Goal: Task Accomplishment & Management: Complete application form

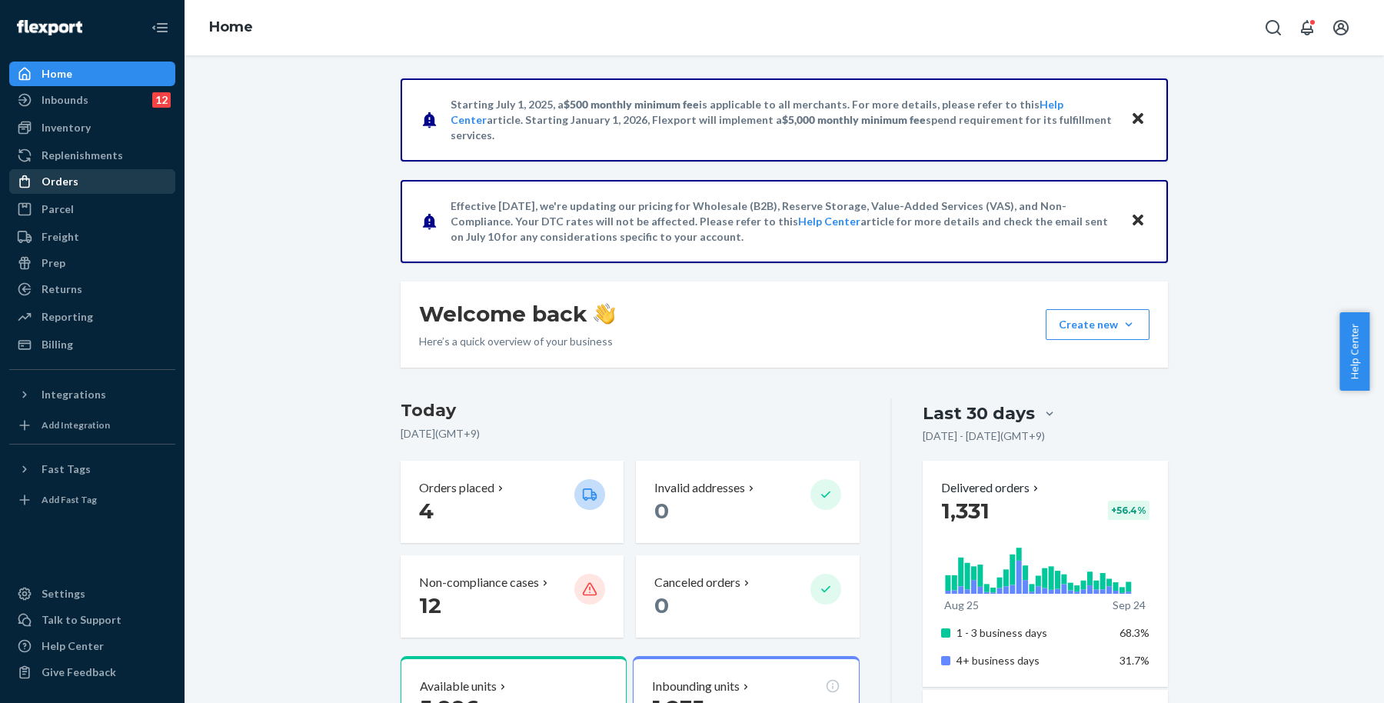
click at [100, 190] on div "Orders" at bounding box center [92, 182] width 163 height 22
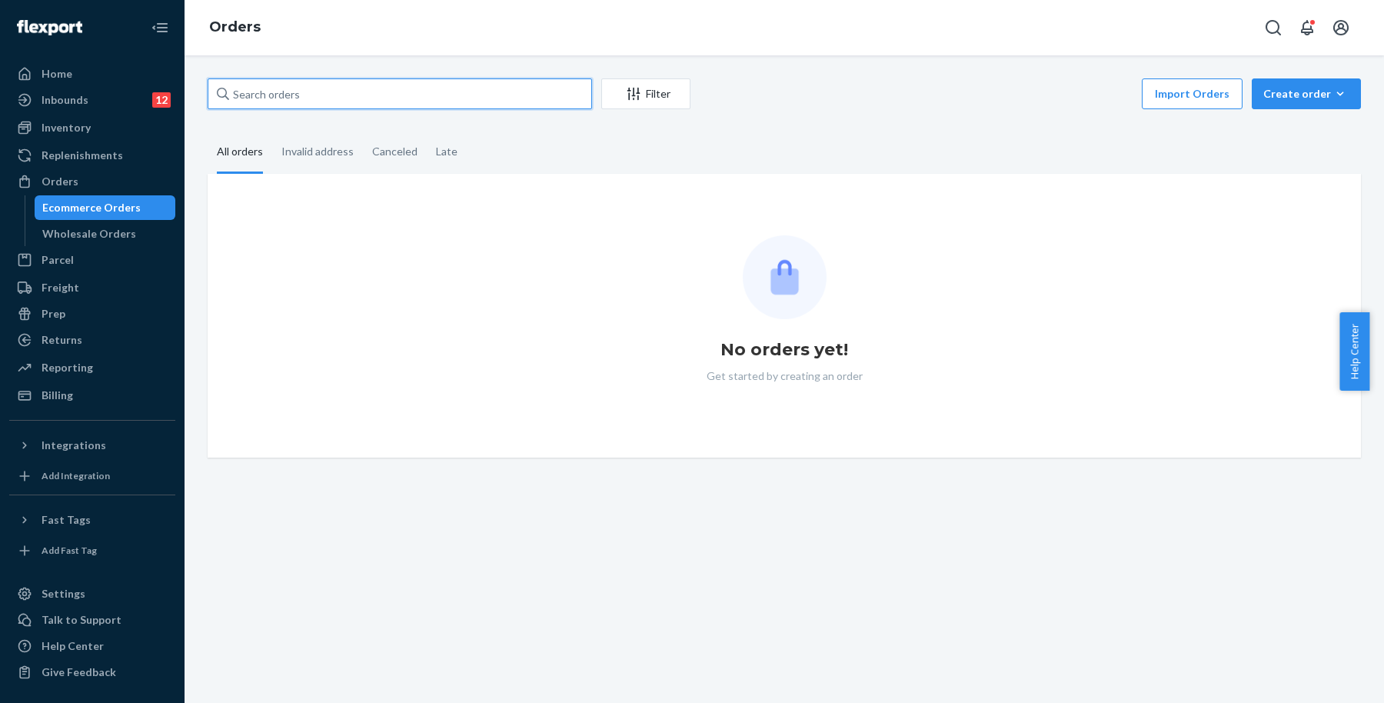
click at [417, 96] on input "text" at bounding box center [400, 93] width 384 height 31
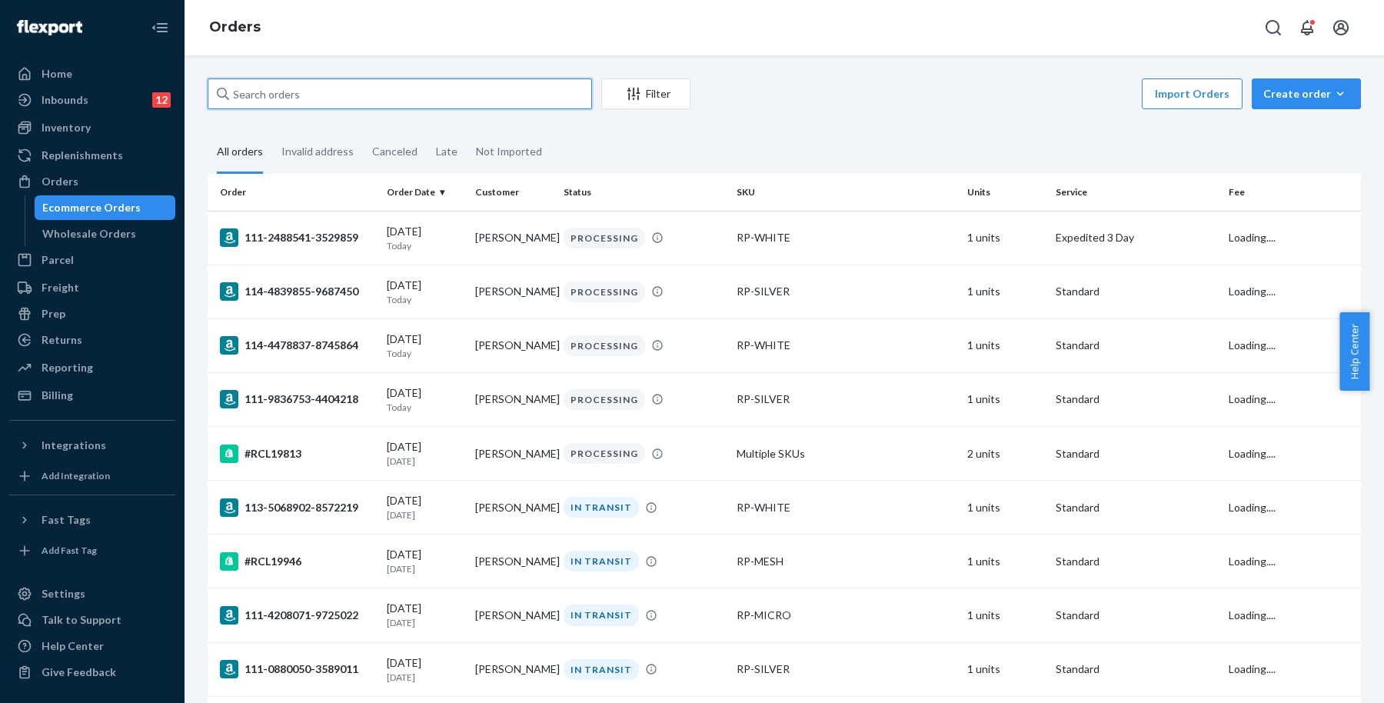
paste input "[PERSON_NAME]"
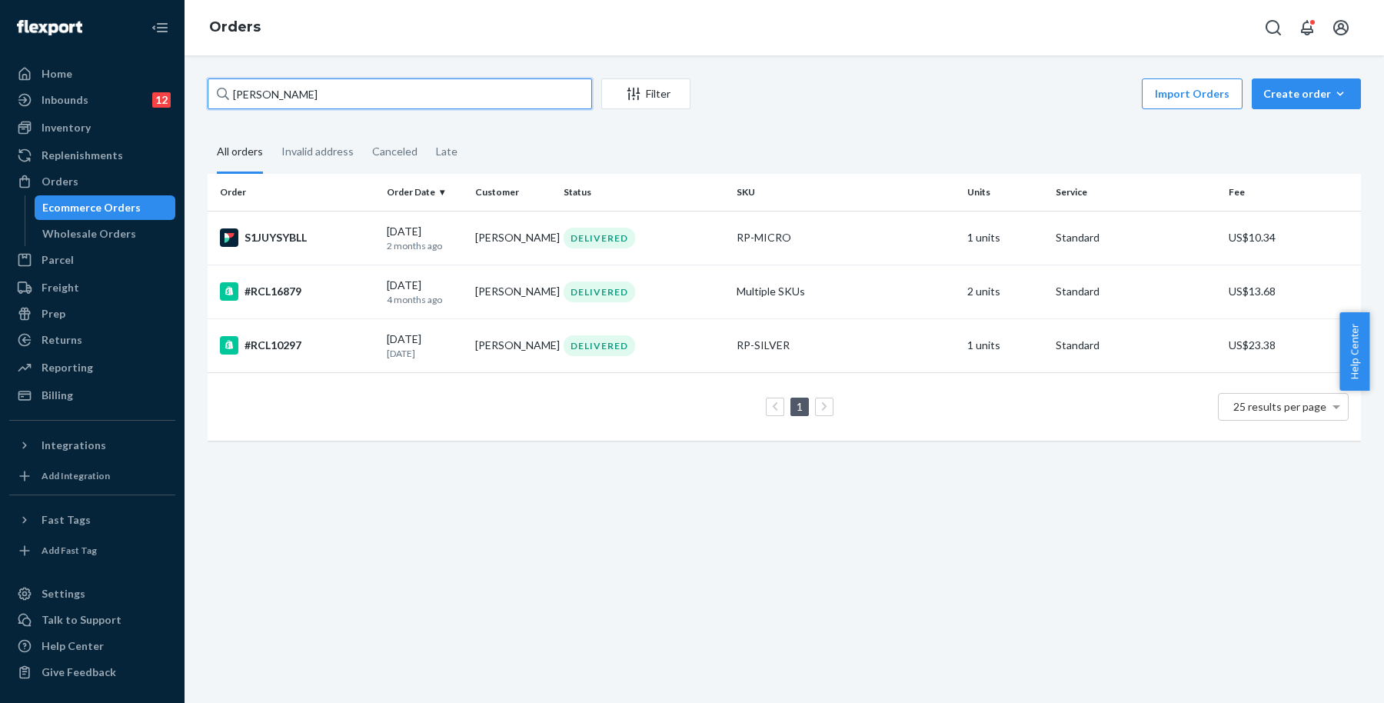
type input "[PERSON_NAME]"
click at [1297, 92] on div "Create order" at bounding box center [1306, 93] width 86 height 15
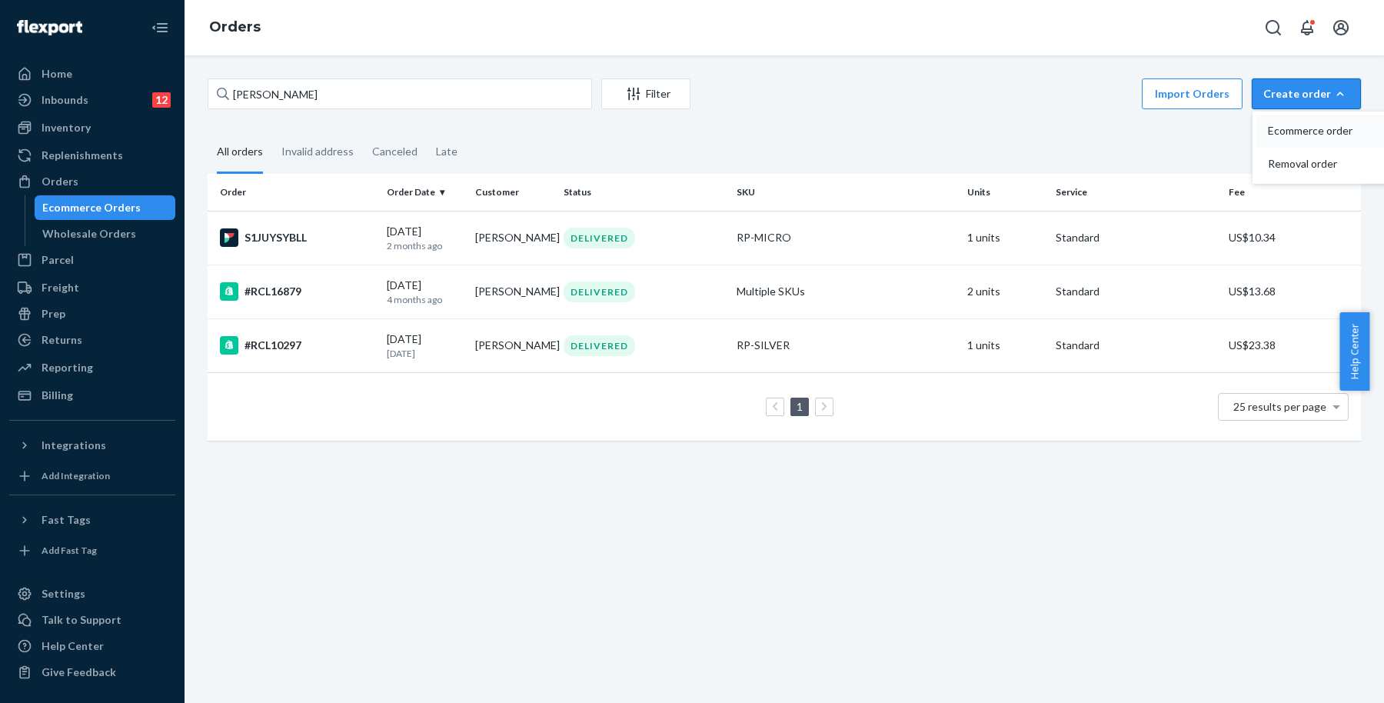
click at [1298, 115] on button "Ecommerce order" at bounding box center [1329, 131] width 148 height 33
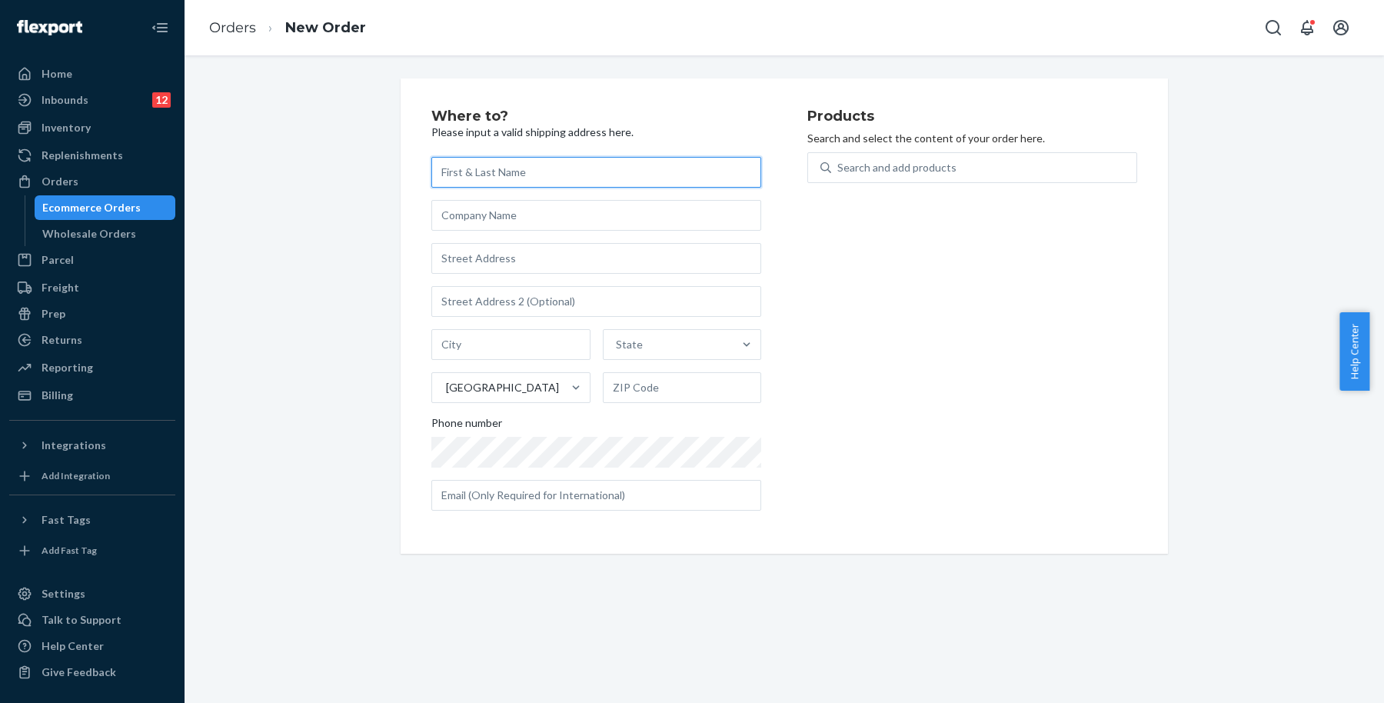
paste input "[PERSON_NAME]"
type input "[PERSON_NAME]"
click at [547, 256] on input "text" at bounding box center [596, 258] width 330 height 31
paste input "[STREET_ADDRESS][PERSON_NAME]"
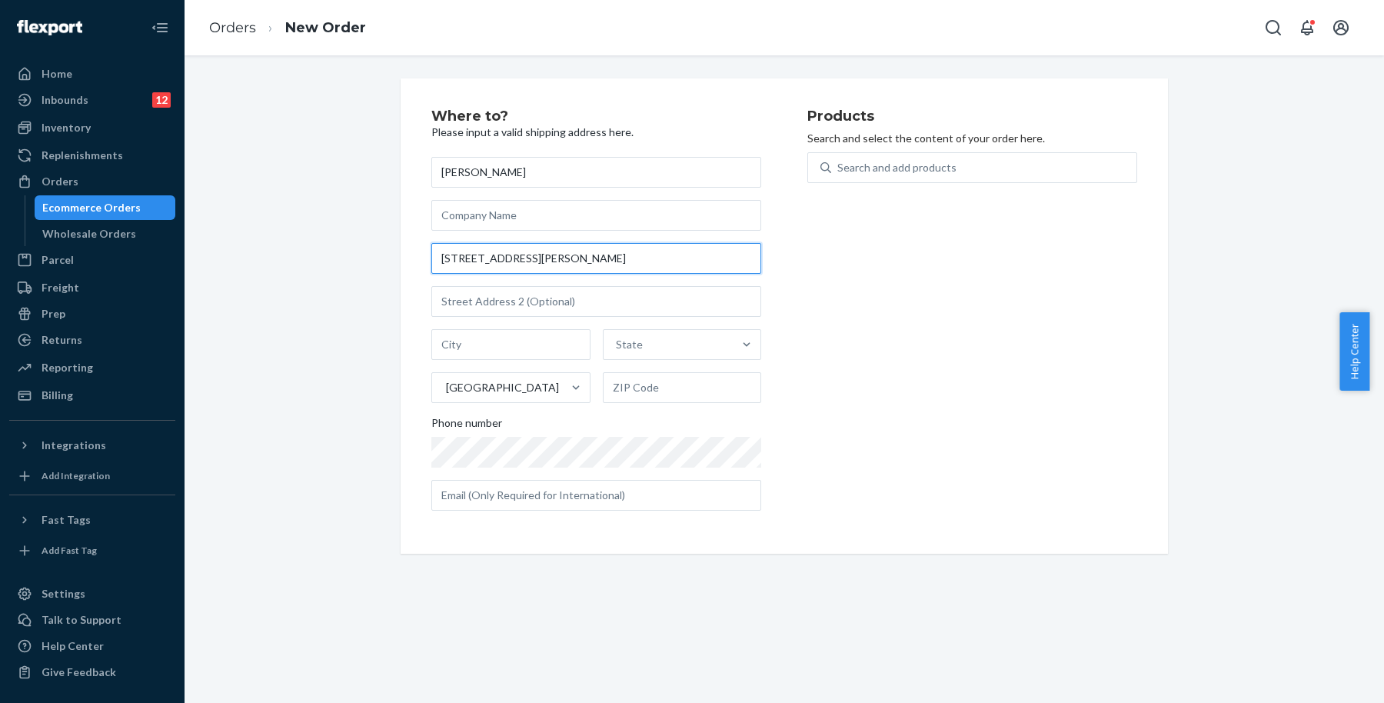
drag, startPoint x: 547, startPoint y: 256, endPoint x: 585, endPoint y: 274, distance: 41.6
click at [557, 265] on input "[STREET_ADDRESS][PERSON_NAME]" at bounding box center [596, 258] width 330 height 31
type input "[STREET_ADDRESS][PERSON_NAME]"
type input "Alameda"
type input "94502"
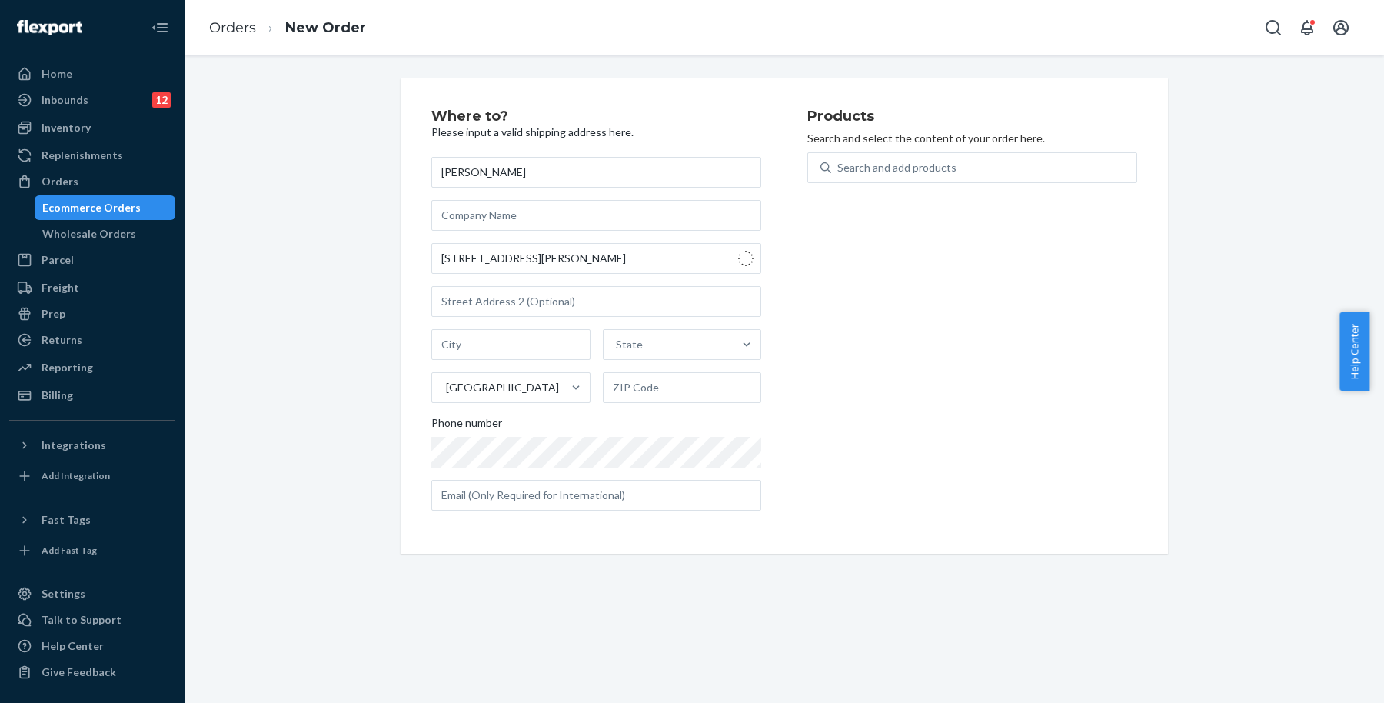
type input "[STREET_ADDRESS][PERSON_NAME]"
click at [894, 401] on div "Products Search and select the content of your order here. Search and add produ…" at bounding box center [972, 316] width 330 height 414
drag, startPoint x: 557, startPoint y: 510, endPoint x: 596, endPoint y: 491, distance: 42.6
click at [573, 504] on div "Where to? Please input a valid shipping address here. [PERSON_NAME] [STREET_ADD…" at bounding box center [619, 316] width 376 height 414
click at [706, 494] on input "text" at bounding box center [596, 495] width 330 height 31
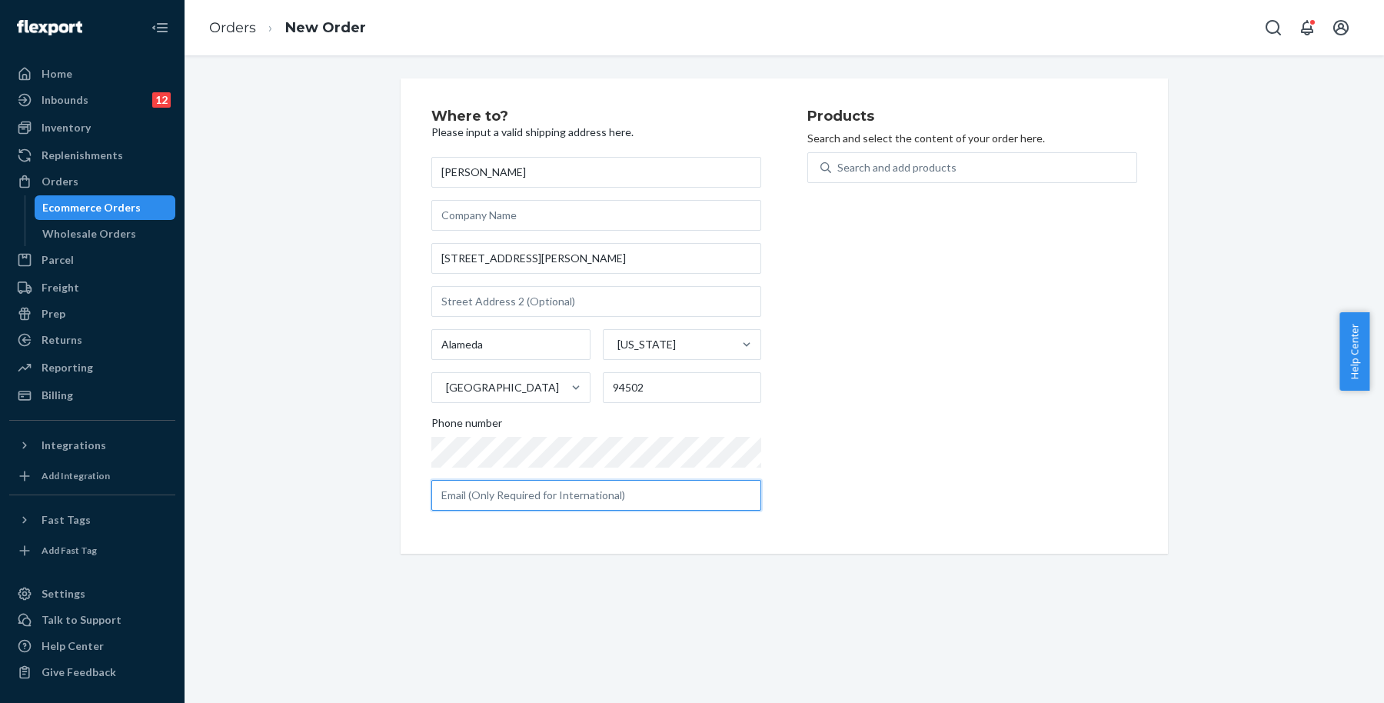
paste input "[EMAIL_ADDRESS][DOMAIN_NAME]"
type input "[EMAIL_ADDRESS][DOMAIN_NAME]"
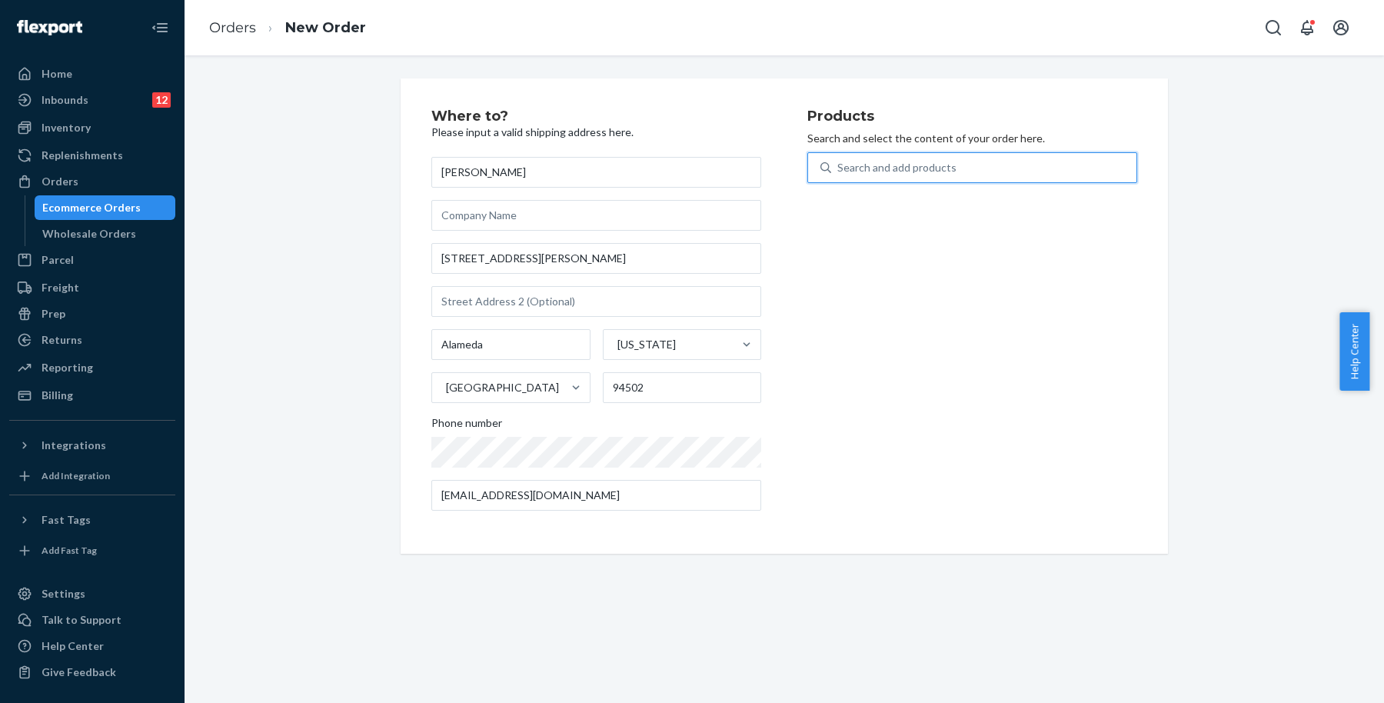
click at [980, 158] on div "Search and add products" at bounding box center [983, 168] width 305 height 28
click at [839, 160] on input "0 results available. Use Up and Down to choose options, press Enter to select t…" at bounding box center [838, 167] width 2 height 15
type input "p"
type input "blade"
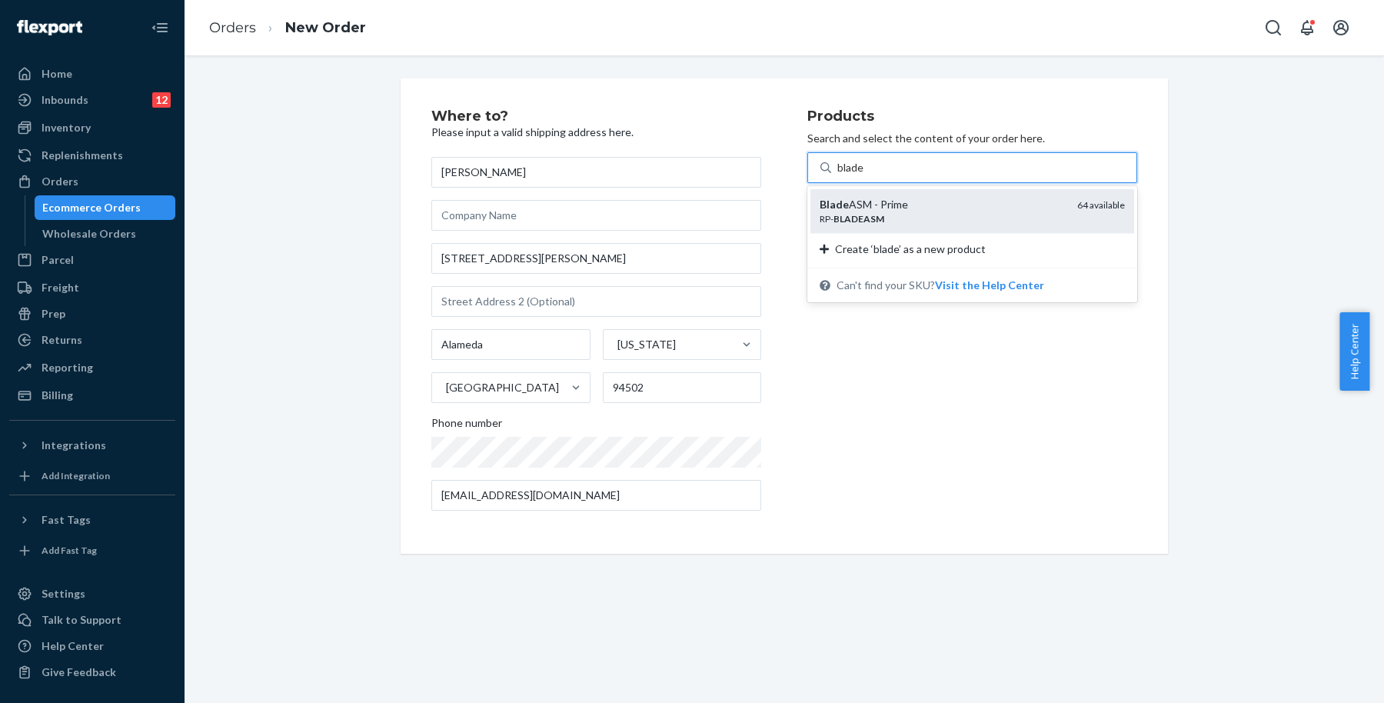
click at [969, 208] on div "Blade ASM - Prime" at bounding box center [941, 204] width 245 height 15
click at [865, 175] on input "blade" at bounding box center [851, 167] width 28 height 15
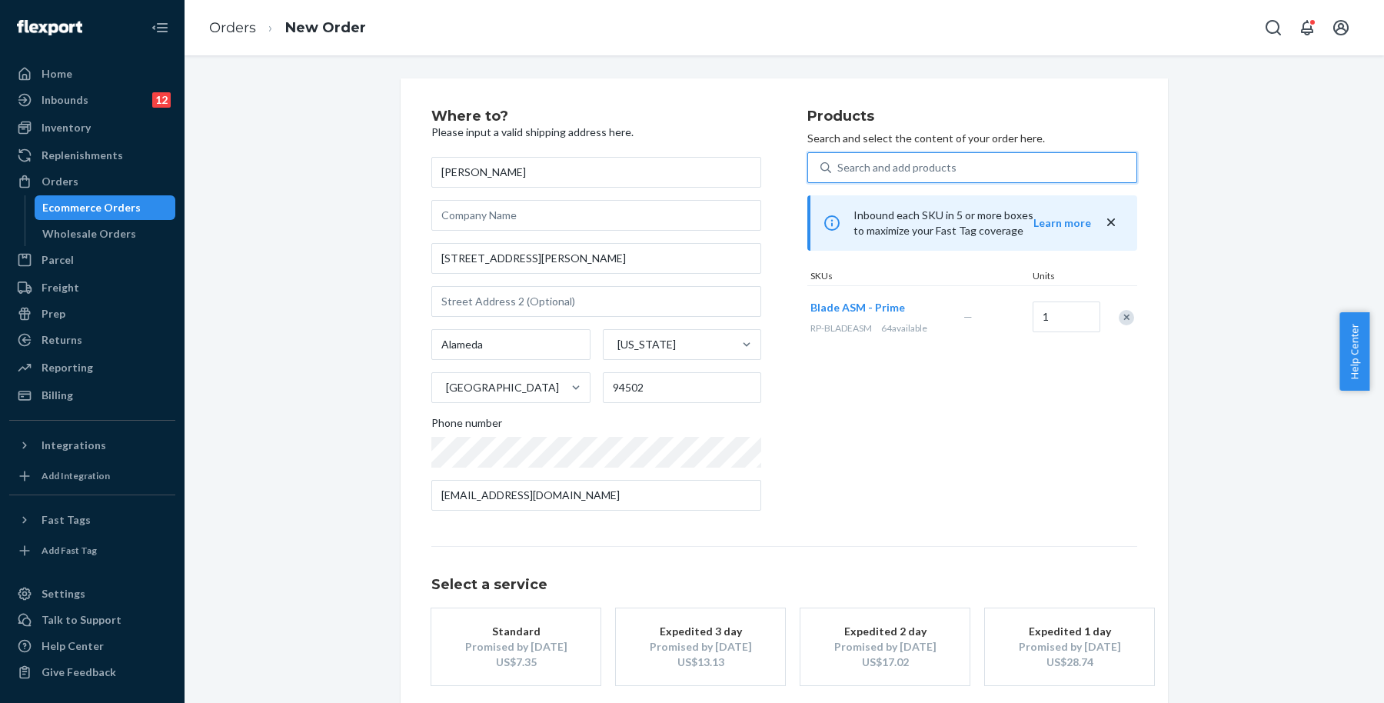
scroll to position [74, 0]
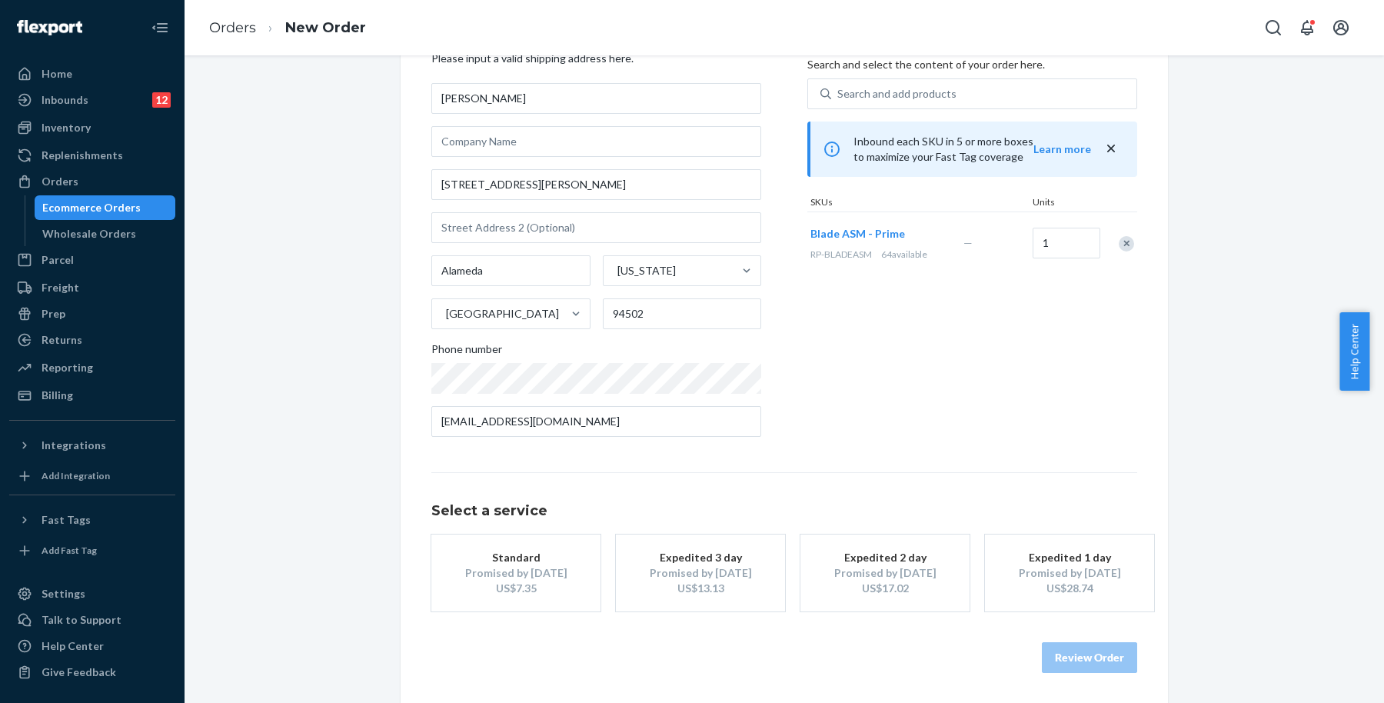
click at [530, 554] on div "Standard" at bounding box center [515, 557] width 123 height 15
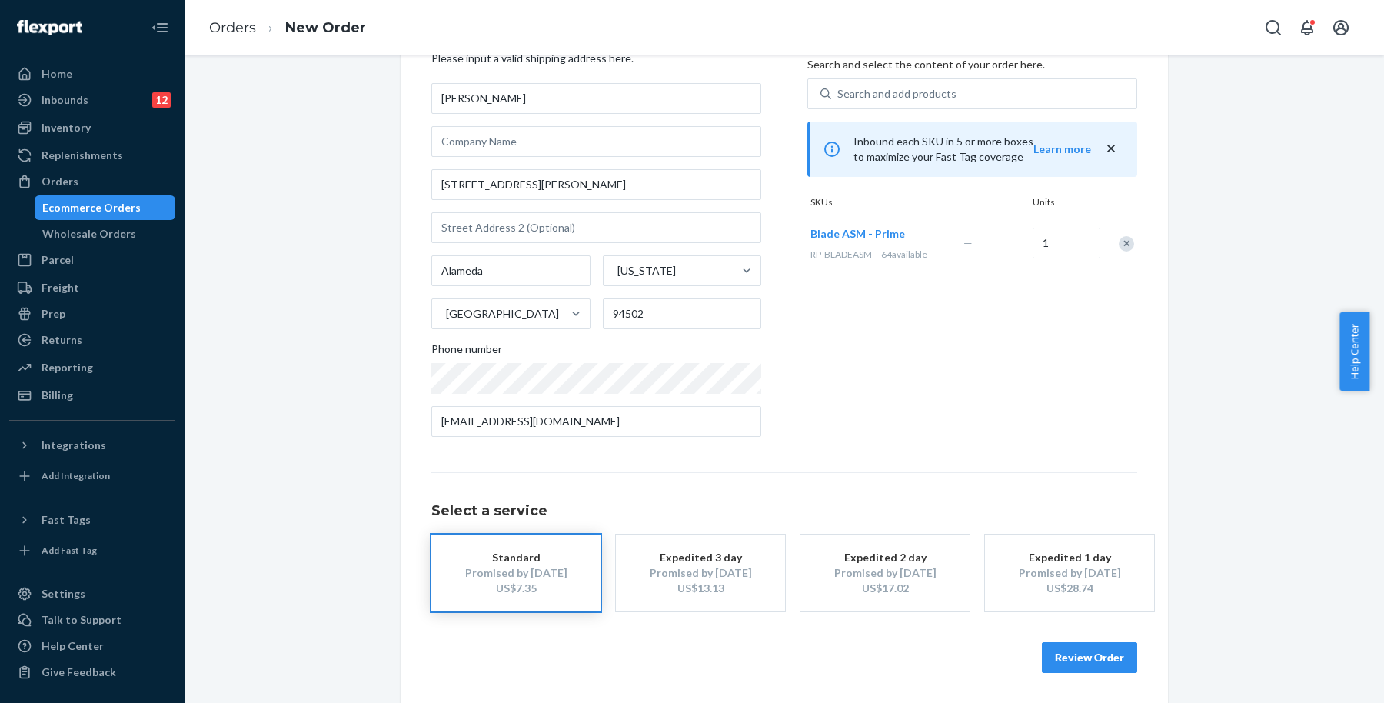
click at [1117, 652] on button "Review Order" at bounding box center [1089, 657] width 95 height 31
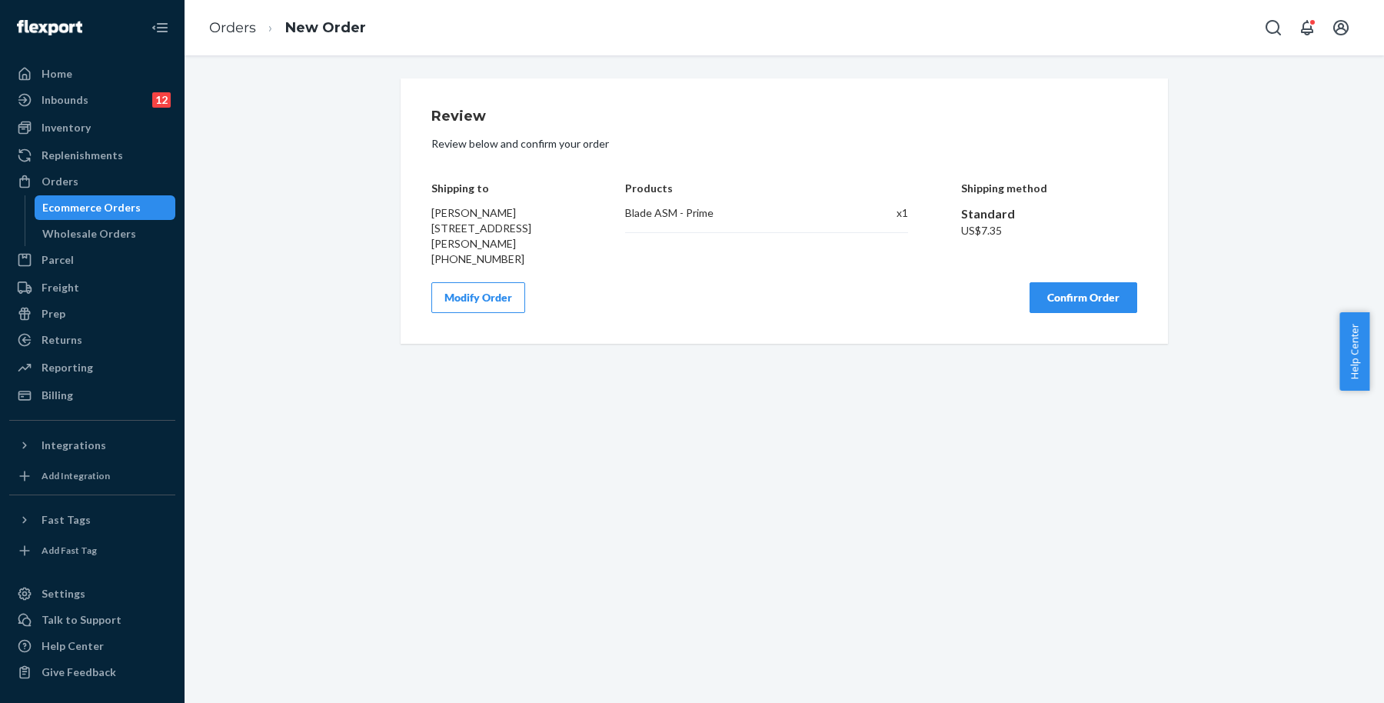
drag, startPoint x: 644, startPoint y: 101, endPoint x: 583, endPoint y: 108, distance: 61.8
click at [560, 111] on div "Review Review below and confirm your order Shipping to [PERSON_NAME] [STREET_AD…" at bounding box center [784, 210] width 767 height 265
click at [1065, 295] on button "Confirm Order" at bounding box center [1083, 297] width 108 height 31
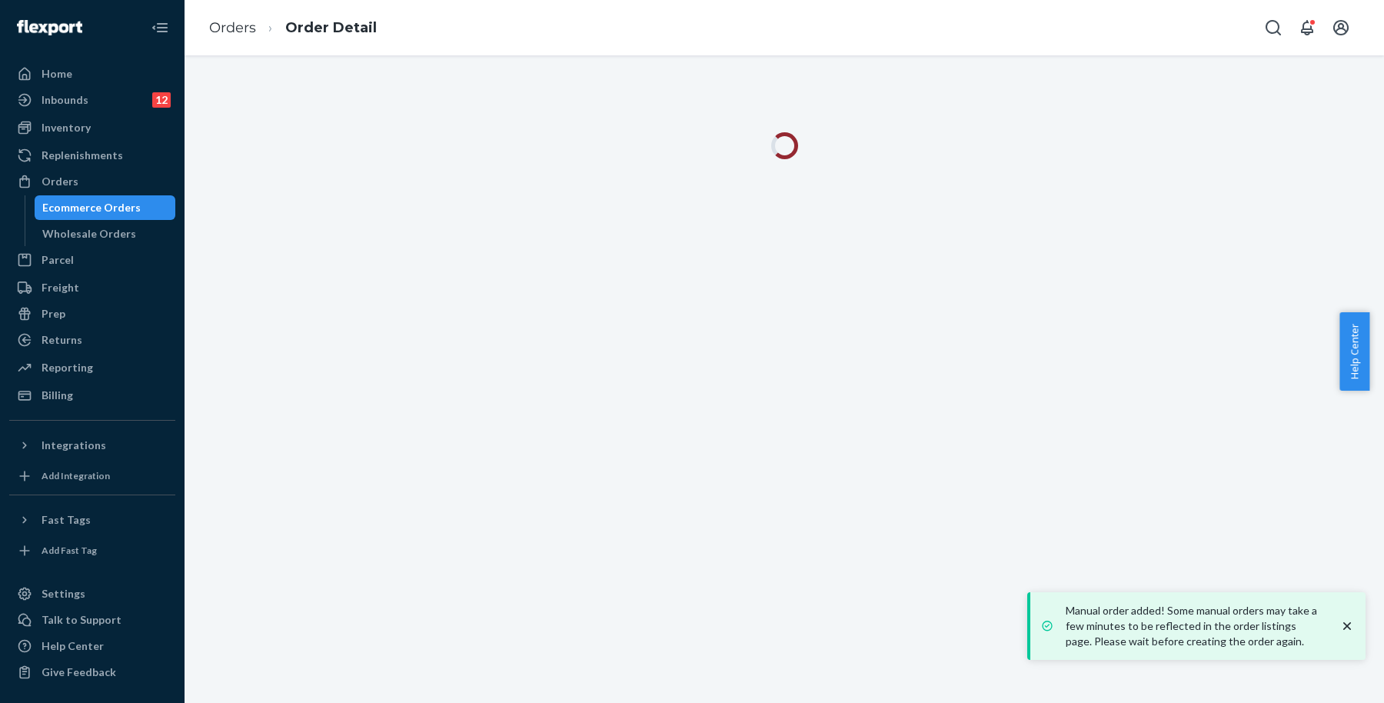
click at [1349, 622] on icon "close toast" at bounding box center [1346, 625] width 15 height 15
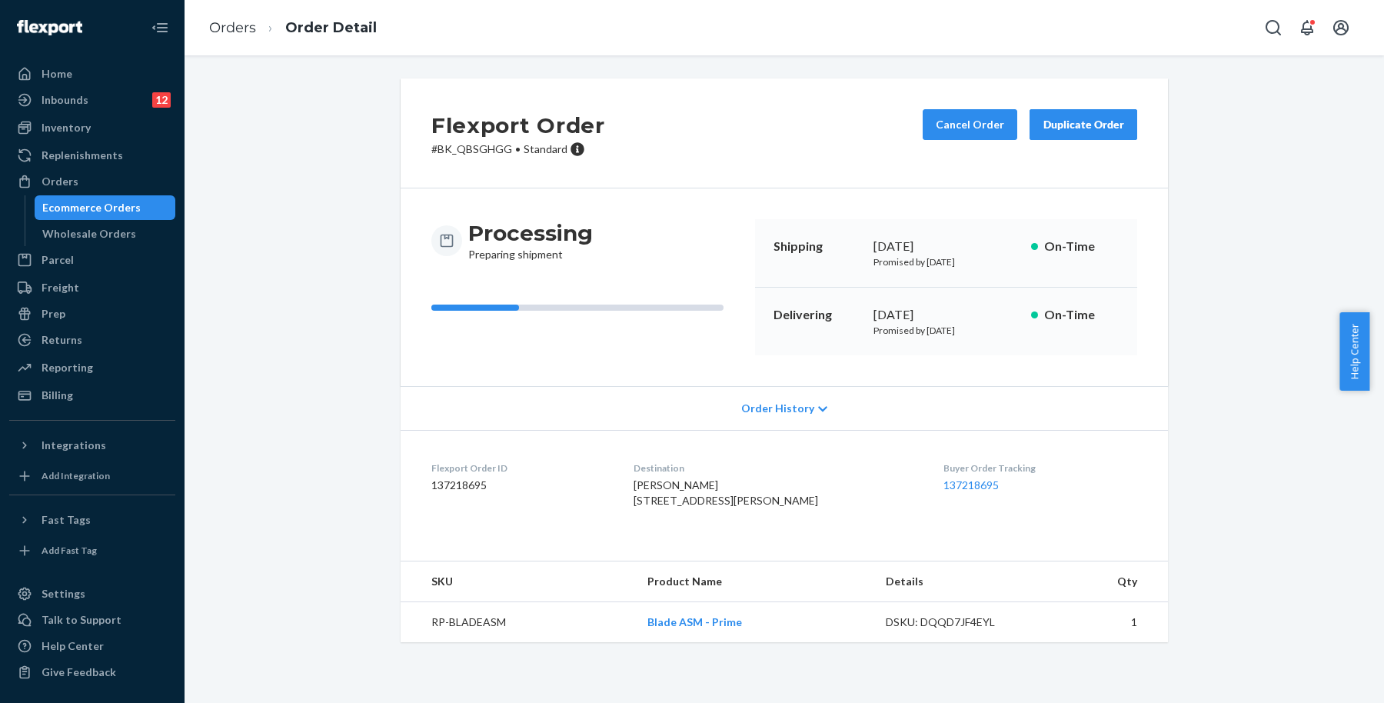
click at [142, 214] on div "Ecommerce Orders" at bounding box center [105, 208] width 138 height 22
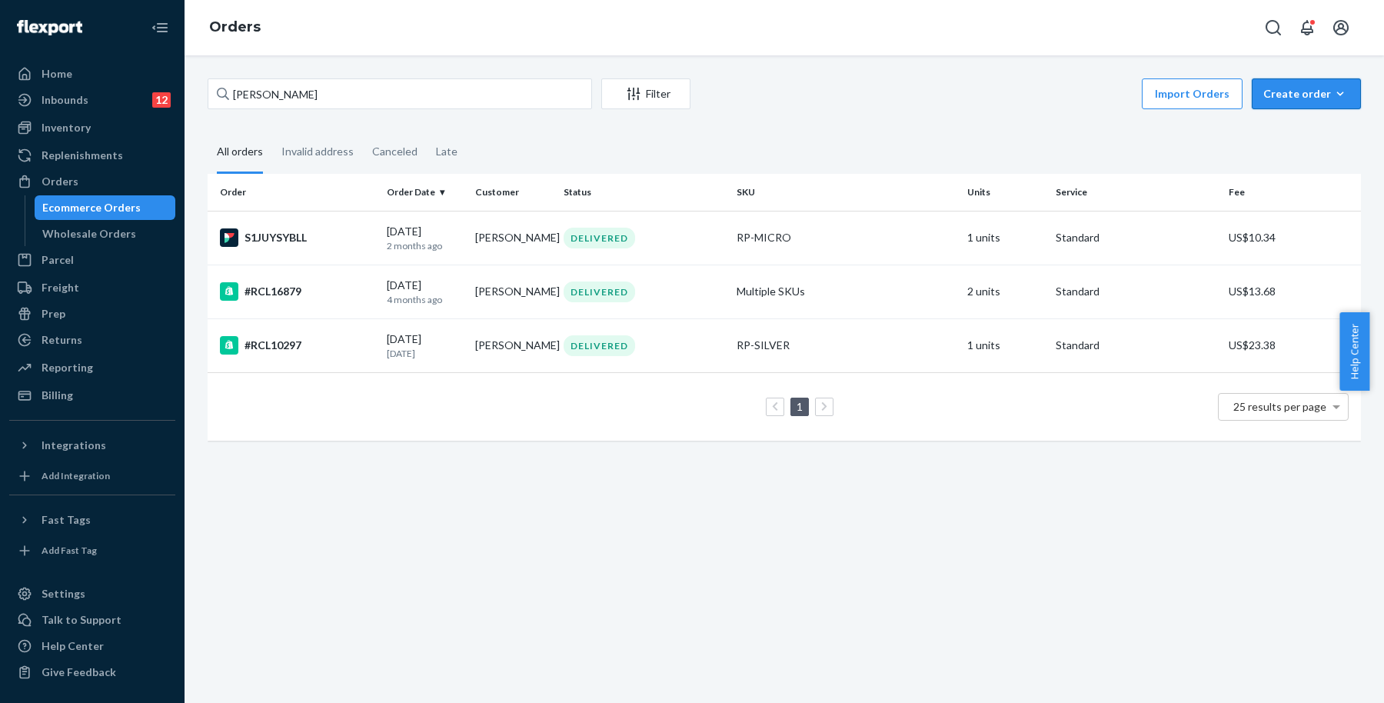
click at [1328, 81] on button "Create order Ecommerce order Removal order" at bounding box center [1305, 93] width 109 height 31
click at [1308, 131] on span "Ecommerce order" at bounding box center [1315, 130] width 95 height 11
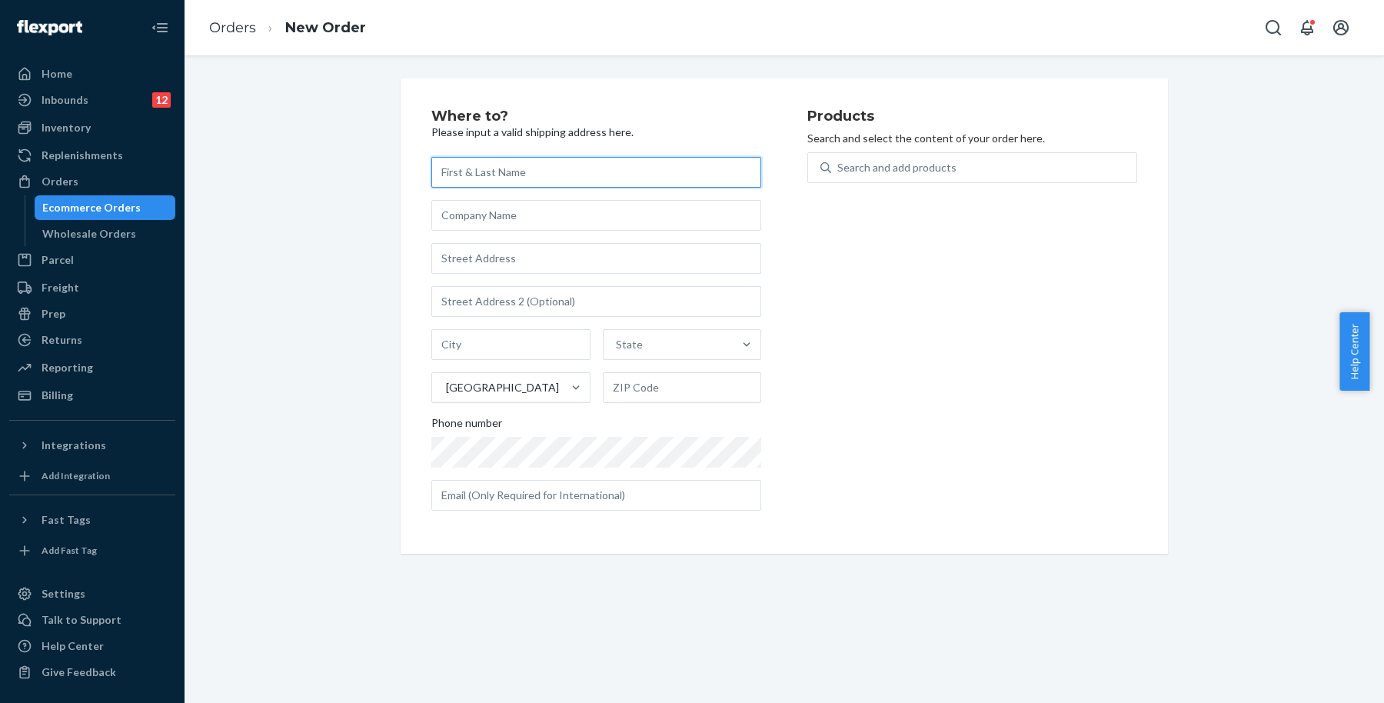
paste input "[PERSON_NAME]"
type input "[PERSON_NAME]"
click at [552, 266] on input "text" at bounding box center [596, 258] width 330 height 31
paste input "[STREET_ADDRESS][PERSON_NAME][US_STATE]"
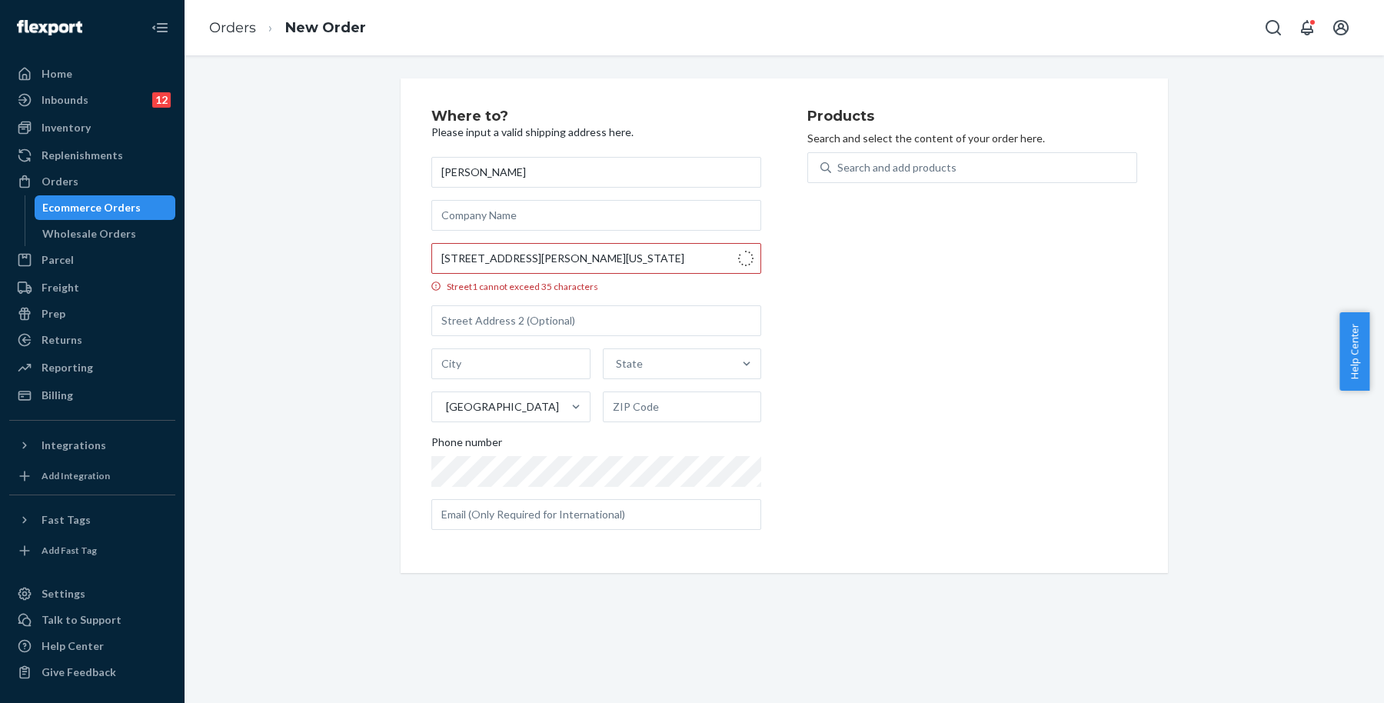
type input "[STREET_ADDRESS]"
type input "[GEOGRAPHIC_DATA]"
type input "07920"
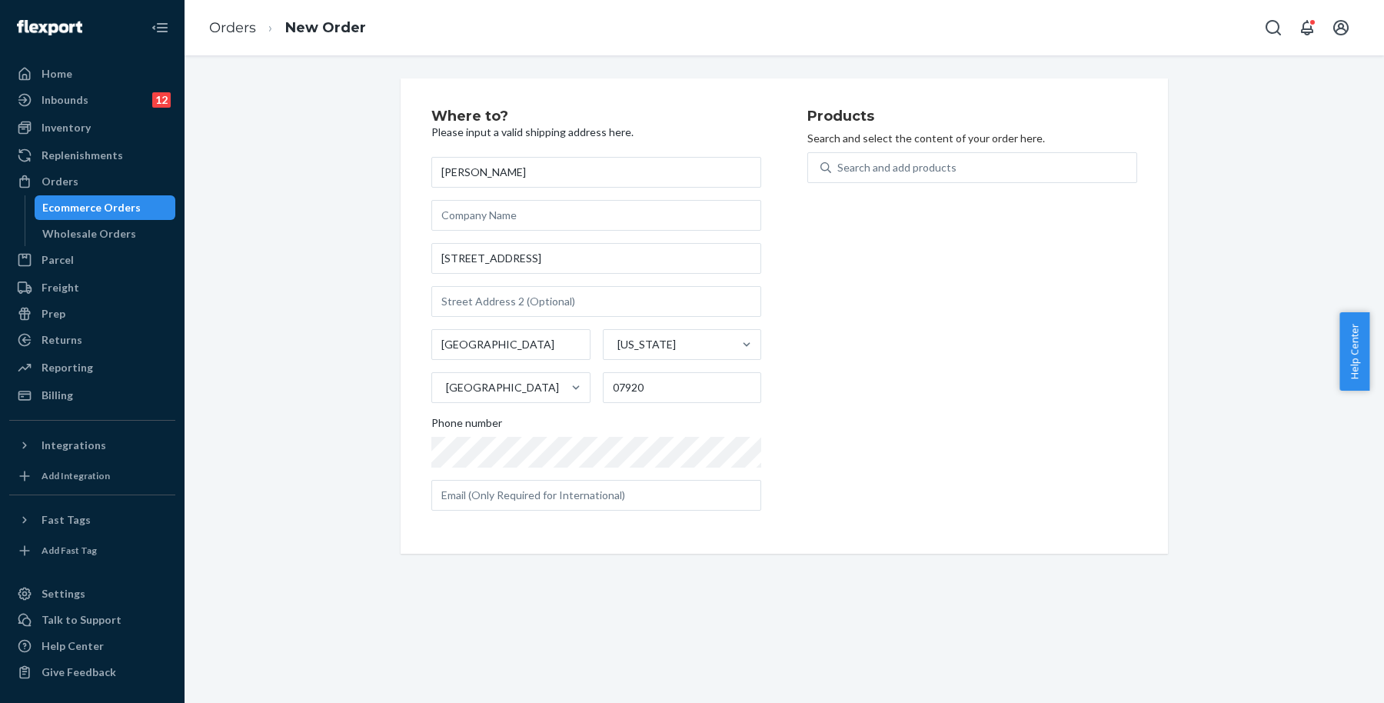
click at [886, 315] on div "Products Search and select the content of your order here. Search and add produ…" at bounding box center [972, 316] width 330 height 414
click at [603, 492] on input "text" at bounding box center [596, 495] width 330 height 31
paste input "[EMAIL_ADDRESS][DOMAIN_NAME]"
type input "[EMAIL_ADDRESS][DOMAIN_NAME]"
click at [999, 168] on div "Search and add products" at bounding box center [983, 168] width 305 height 28
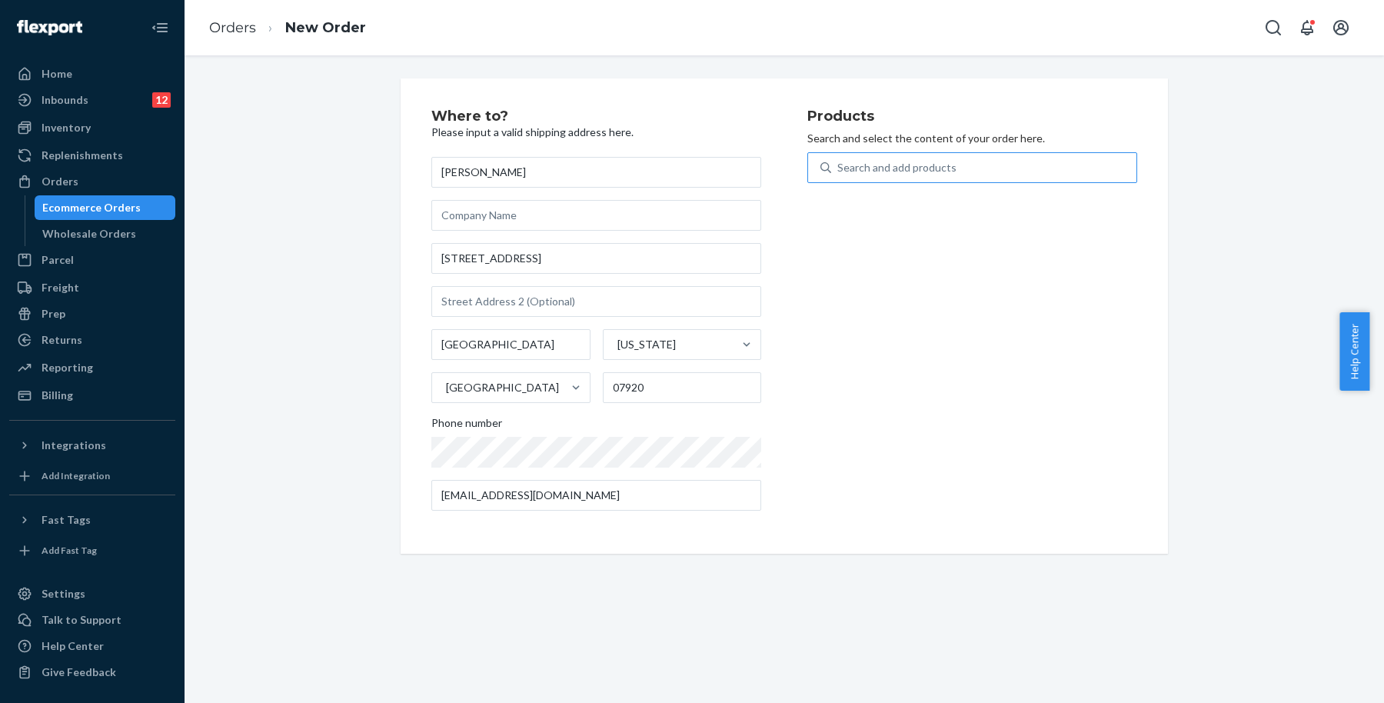
click at [839, 168] on input "Search and add products" at bounding box center [838, 167] width 2 height 15
type input "blade"
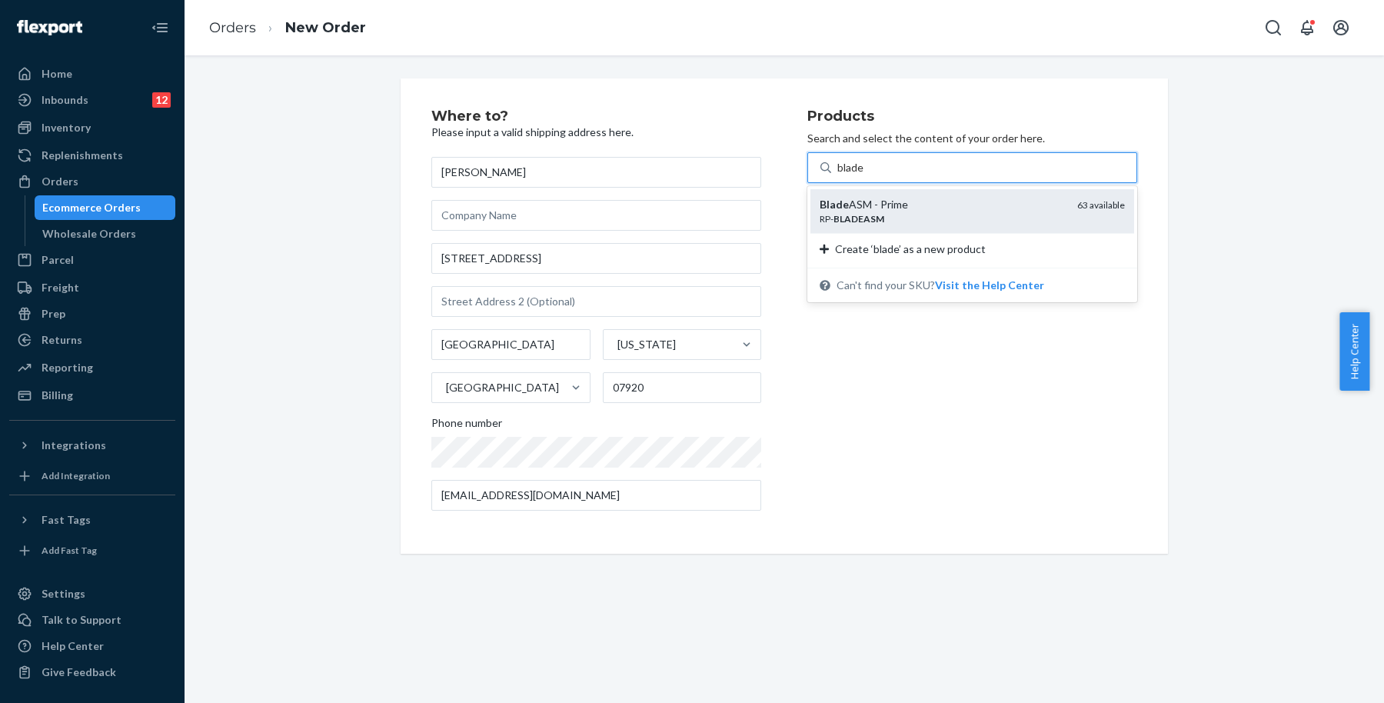
click at [986, 194] on div "Blade ASM - Prime RP- BLADEASM 63 available" at bounding box center [972, 211] width 324 height 44
click at [865, 175] on input "blade" at bounding box center [851, 167] width 28 height 15
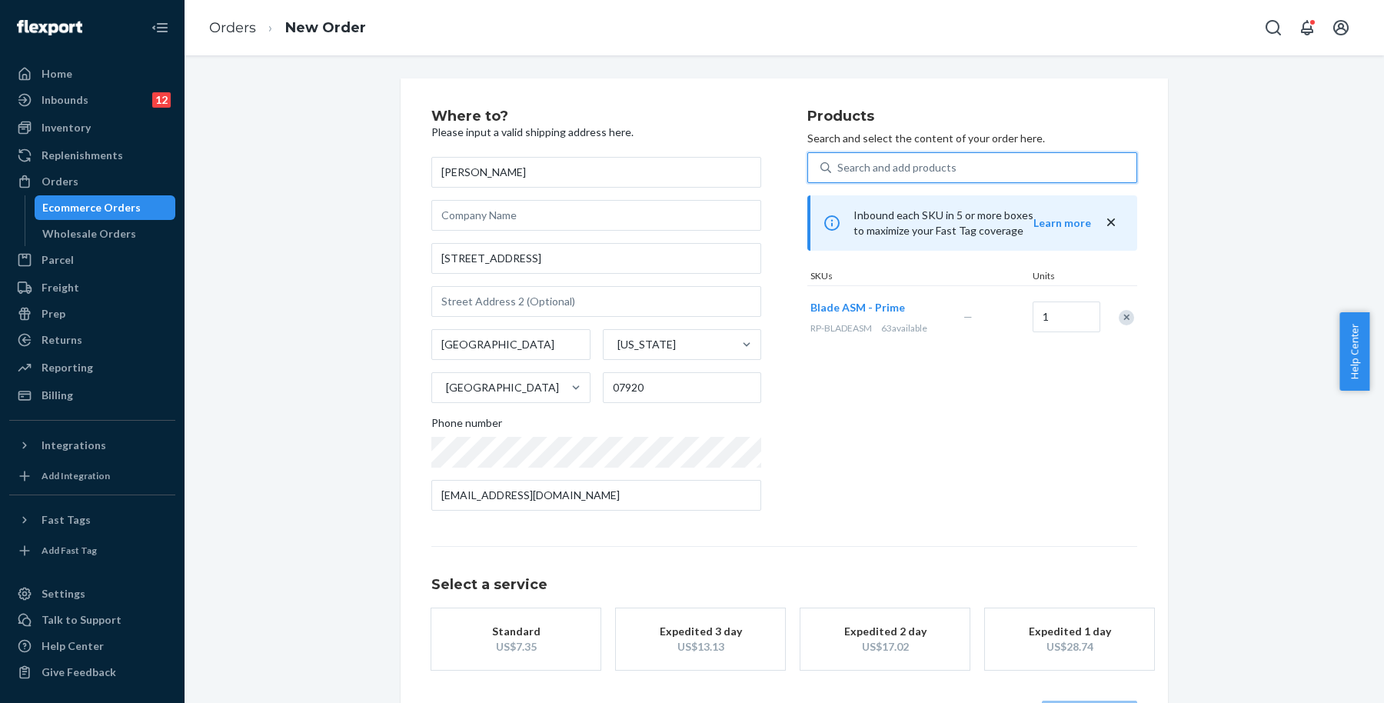
click at [546, 619] on button "Standard US$7.35" at bounding box center [515, 638] width 169 height 61
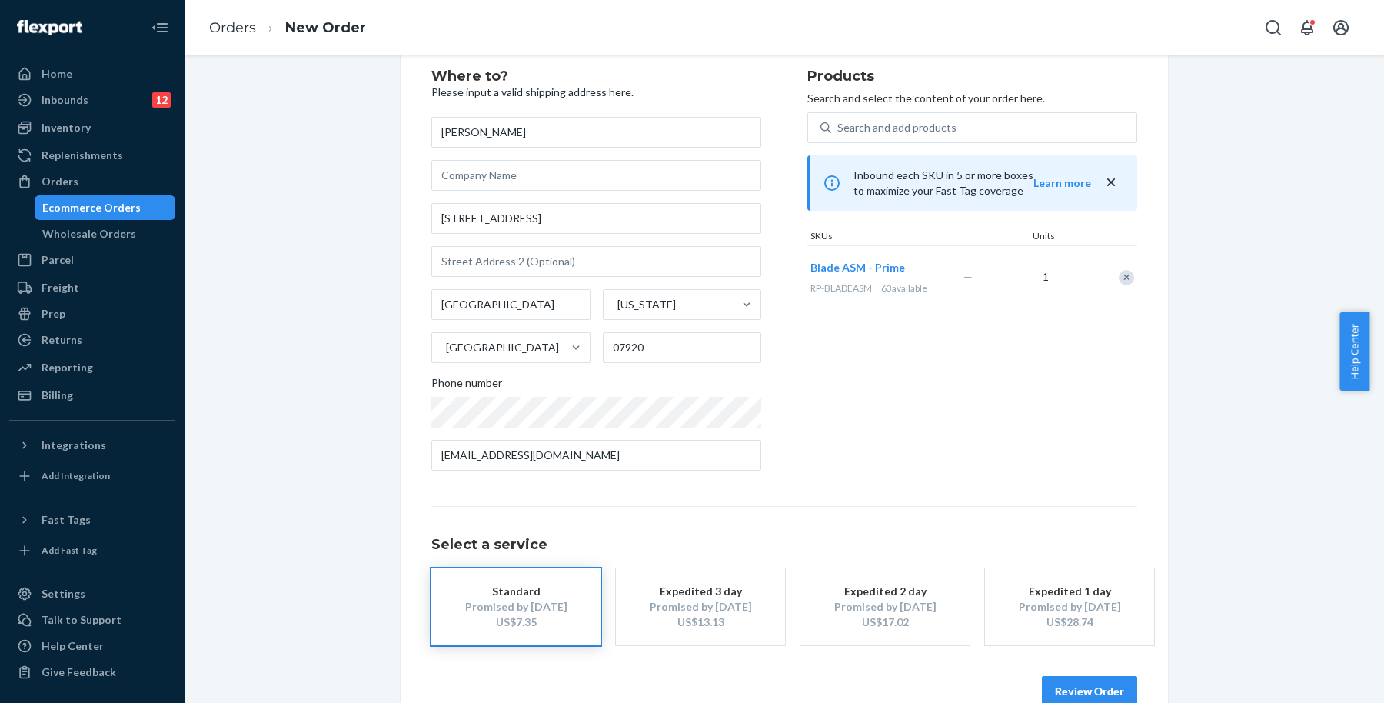
scroll to position [74, 0]
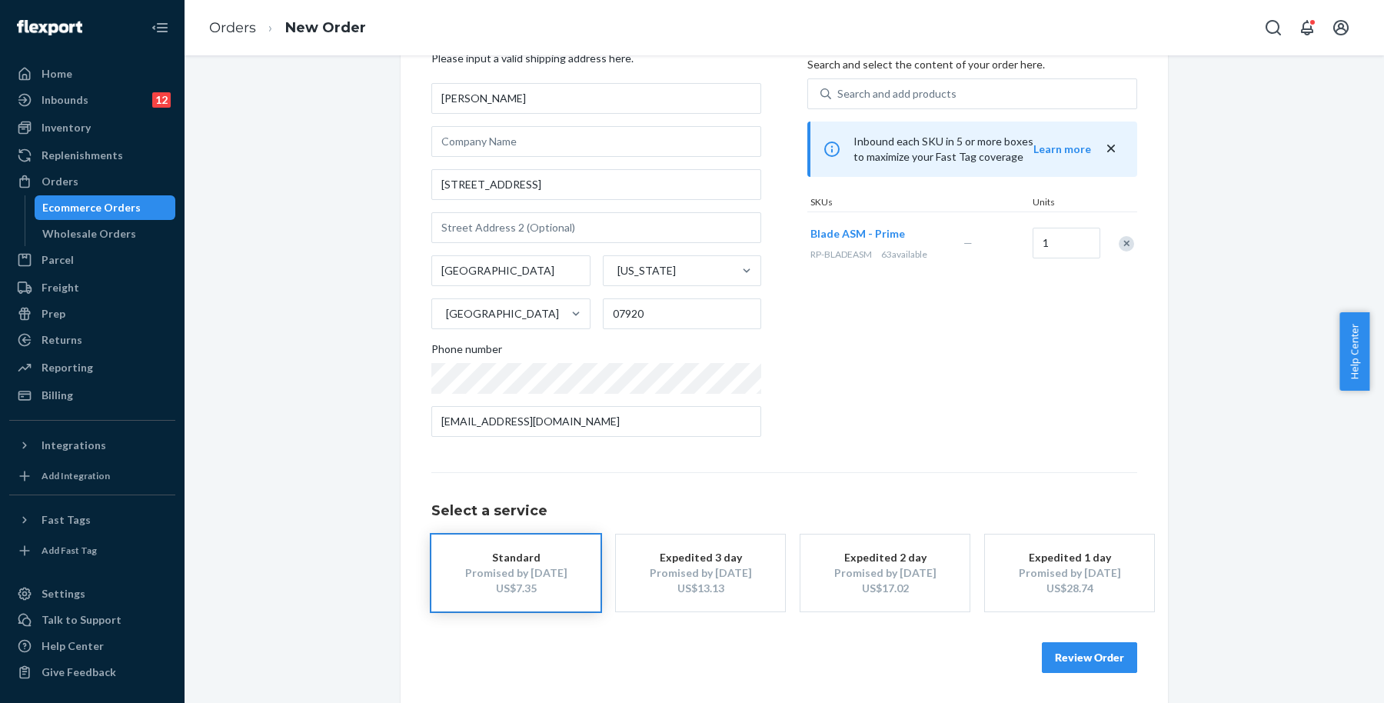
click at [1074, 650] on button "Review Order" at bounding box center [1089, 657] width 95 height 31
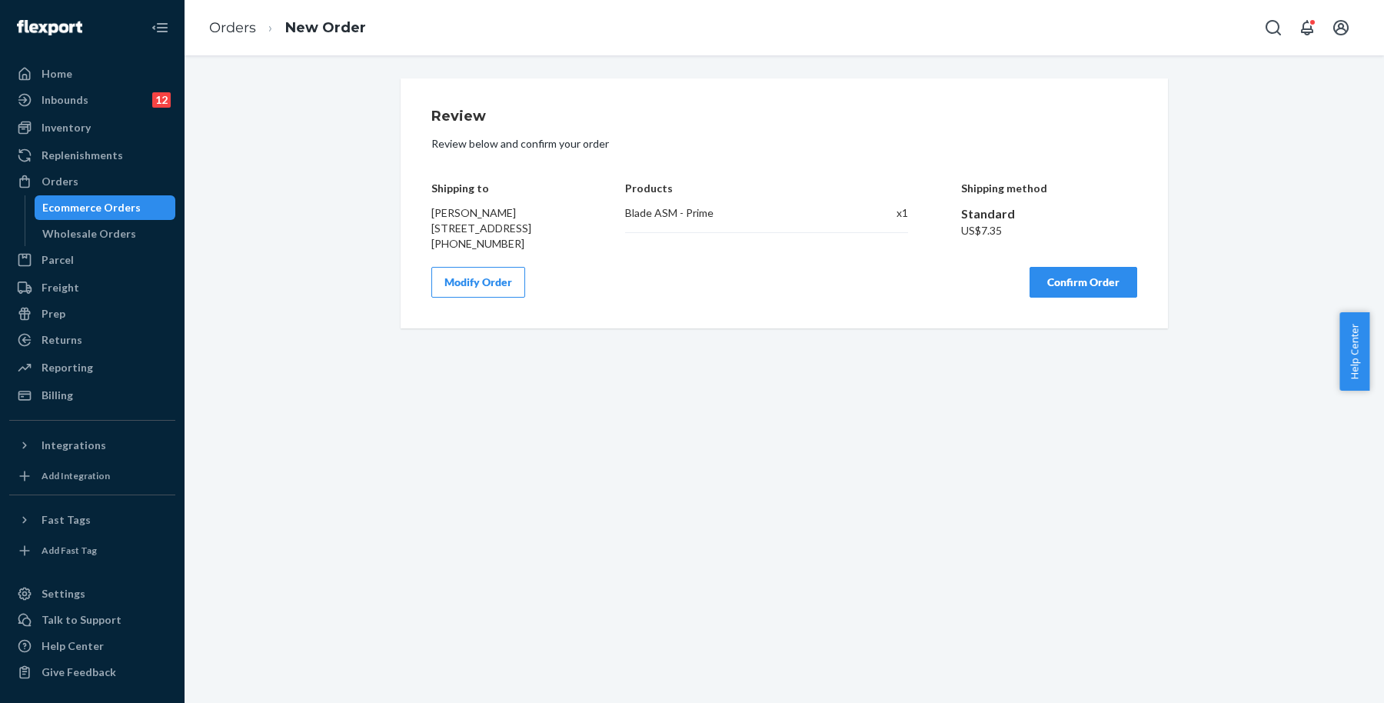
scroll to position [0, 0]
click at [1109, 292] on button "Confirm Order" at bounding box center [1083, 282] width 108 height 31
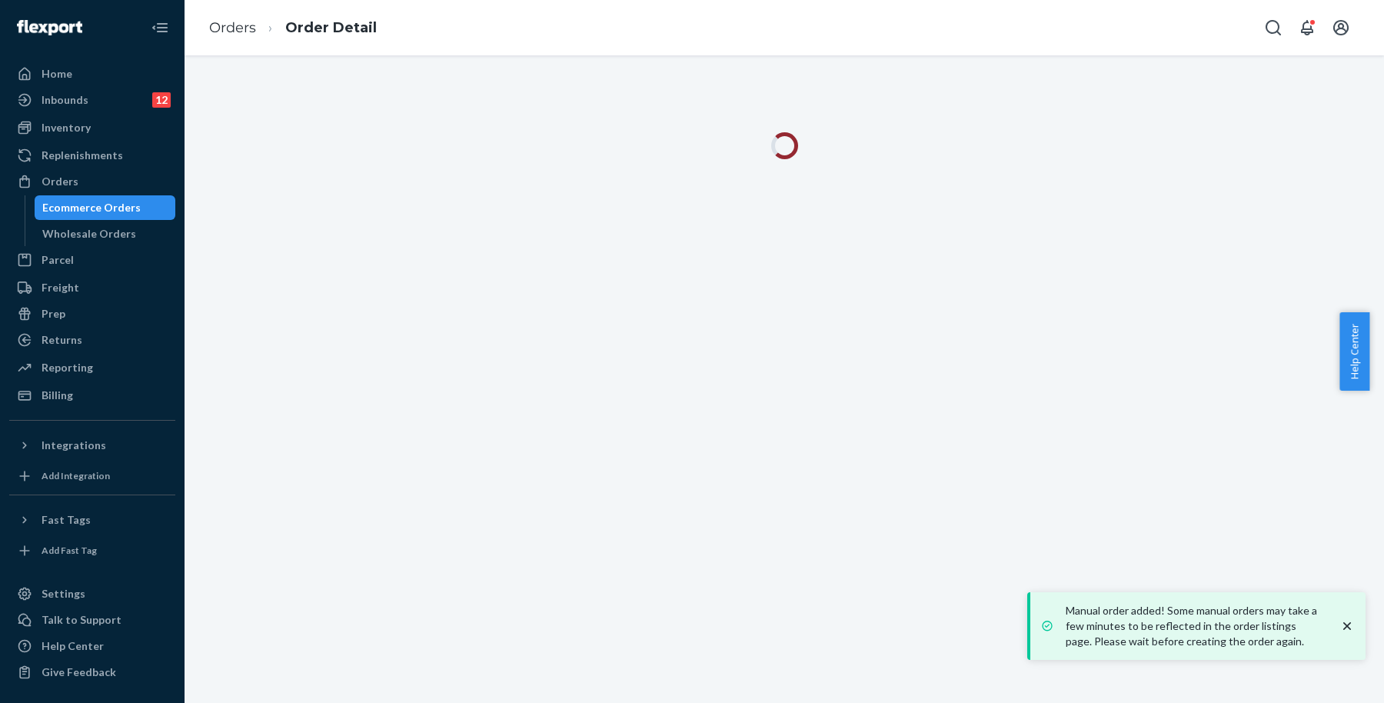
click at [1350, 623] on icon "close toast" at bounding box center [1347, 626] width 8 height 8
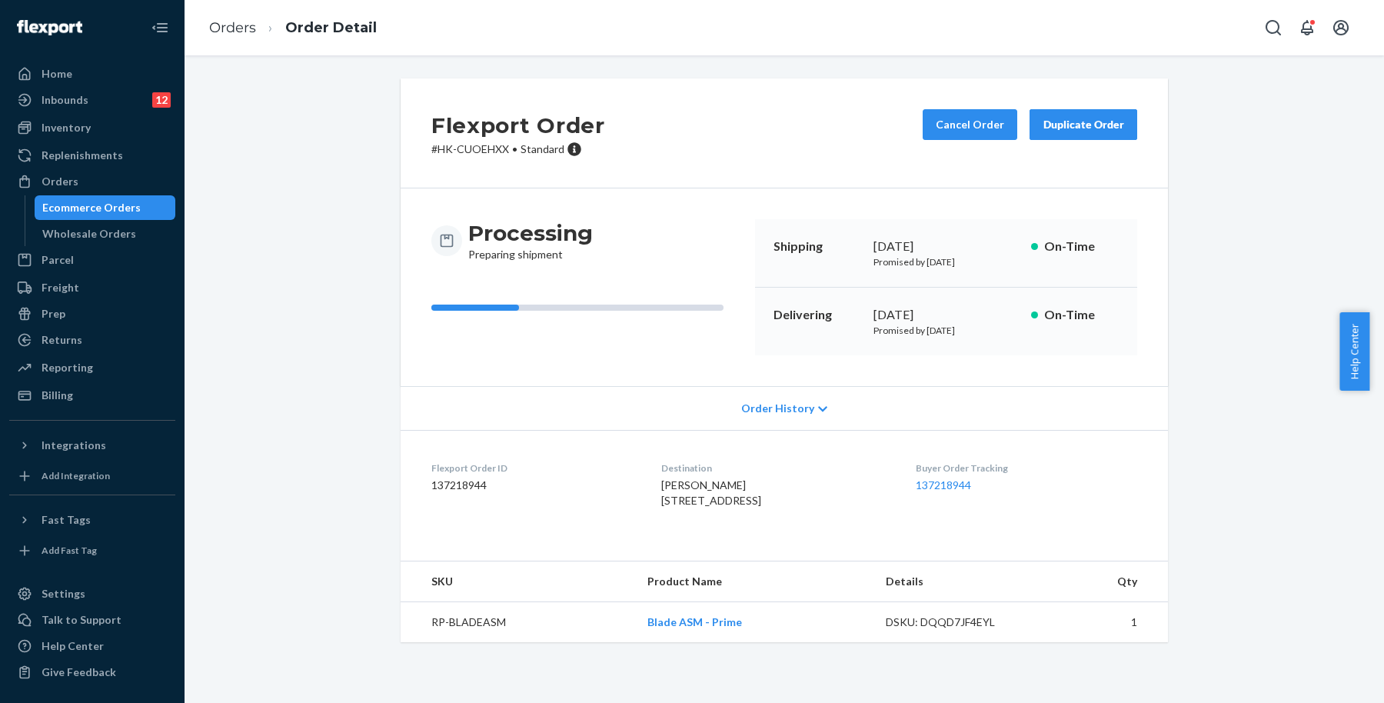
click at [131, 201] on div "Ecommerce Orders" at bounding box center [91, 207] width 98 height 15
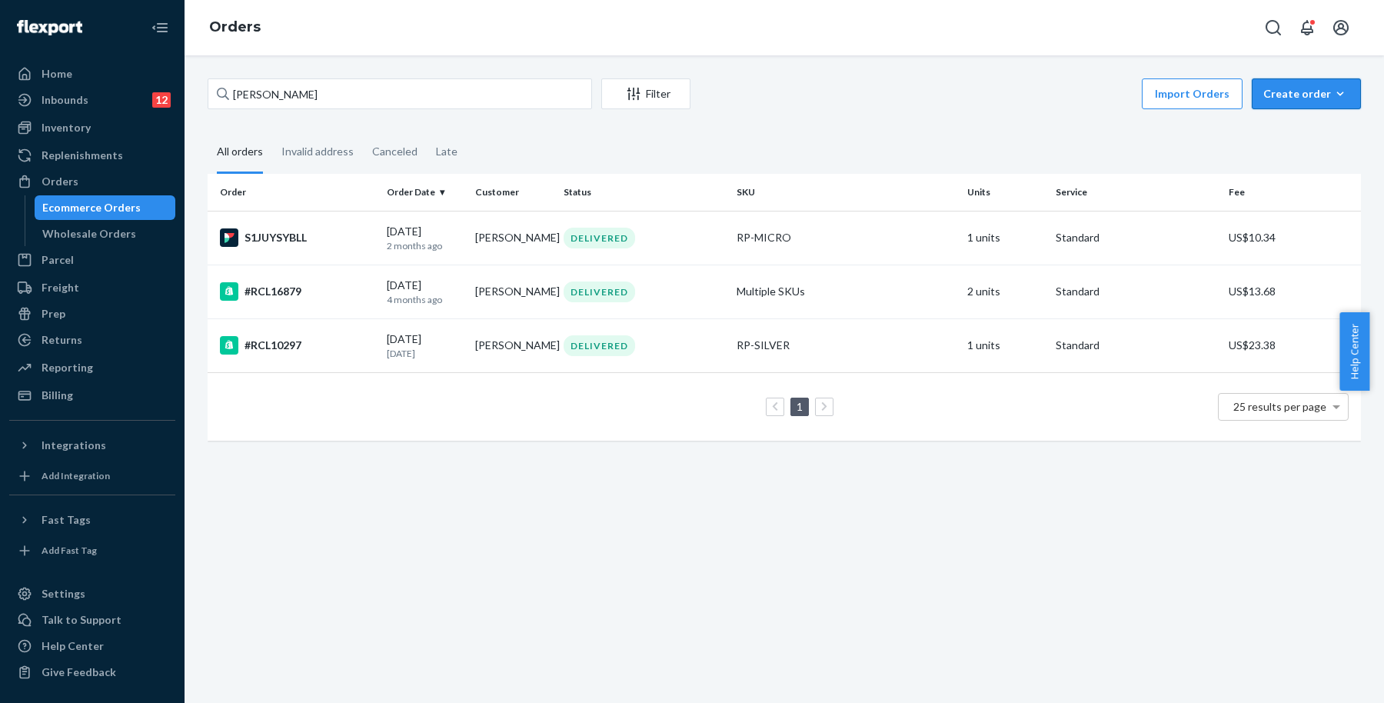
click at [1335, 91] on div "Create order" at bounding box center [1306, 93] width 86 height 15
click at [1315, 125] on span "Ecommerce order" at bounding box center [1315, 130] width 95 height 11
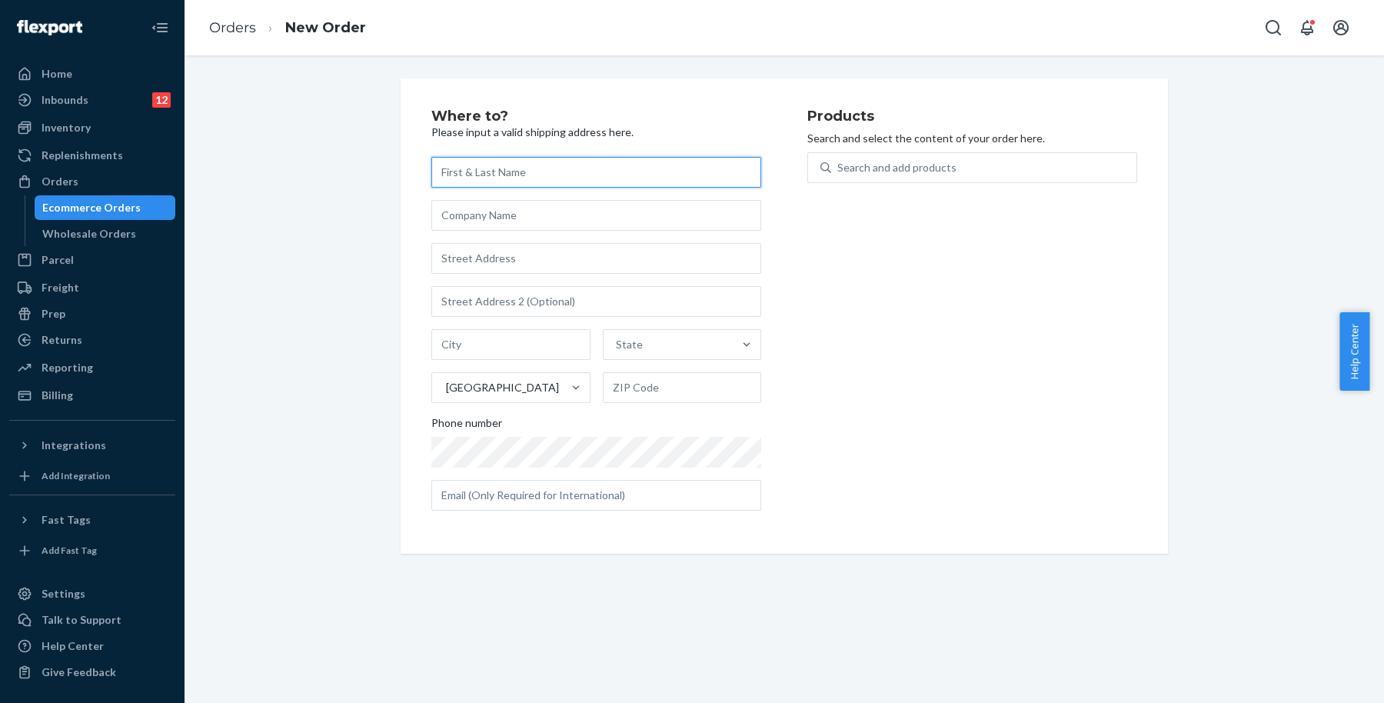
paste input "[PERSON_NAME]"
type input "[PERSON_NAME]"
click at [667, 252] on input "text" at bounding box center [596, 258] width 330 height 31
paste input "[STREET_ADDRESS][PERSON_NAME]"
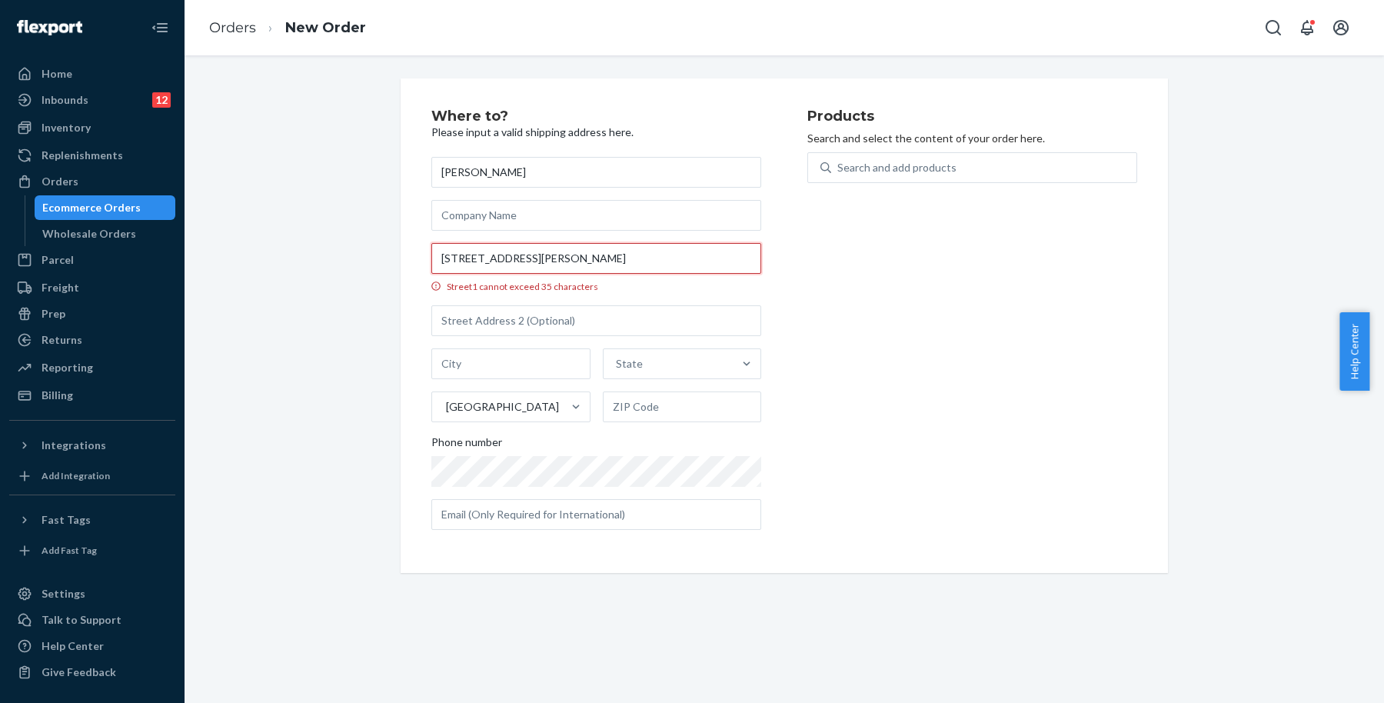
drag, startPoint x: 541, startPoint y: 269, endPoint x: 643, endPoint y: 261, distance: 101.8
click at [642, 260] on input "[STREET_ADDRESS][PERSON_NAME]" at bounding box center [596, 258] width 330 height 31
type input "[STREET_ADDRESS][PERSON_NAME]"
type input "[GEOGRAPHIC_DATA]"
type input "91361"
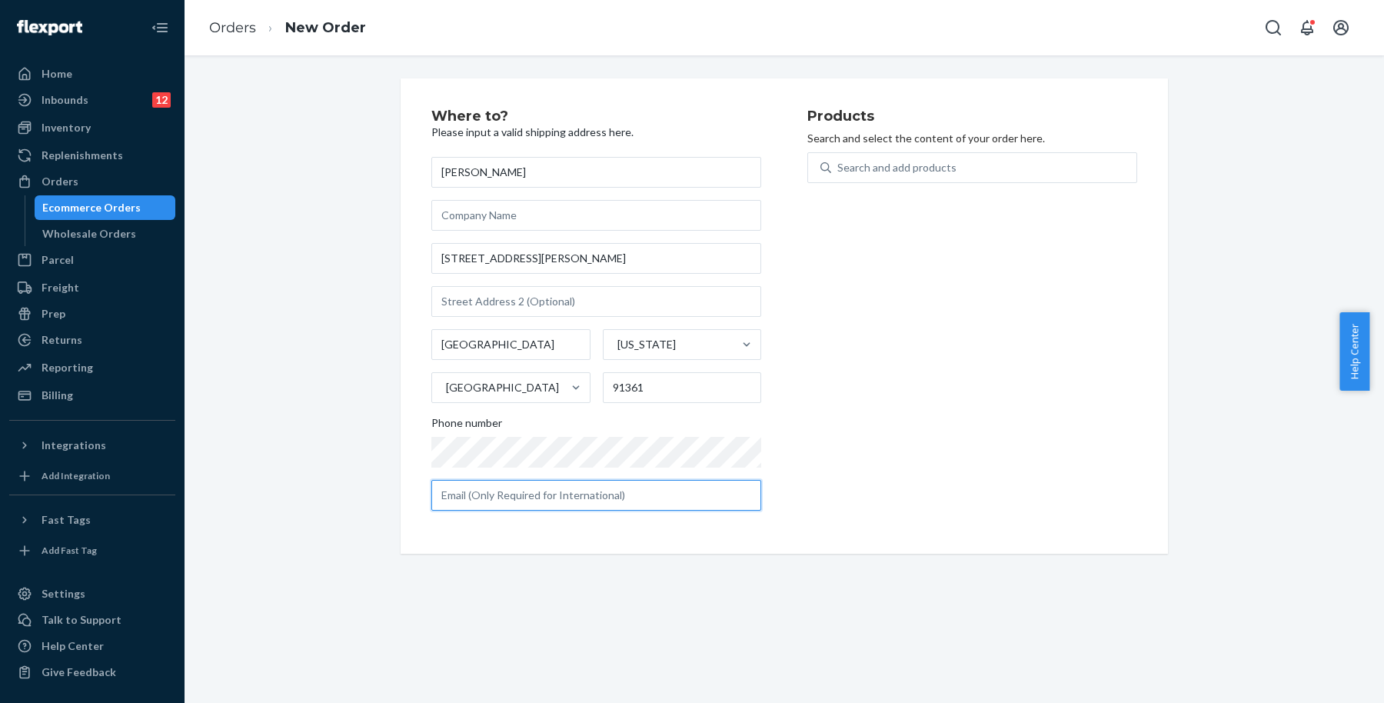
click at [660, 500] on input "text" at bounding box center [596, 495] width 330 height 31
paste input "[EMAIL_ADDRESS][DOMAIN_NAME]"
type input "[EMAIL_ADDRESS][DOMAIN_NAME]"
drag, startPoint x: 873, startPoint y: 415, endPoint x: 879, endPoint y: 354, distance: 61.0
click at [873, 414] on div "Products Search and select the content of your order here. Search and add produ…" at bounding box center [972, 316] width 330 height 414
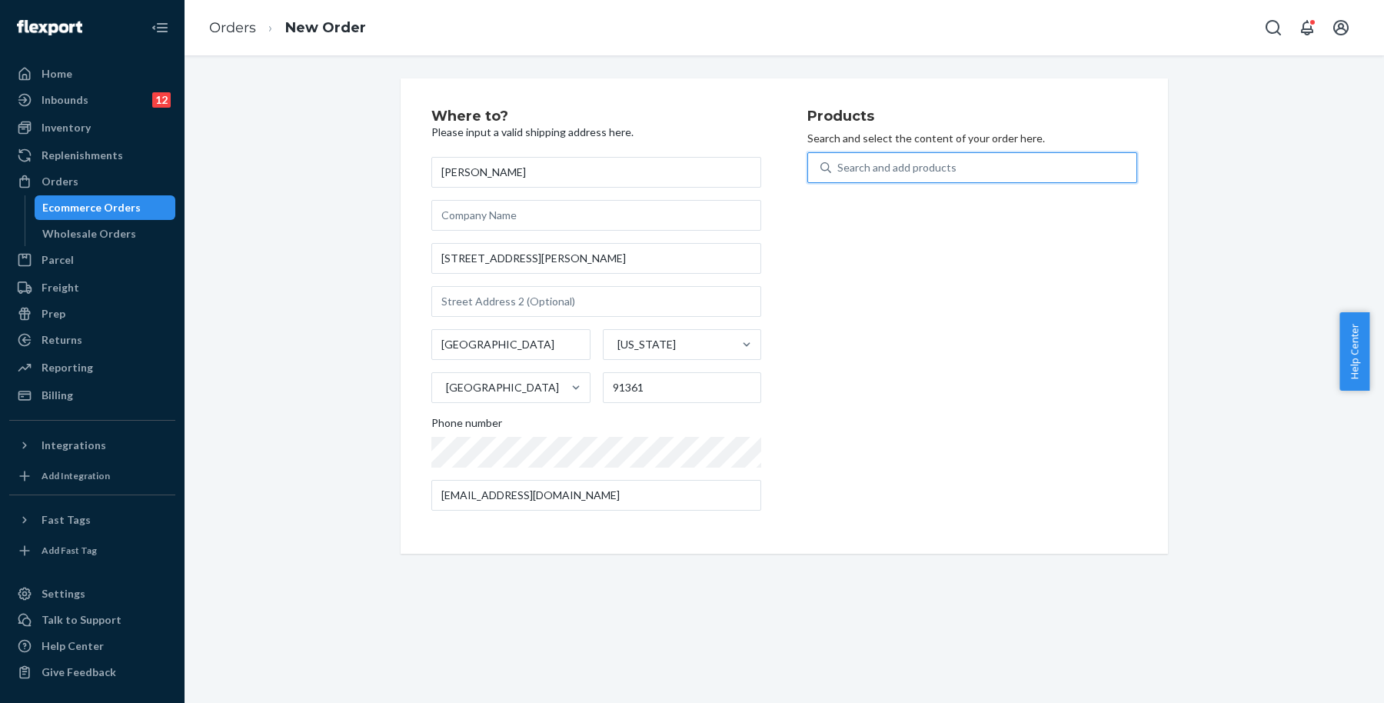
click at [922, 155] on div "Search and add products" at bounding box center [983, 168] width 305 height 28
click at [839, 160] on input "0 results available. Use Up and Down to choose options, press Enter to select t…" at bounding box center [838, 167] width 2 height 15
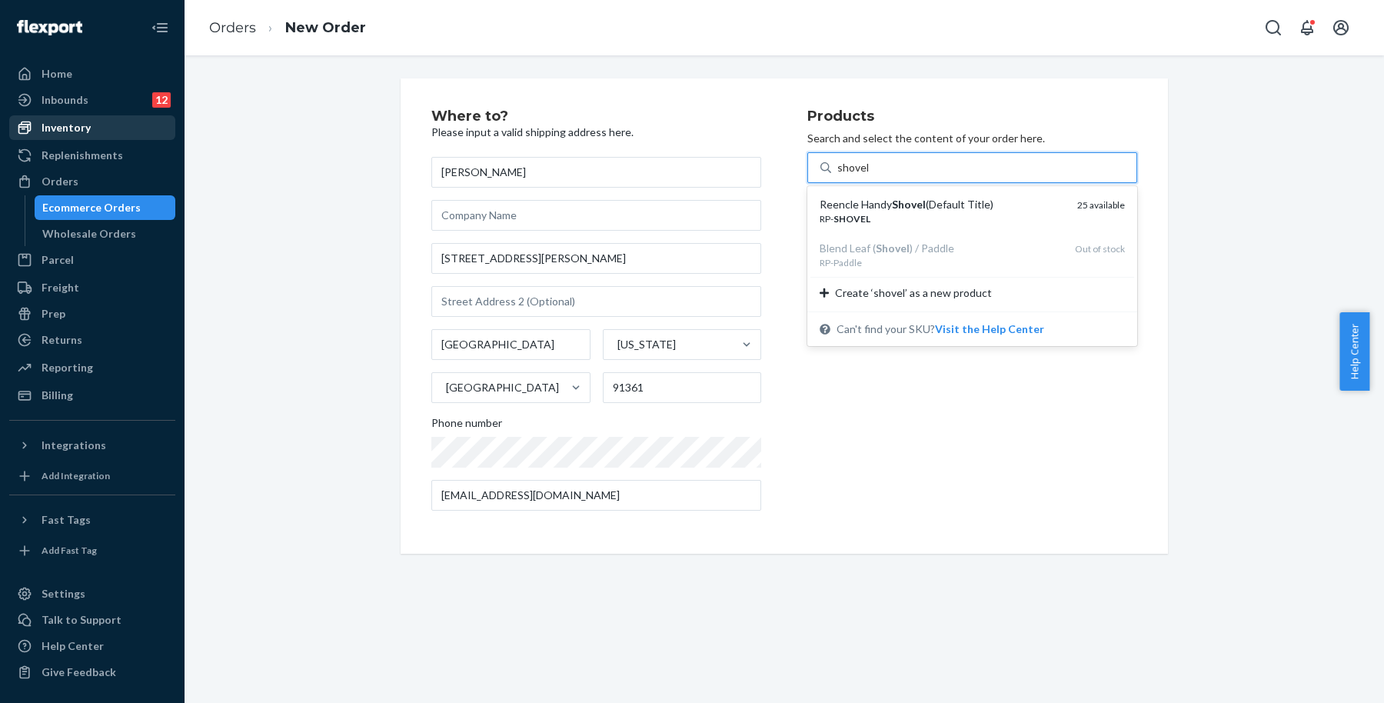
type input "shovel"
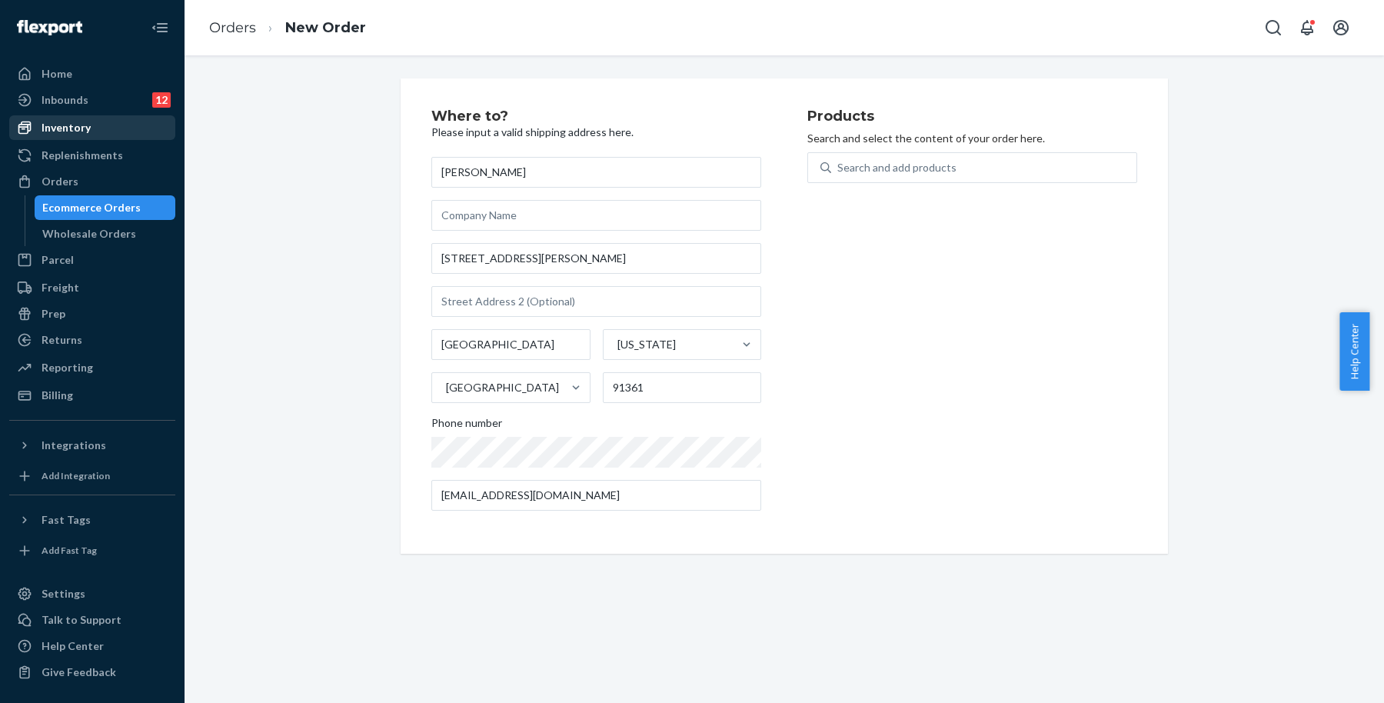
click at [120, 137] on div "Inventory" at bounding box center [92, 128] width 163 height 22
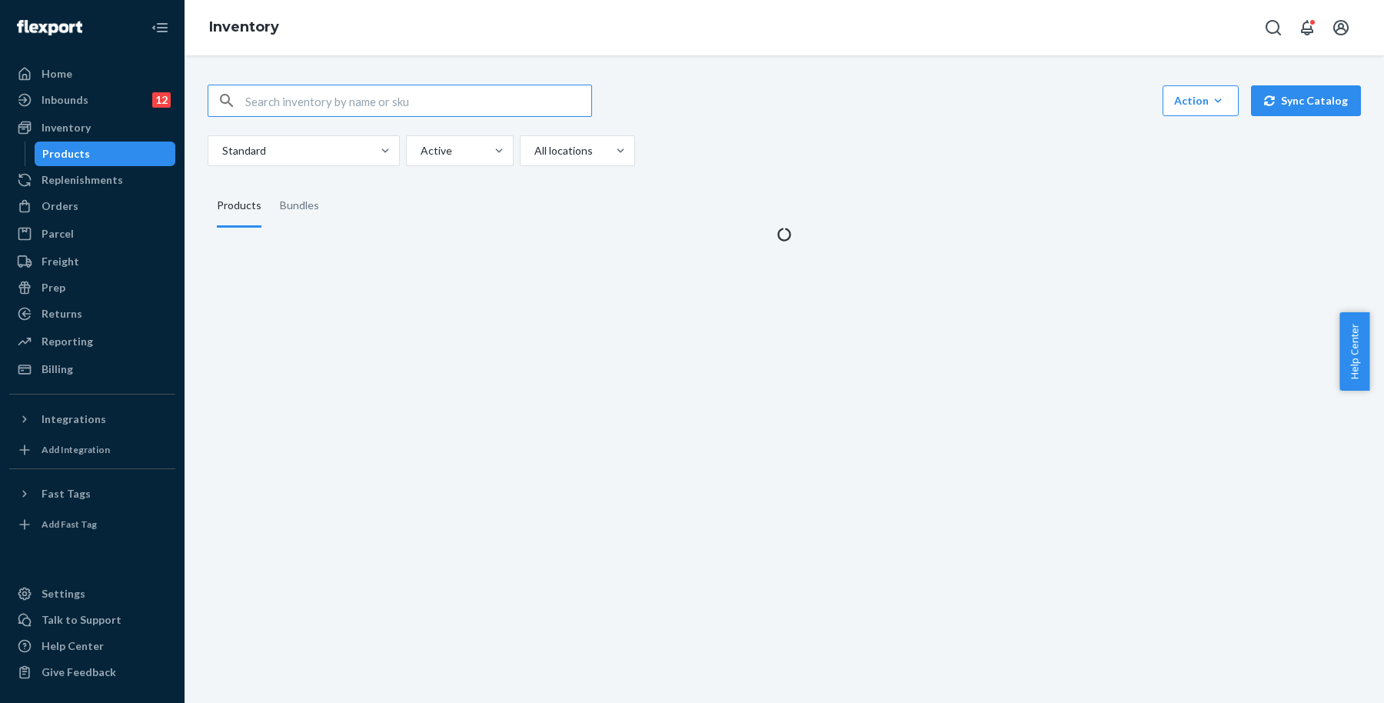
click at [367, 102] on input "text" at bounding box center [418, 100] width 346 height 31
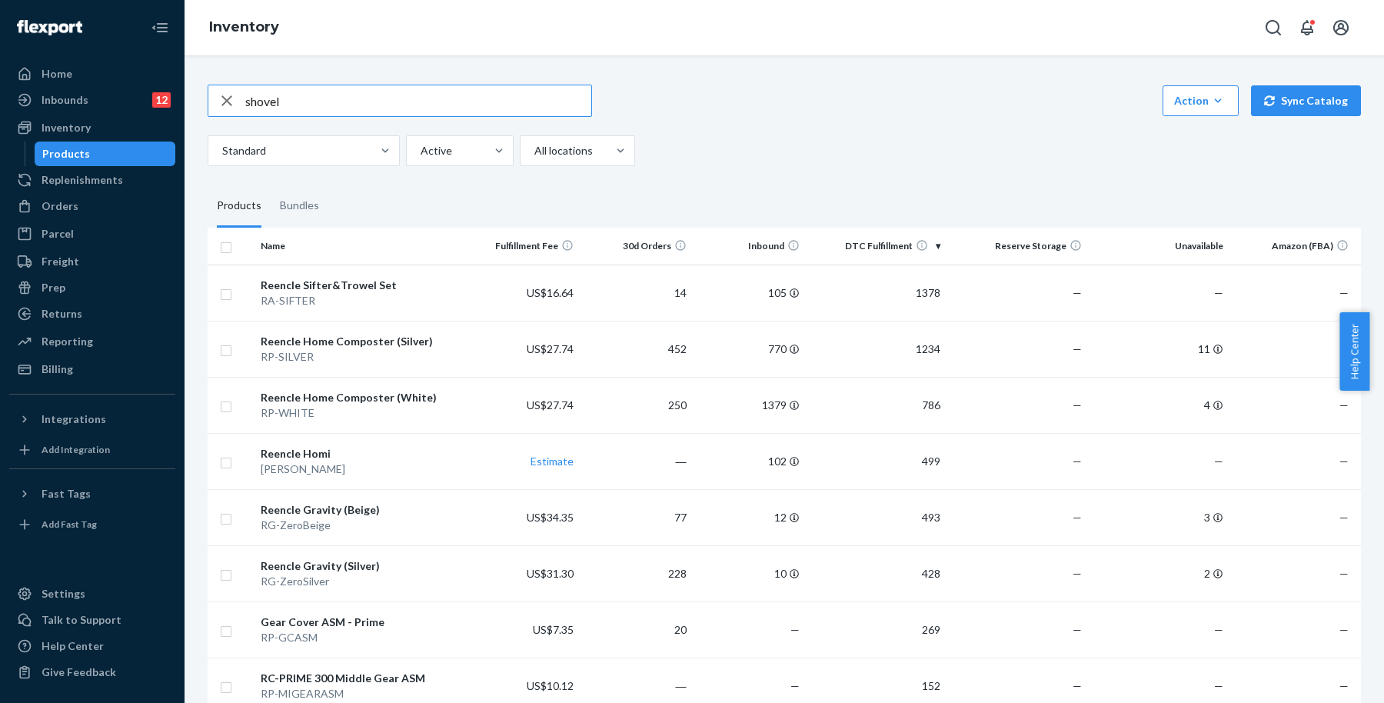
type input "shovel"
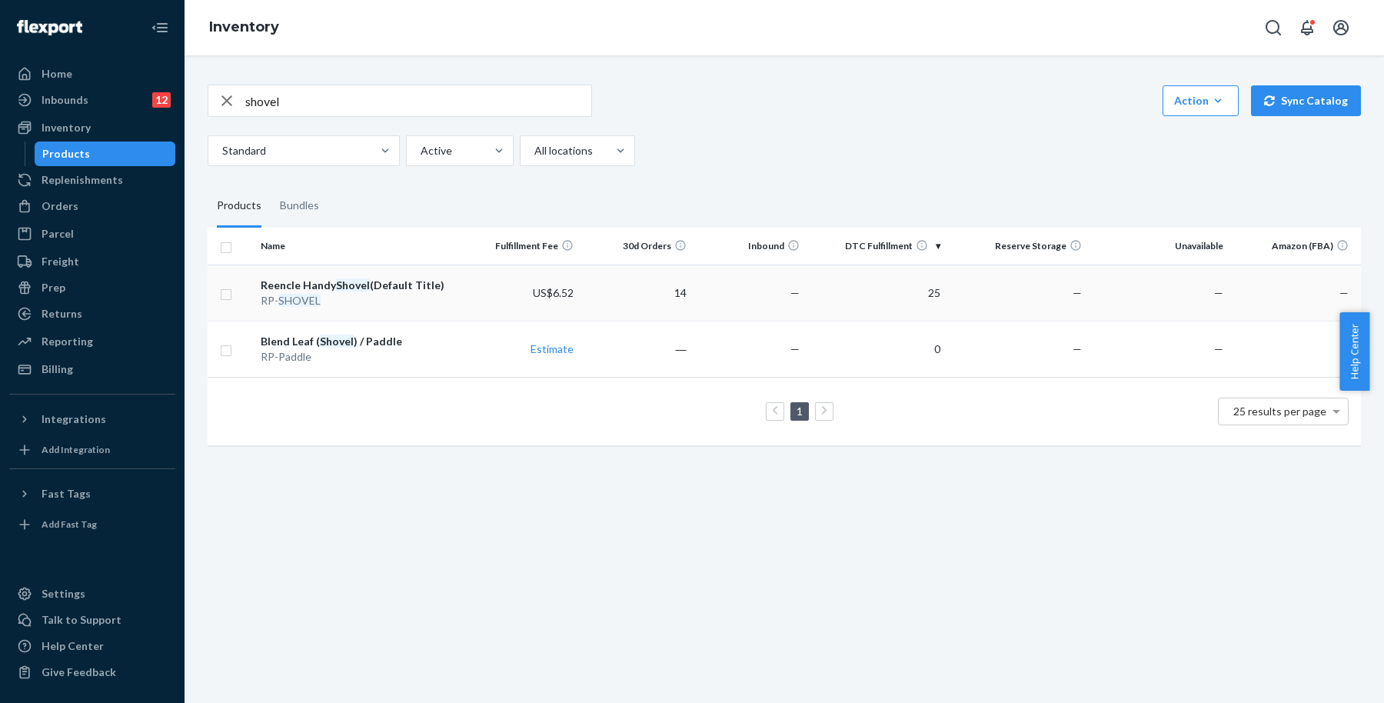
click at [414, 281] on div "Reencle Handy Shovel (Default Title)" at bounding box center [361, 285] width 200 height 15
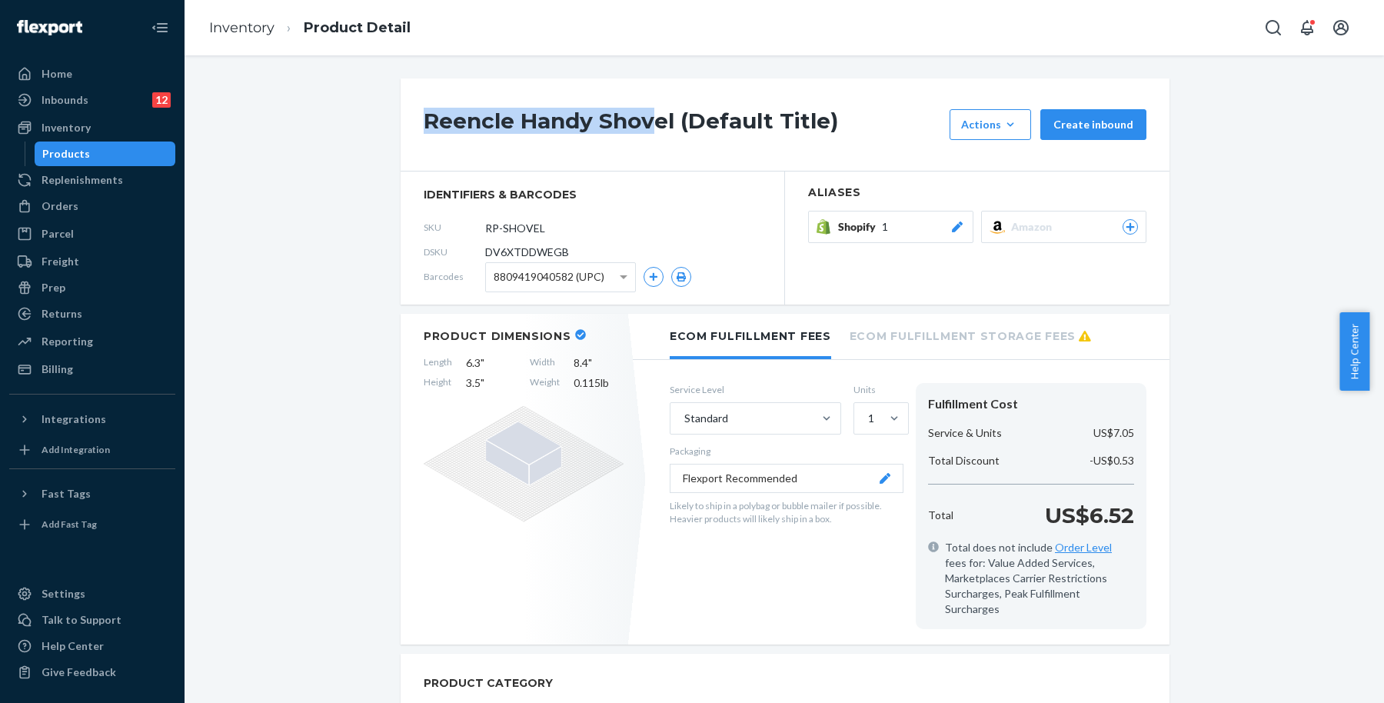
drag, startPoint x: 416, startPoint y: 121, endPoint x: 656, endPoint y: 123, distance: 239.8
click at [652, 123] on h1 "Reencle Handy Shovel (Default Title)" at bounding box center [683, 124] width 518 height 31
click at [661, 122] on h1 "Reencle Handy Shovel (Default Title)" at bounding box center [683, 124] width 518 height 31
drag, startPoint x: 670, startPoint y: 122, endPoint x: 407, endPoint y: 129, distance: 262.2
click at [407, 129] on div "Reencle Handy Shovel (Default Title) Actions Hide Request removal Create inbound" at bounding box center [785, 124] width 769 height 93
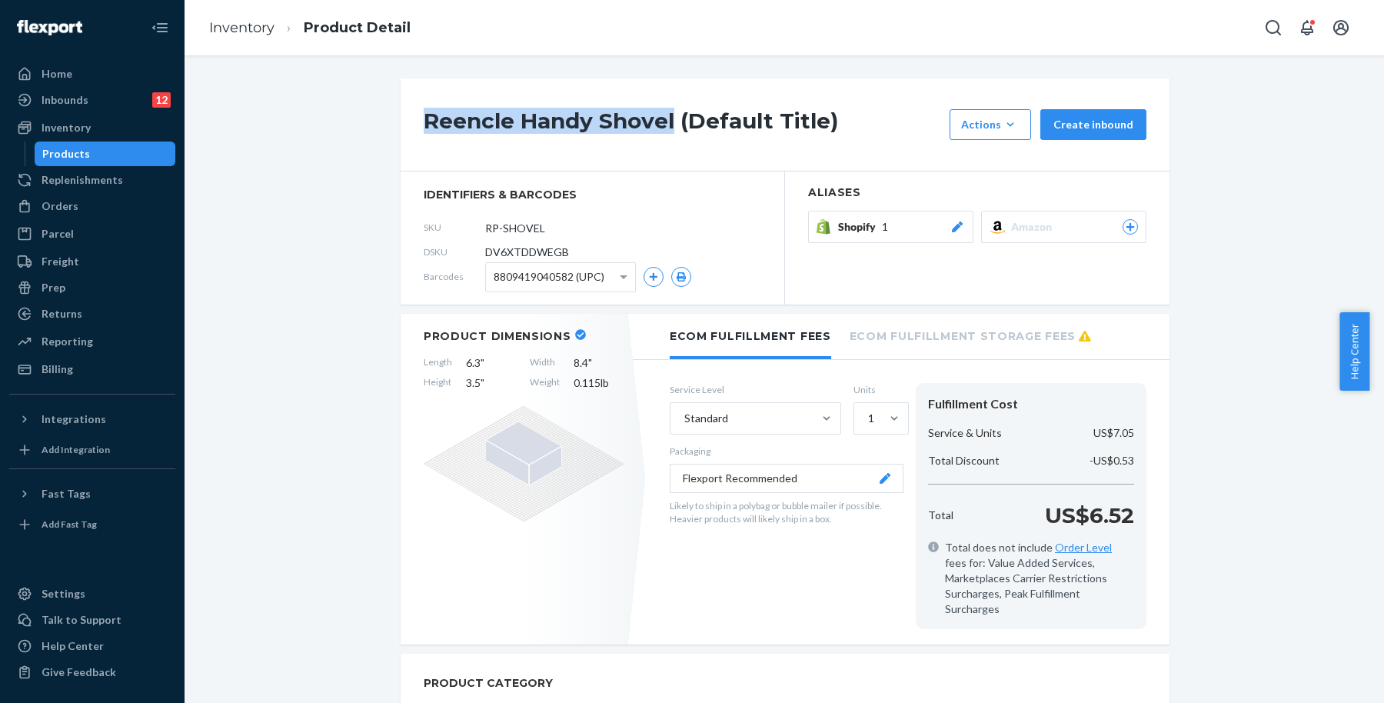
copy h1 "Reencle Handy Shovel"
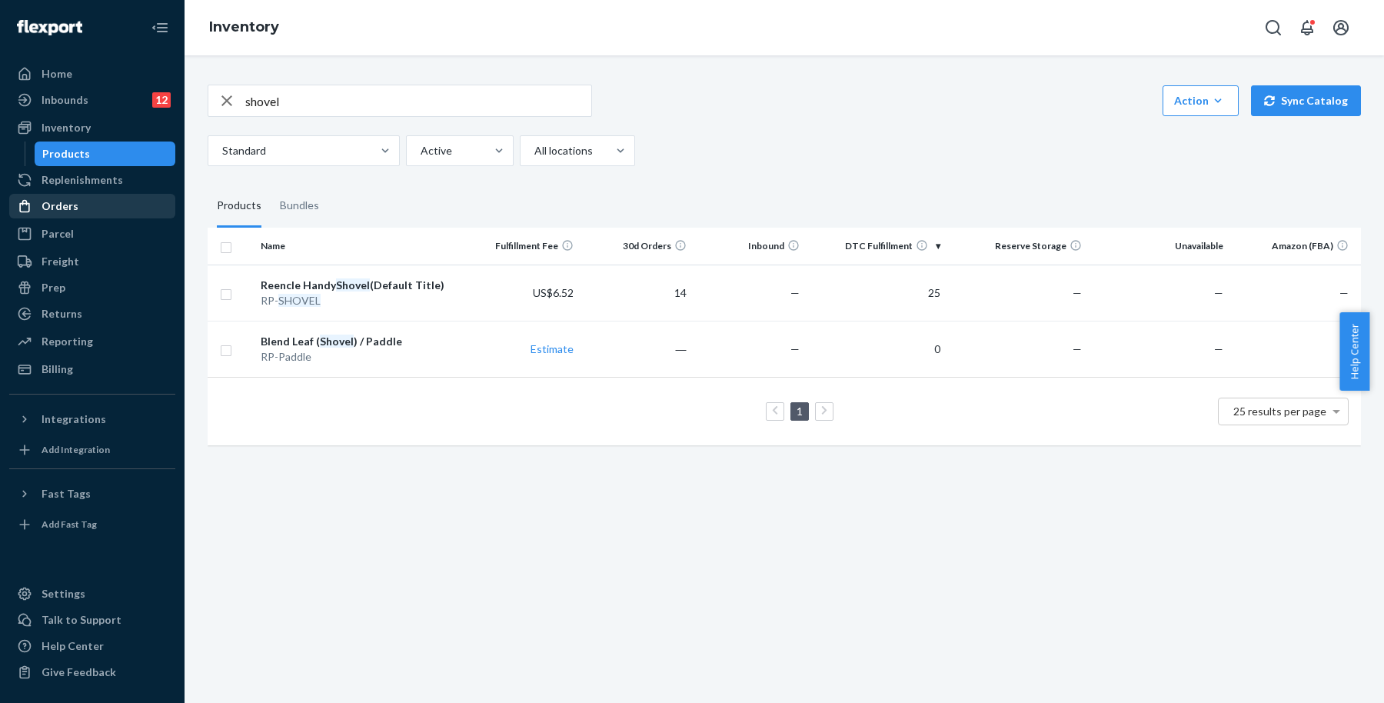
click at [71, 198] on div "Orders" at bounding box center [60, 205] width 37 height 15
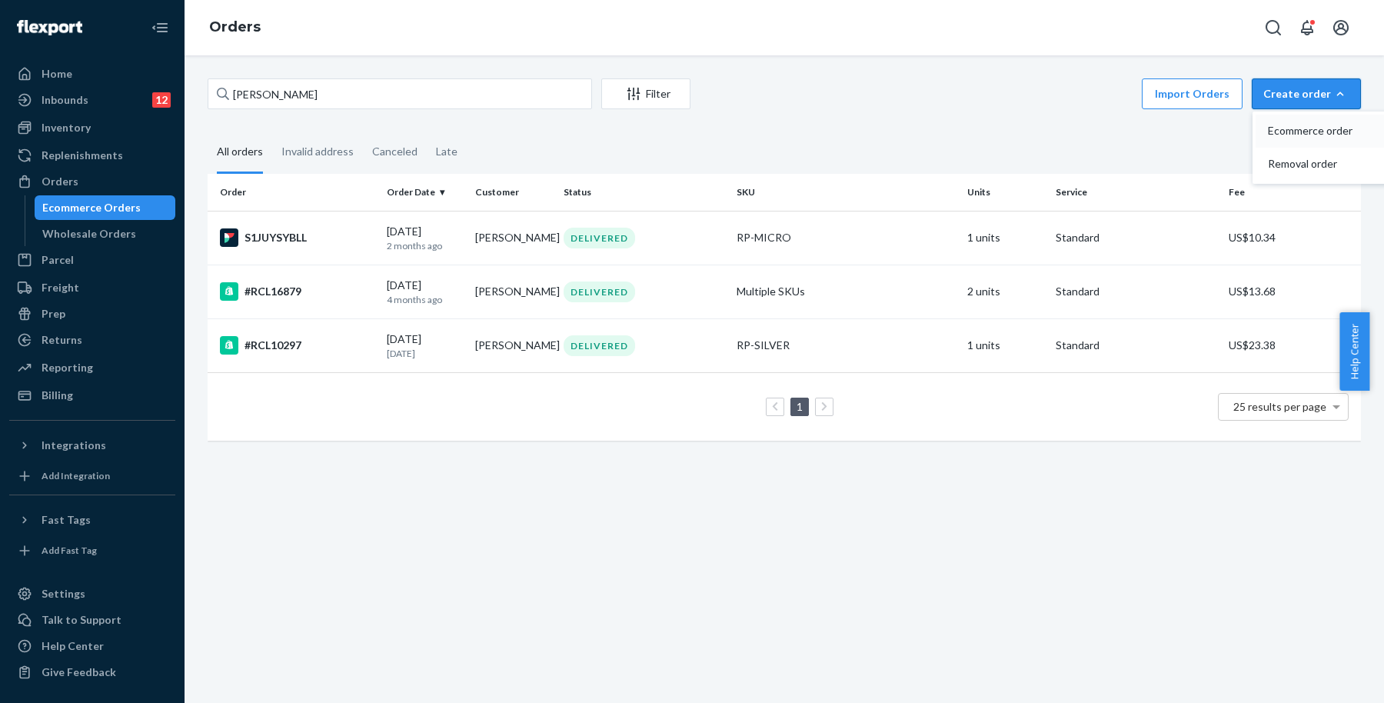
click at [1304, 136] on span "Ecommerce order" at bounding box center [1315, 130] width 95 height 11
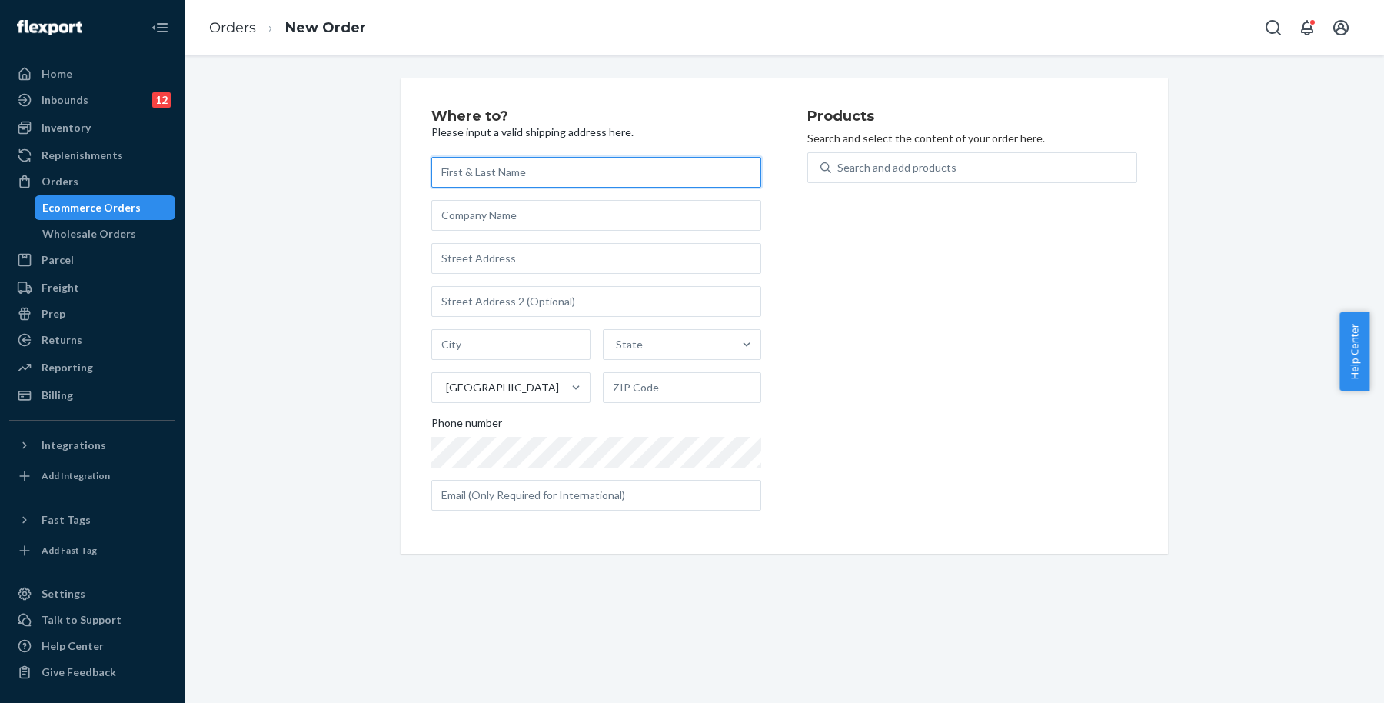
paste input "[PERSON_NAME]"
type input "[PERSON_NAME]"
click at [603, 251] on input "text" at bounding box center [596, 258] width 330 height 31
paste input "[STREET_ADDRESS][PERSON_NAME]"
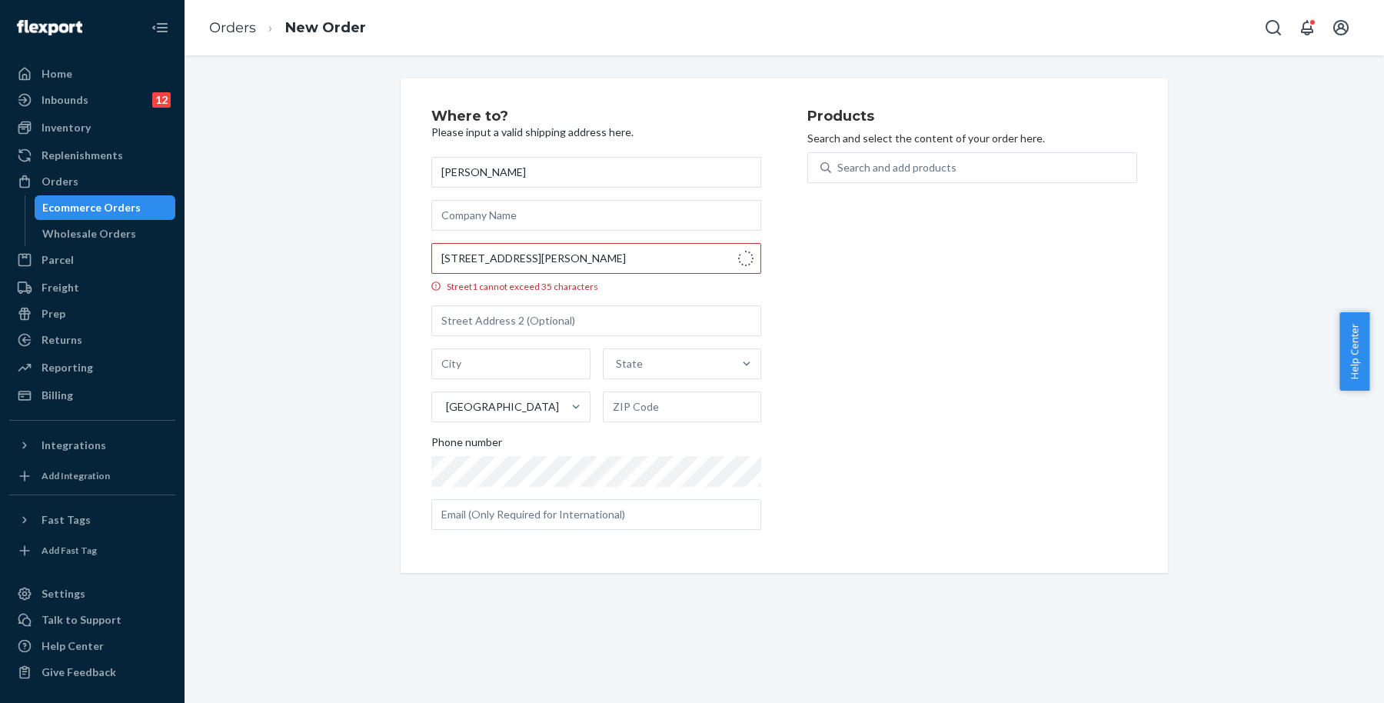
type input "[STREET_ADDRESS][PERSON_NAME]"
type input "[GEOGRAPHIC_DATA]"
type input "91361"
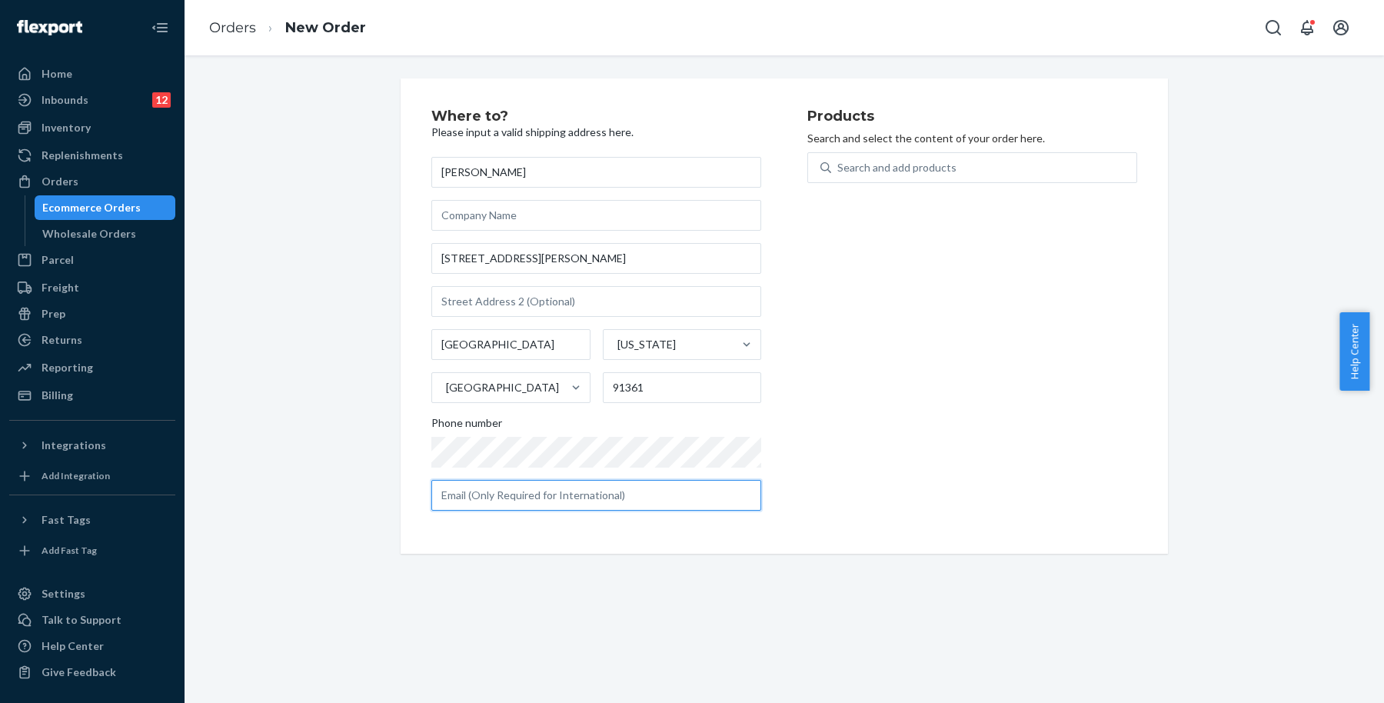
click at [639, 489] on input "text" at bounding box center [596, 495] width 330 height 31
paste input "[EMAIL_ADDRESS][DOMAIN_NAME]"
type input "[EMAIL_ADDRESS][DOMAIN_NAME]"
click at [916, 331] on div "Products Search and select the content of your order here. Search and add produ…" at bounding box center [972, 316] width 330 height 414
click at [942, 171] on div "Search and add products" at bounding box center [896, 167] width 119 height 15
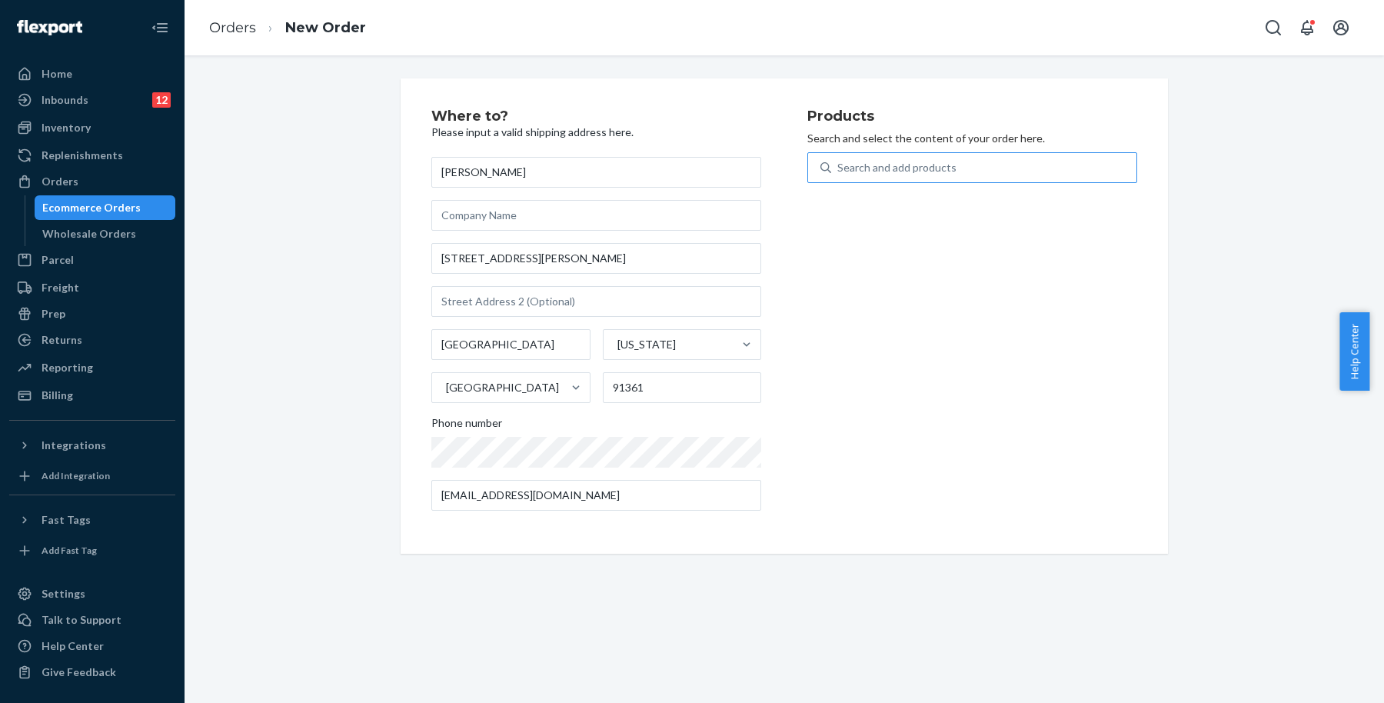
click at [839, 171] on input "Search and add products" at bounding box center [838, 167] width 2 height 15
type input "shovel"
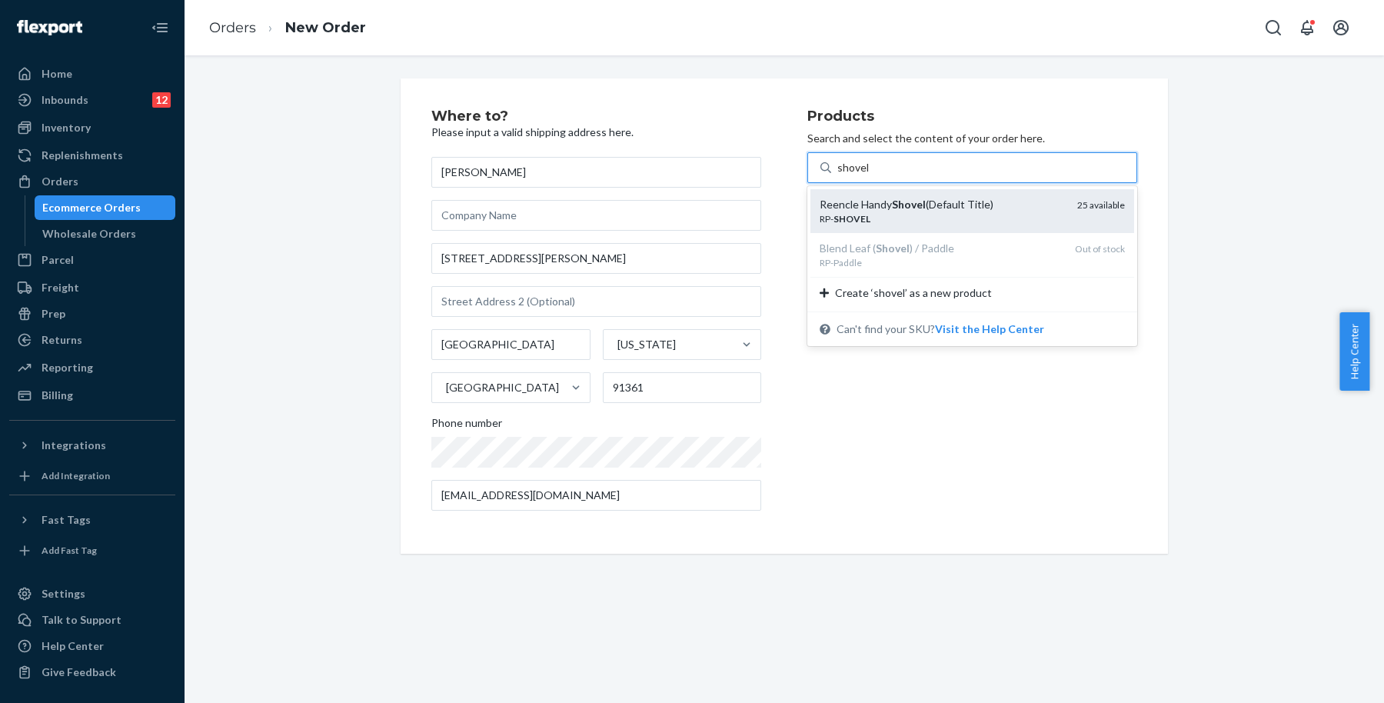
click at [941, 197] on div "Reencle Handy Shovel (Default Title)" at bounding box center [941, 204] width 245 height 15
click at [869, 175] on input "shovel" at bounding box center [853, 167] width 32 height 15
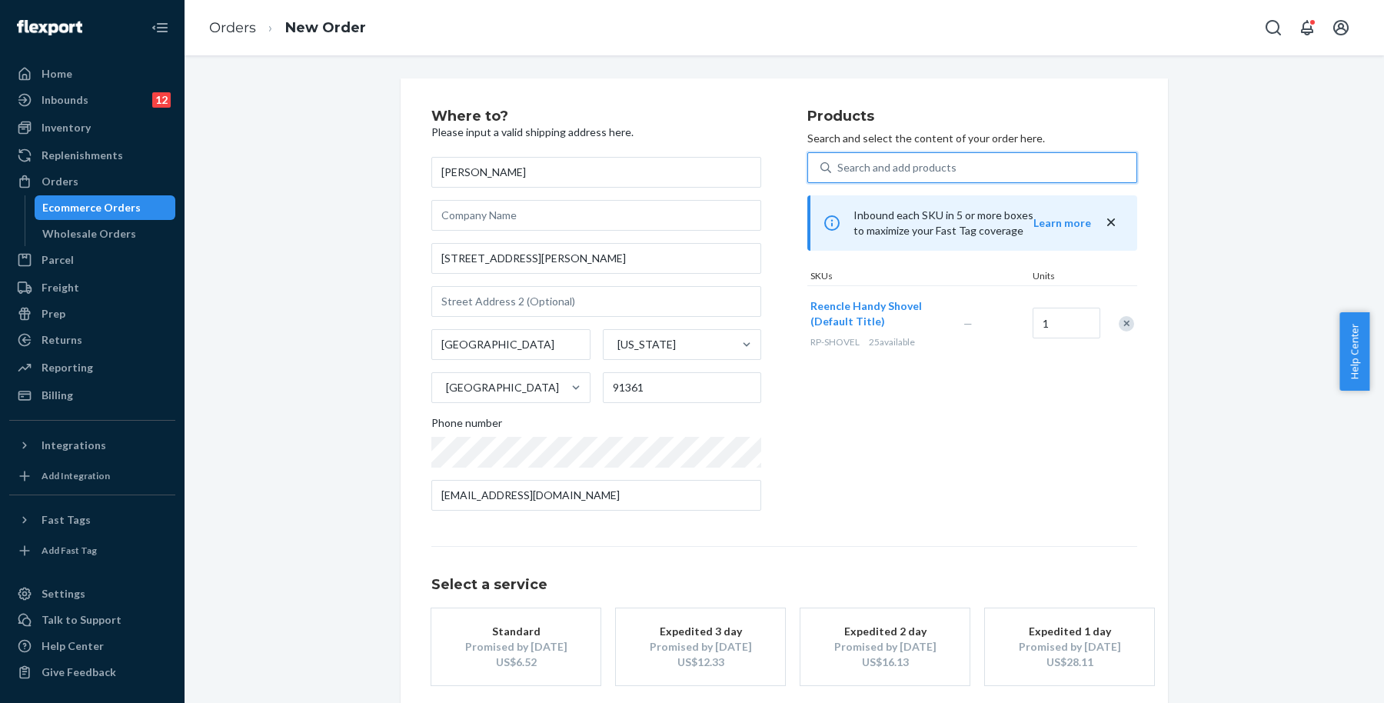
click at [982, 161] on div "Search and add products" at bounding box center [983, 168] width 305 height 28
click at [839, 161] on input "0 results available. Use Up and Down to choose options, press Enter to select t…" at bounding box center [838, 167] width 2 height 15
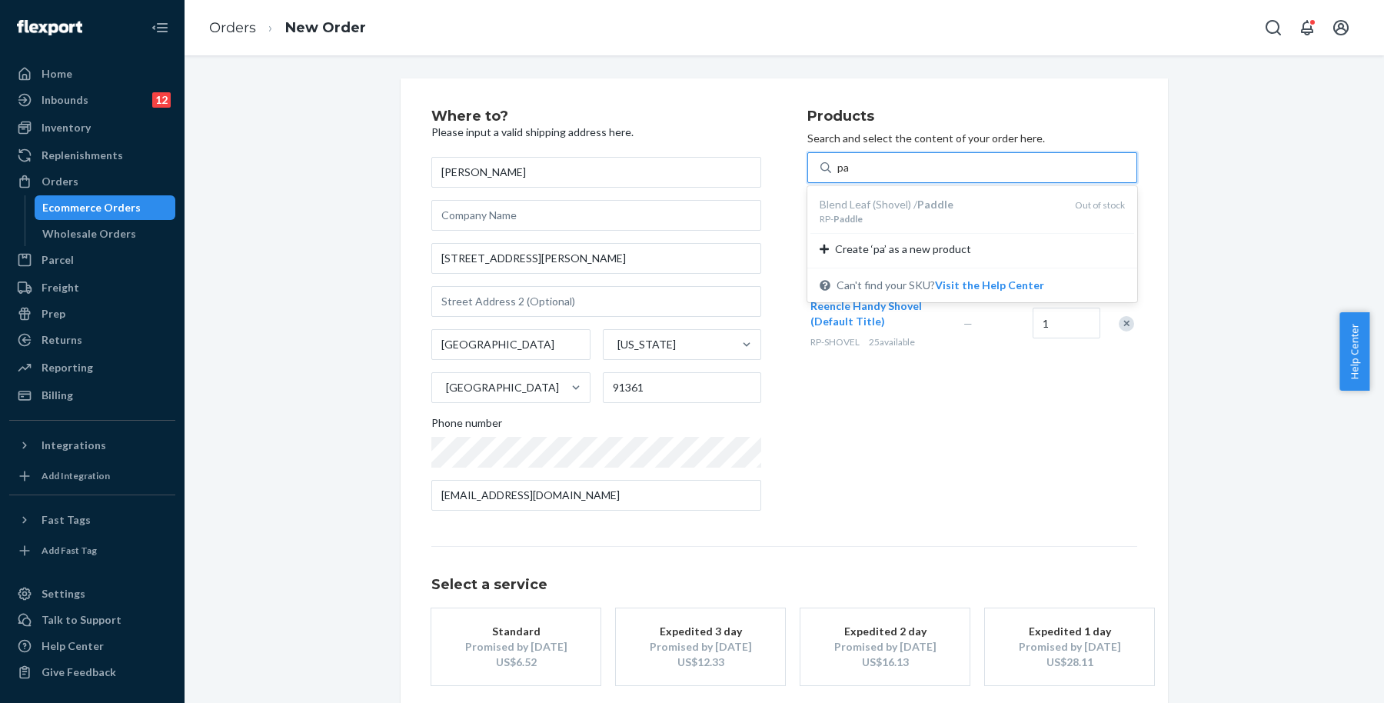
type input "p"
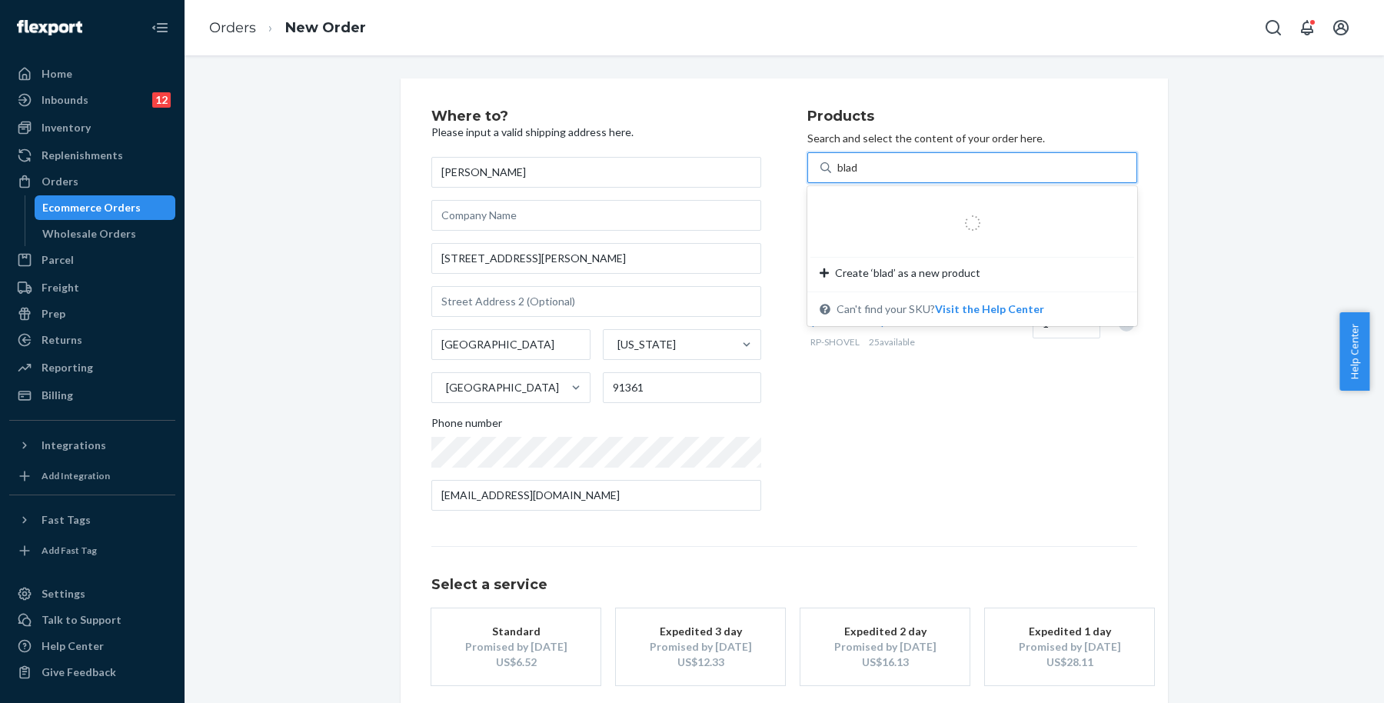
type input "blade"
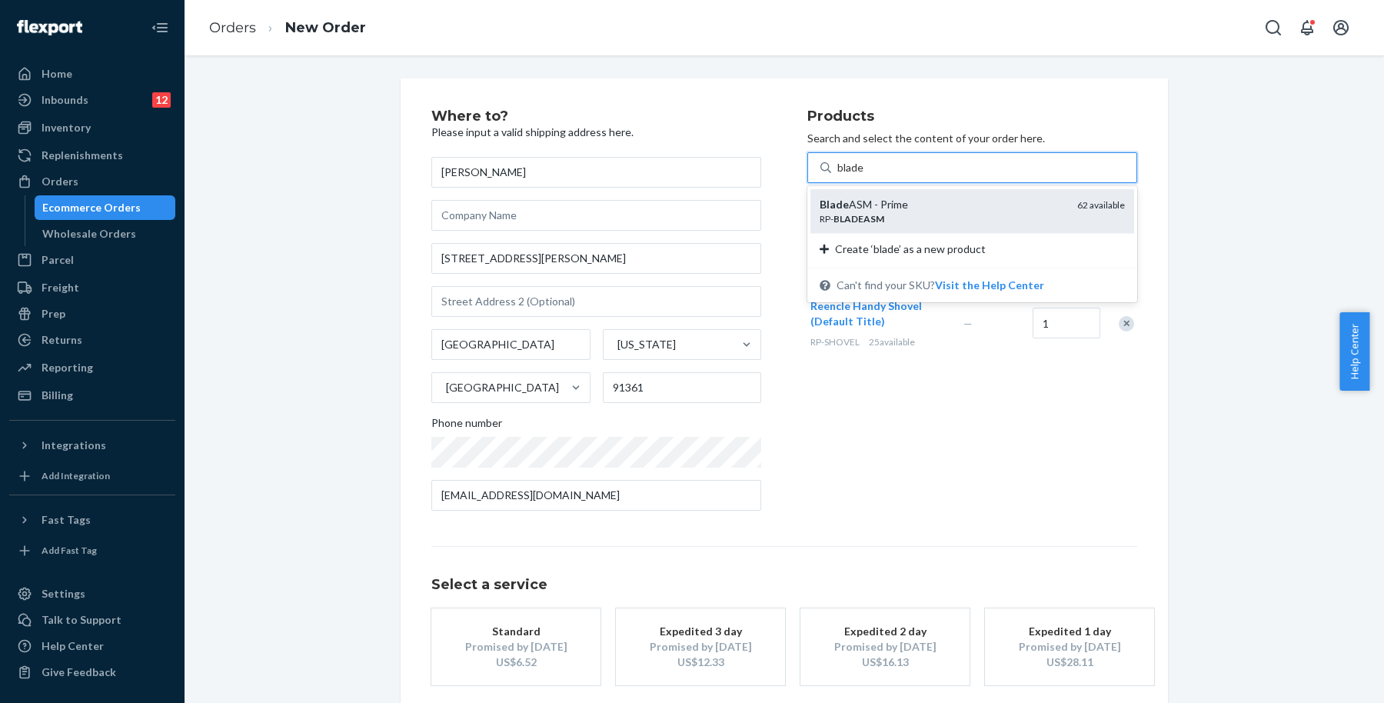
click at [979, 198] on div "Blade ASM - Prime" at bounding box center [941, 204] width 245 height 15
click at [865, 175] on input "blade" at bounding box center [851, 167] width 28 height 15
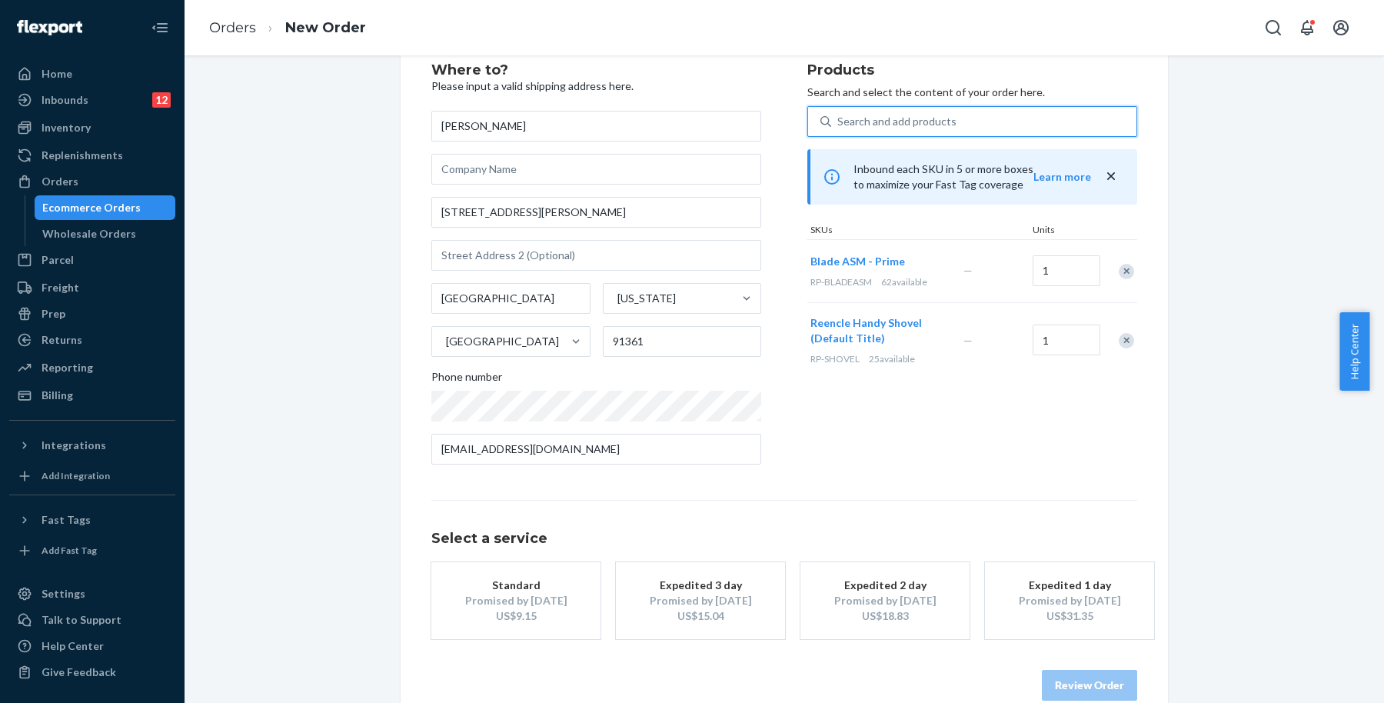
scroll to position [74, 0]
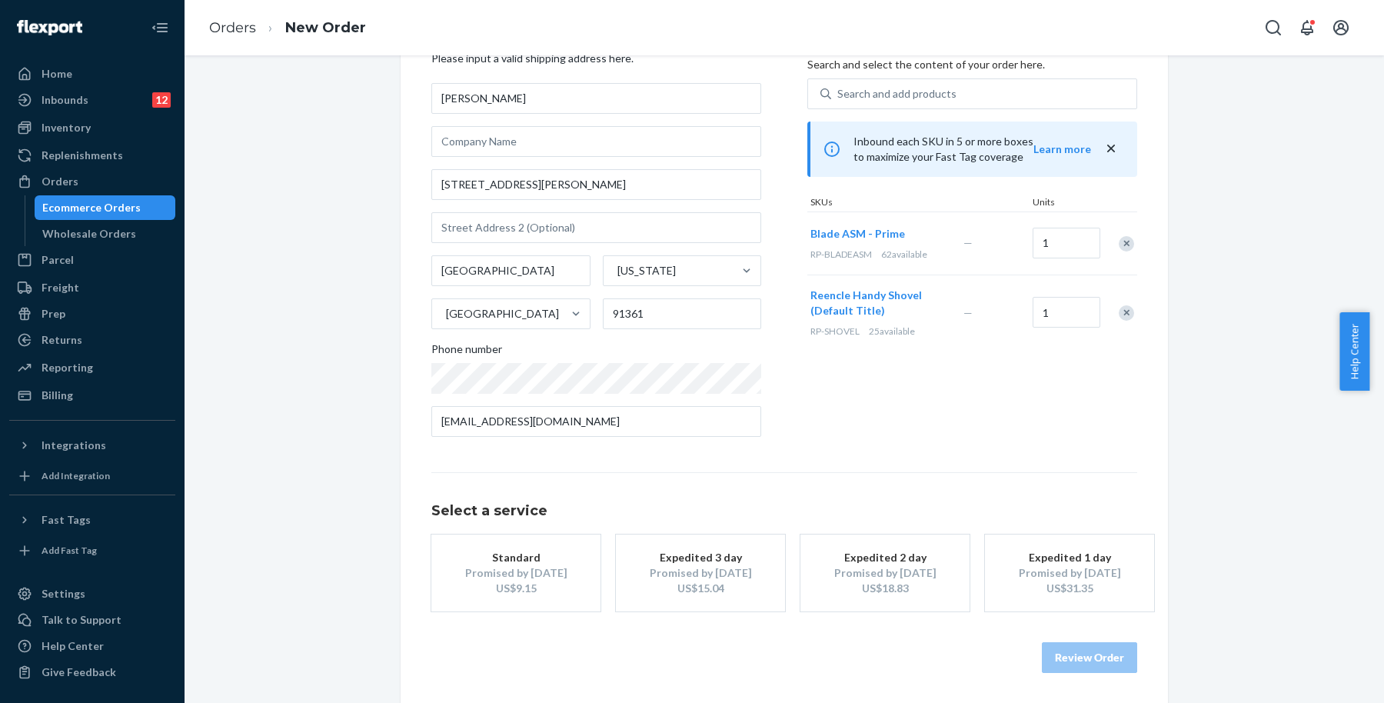
click at [577, 569] on button "Standard Promised by [DATE] US$9.15" at bounding box center [515, 572] width 169 height 77
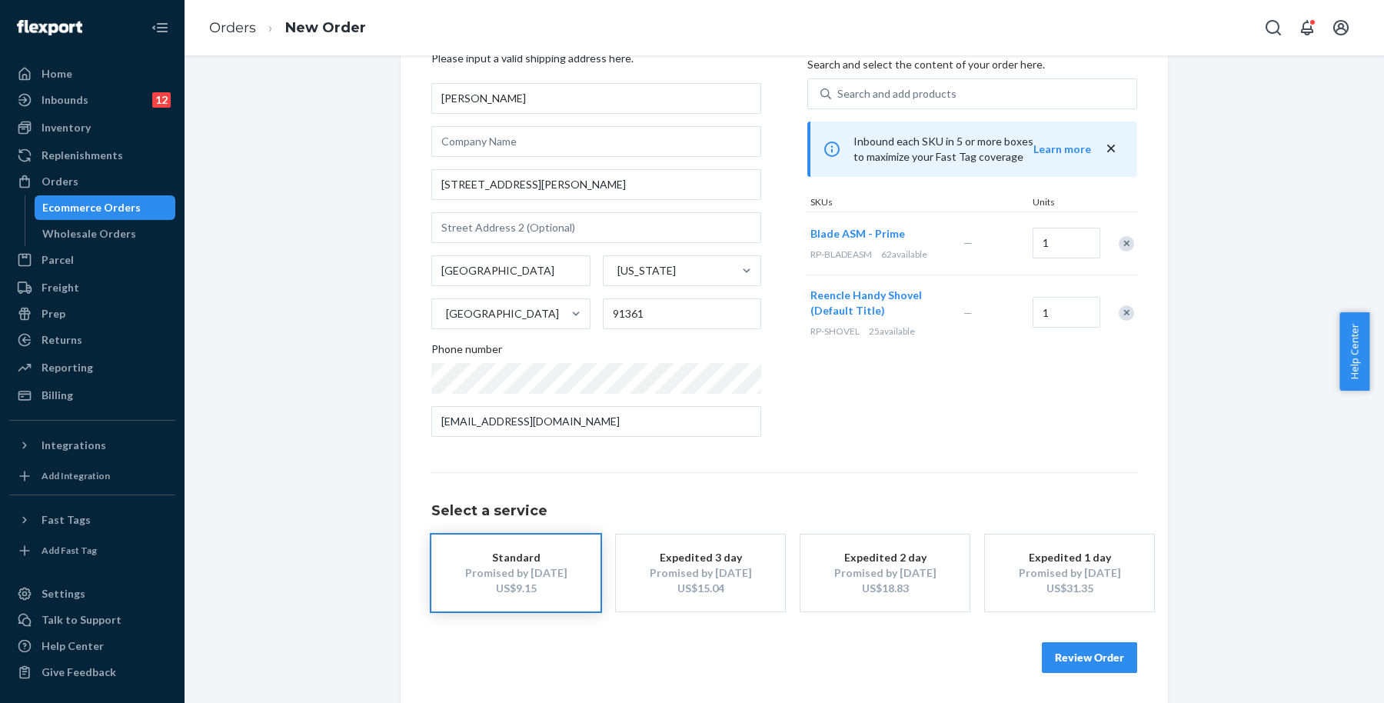
click at [1117, 654] on button "Review Order" at bounding box center [1089, 657] width 95 height 31
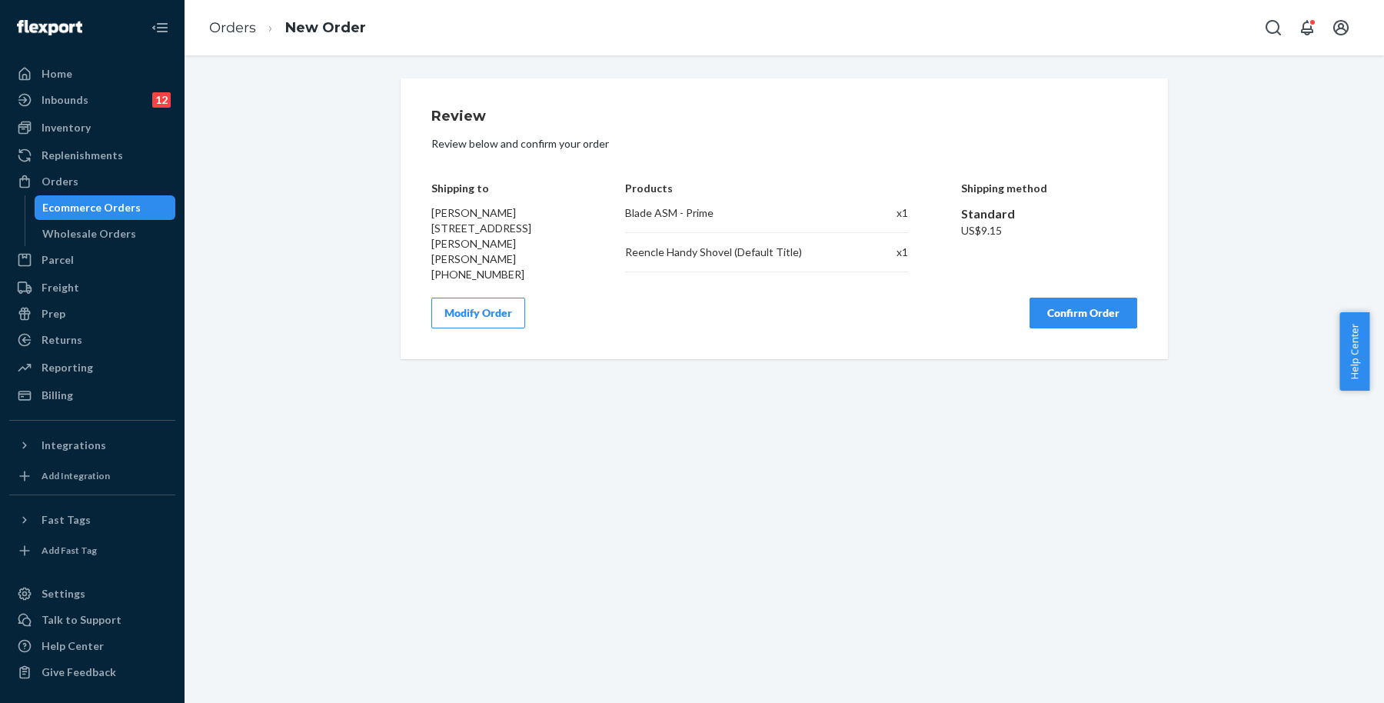
click at [1105, 298] on button "Confirm Order" at bounding box center [1083, 312] width 108 height 31
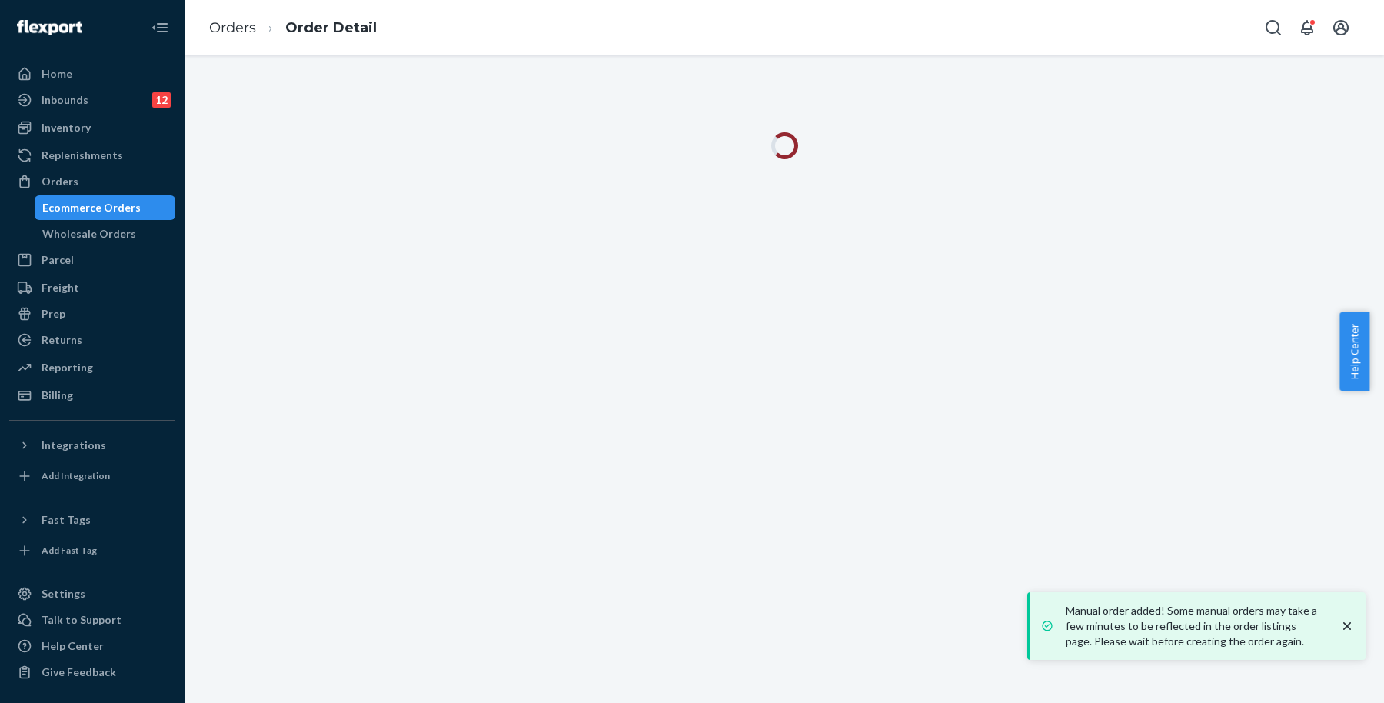
click at [1348, 617] on div "Manual order added! Some manual orders may take a few minutes to be reflected i…" at bounding box center [1198, 626] width 314 height 46
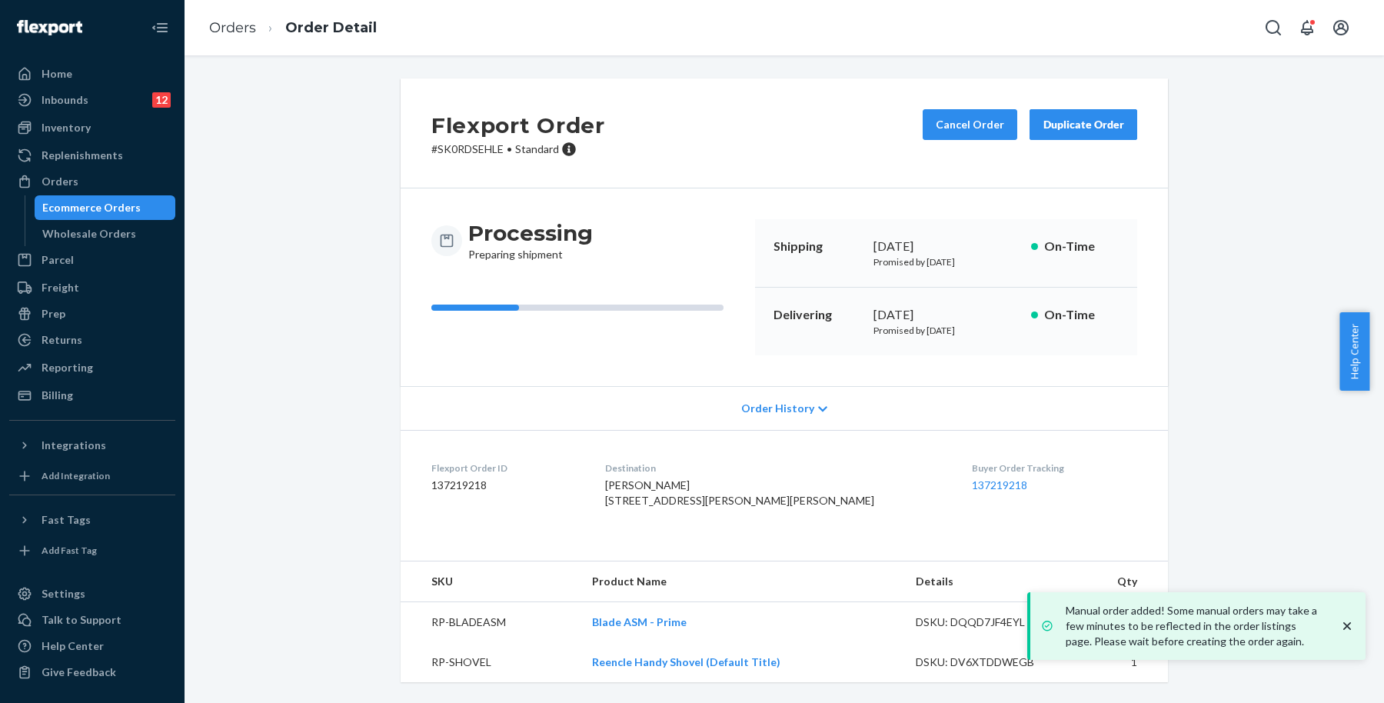
click at [1354, 619] on icon "close toast" at bounding box center [1346, 625] width 15 height 15
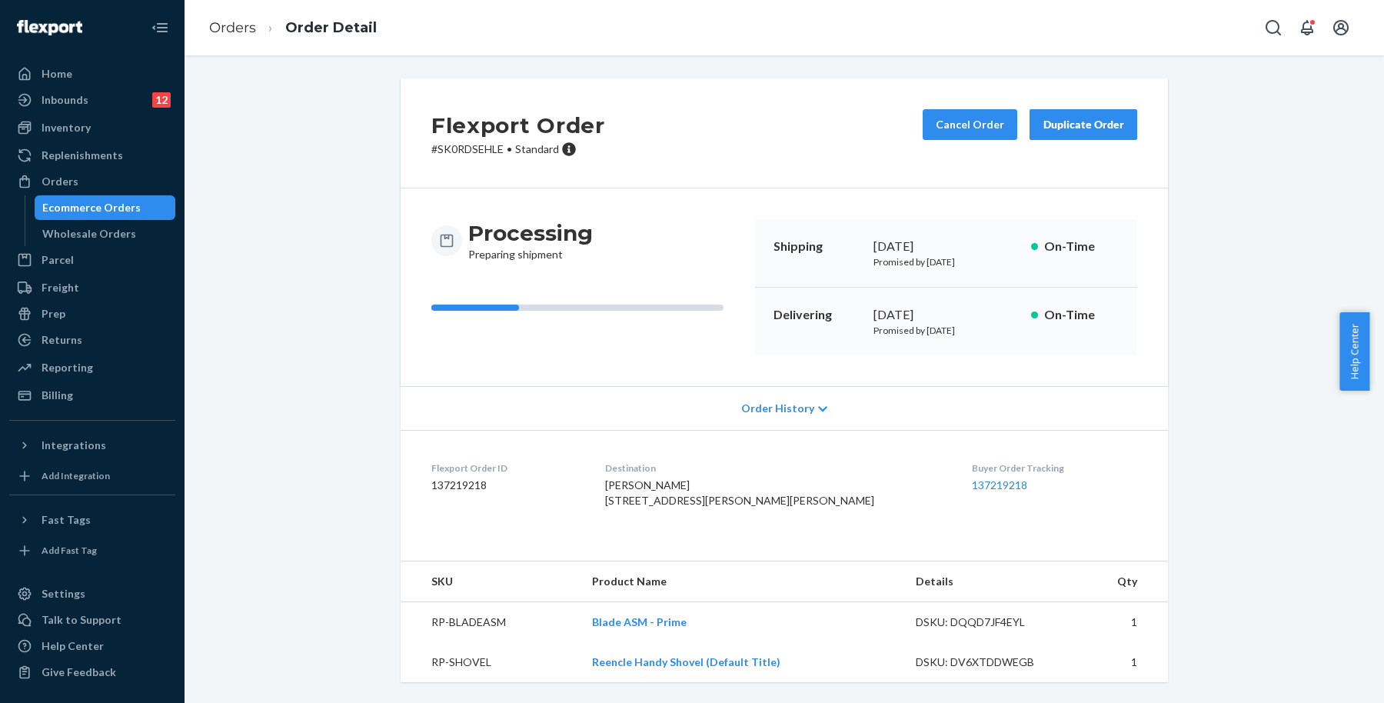
scroll to position [27, 0]
click at [82, 127] on div "Inventory" at bounding box center [66, 127] width 49 height 15
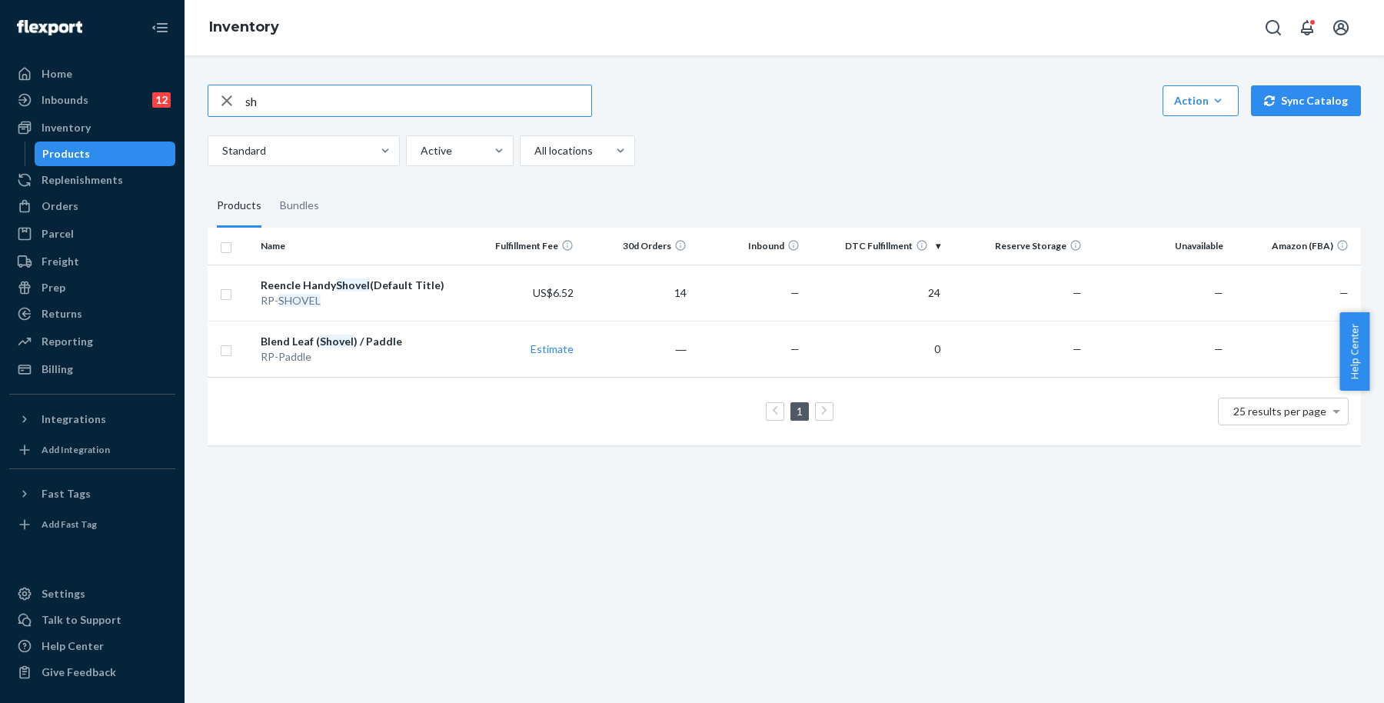
type input "s"
type input "mixing motor"
click at [71, 200] on div "Orders" at bounding box center [60, 205] width 37 height 15
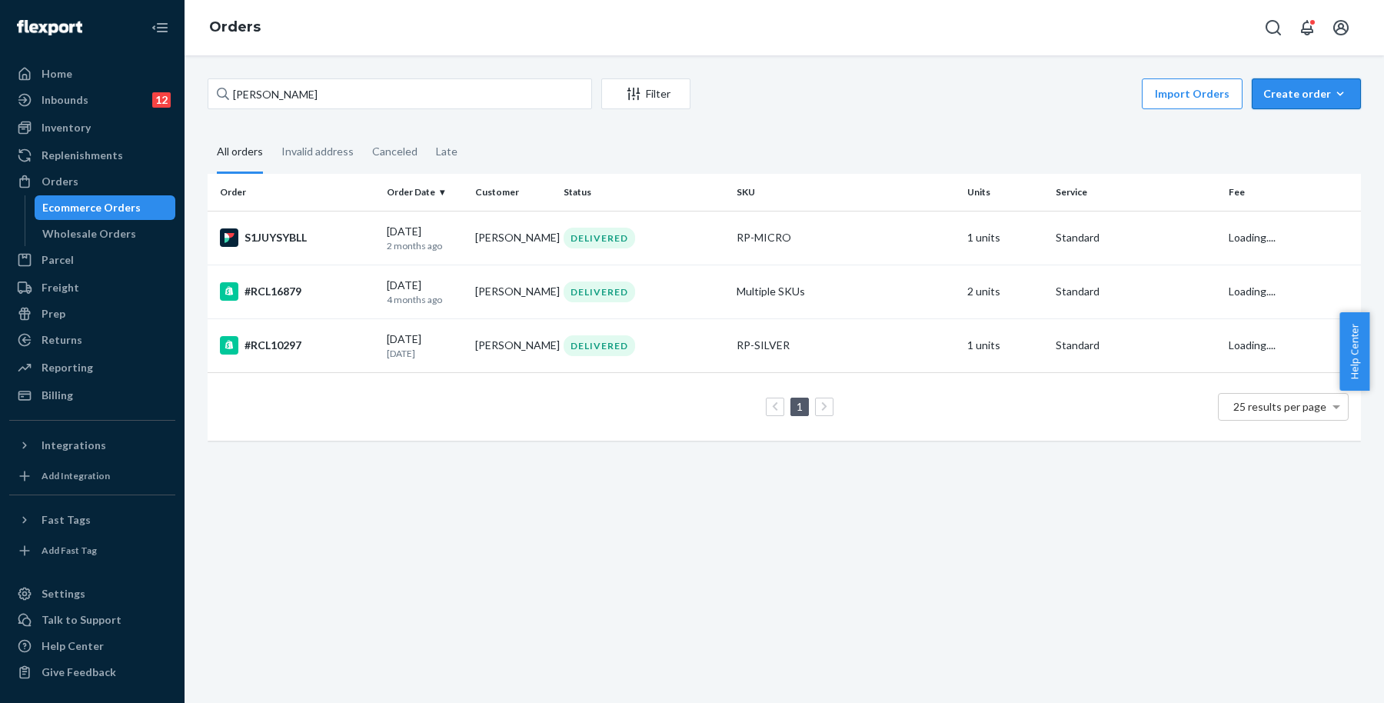
click at [1317, 92] on div "Create order" at bounding box center [1306, 93] width 86 height 15
click at [1319, 121] on button "Ecommerce order" at bounding box center [1329, 131] width 148 height 33
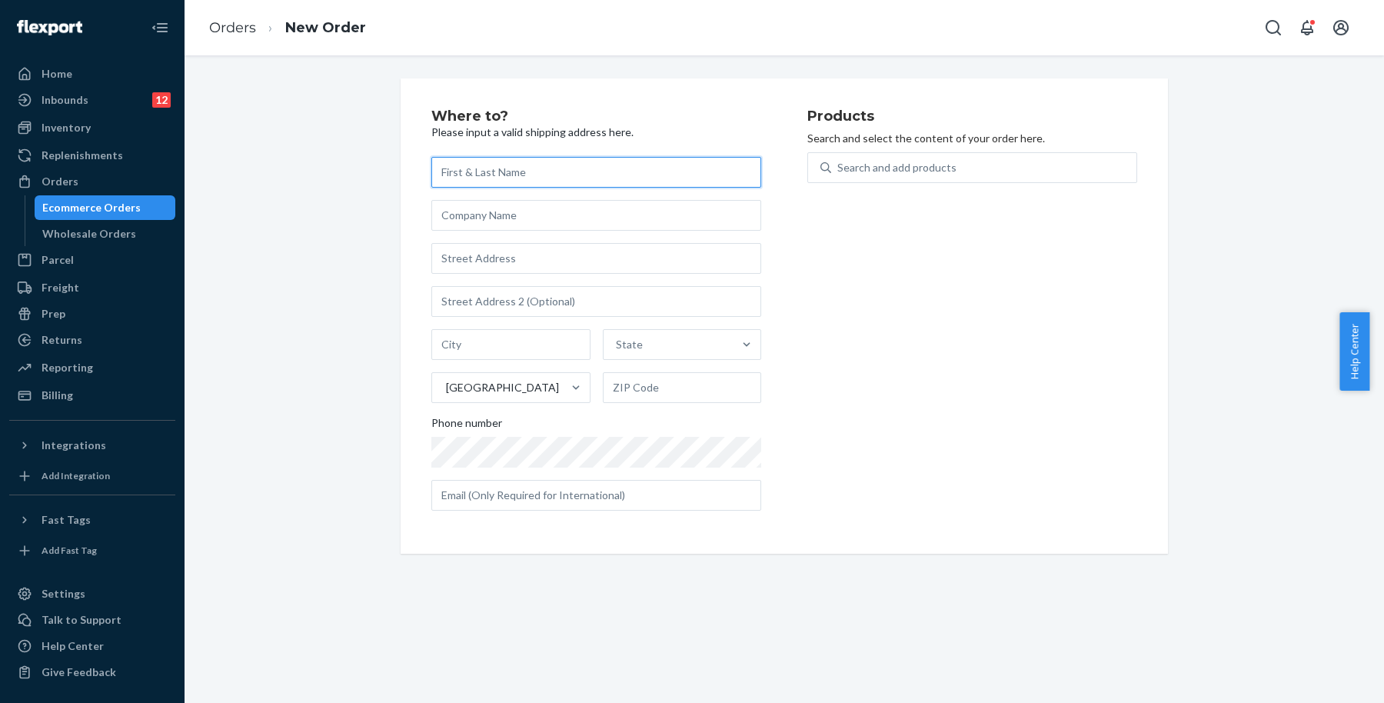
paste input "[PERSON_NAME]"
type input "[PERSON_NAME]"
click at [581, 262] on input "text" at bounding box center [596, 258] width 330 height 31
paste input "[STREET_ADDRESS][US_STATE]"
type input "97 Canopy"
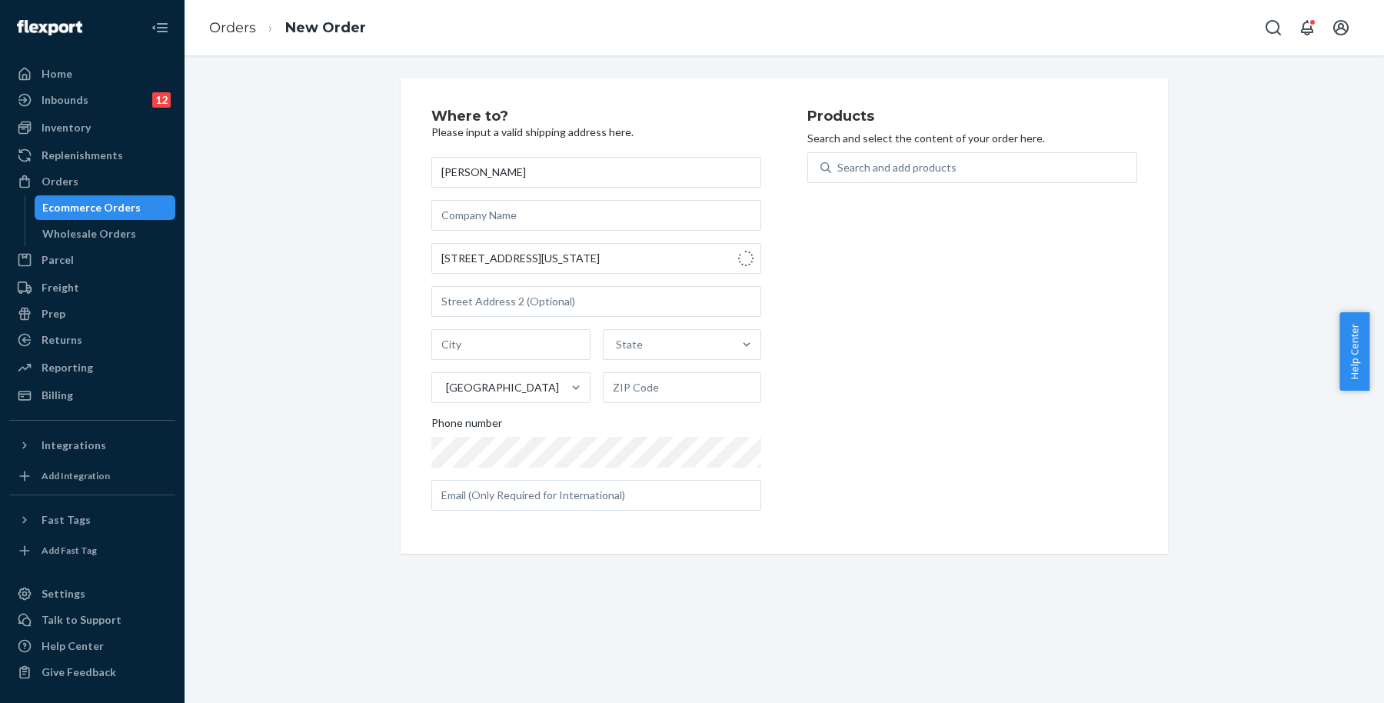
type input "Irvine"
type input "92603"
click at [601, 491] on input "text" at bounding box center [596, 495] width 330 height 31
paste input "[PERSON_NAME][EMAIL_ADDRESS][PERSON_NAME][DOMAIN_NAME]"
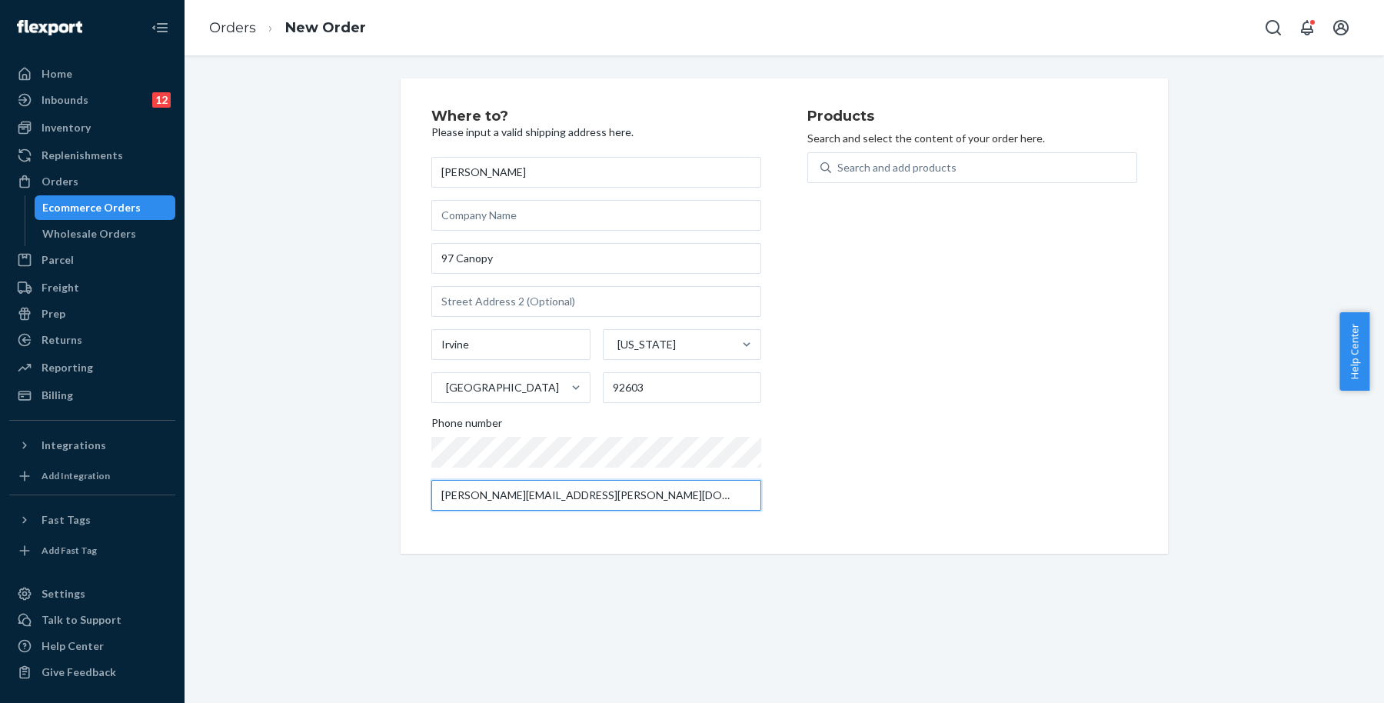
type input "[PERSON_NAME][EMAIL_ADDRESS][PERSON_NAME][DOMAIN_NAME]"
click at [940, 424] on div "Products Search and select the content of your order here. Search and add produ…" at bounding box center [972, 316] width 330 height 414
click at [922, 161] on div "Search and add products" at bounding box center [896, 167] width 119 height 15
click at [839, 161] on input "Search and add products" at bounding box center [838, 167] width 2 height 15
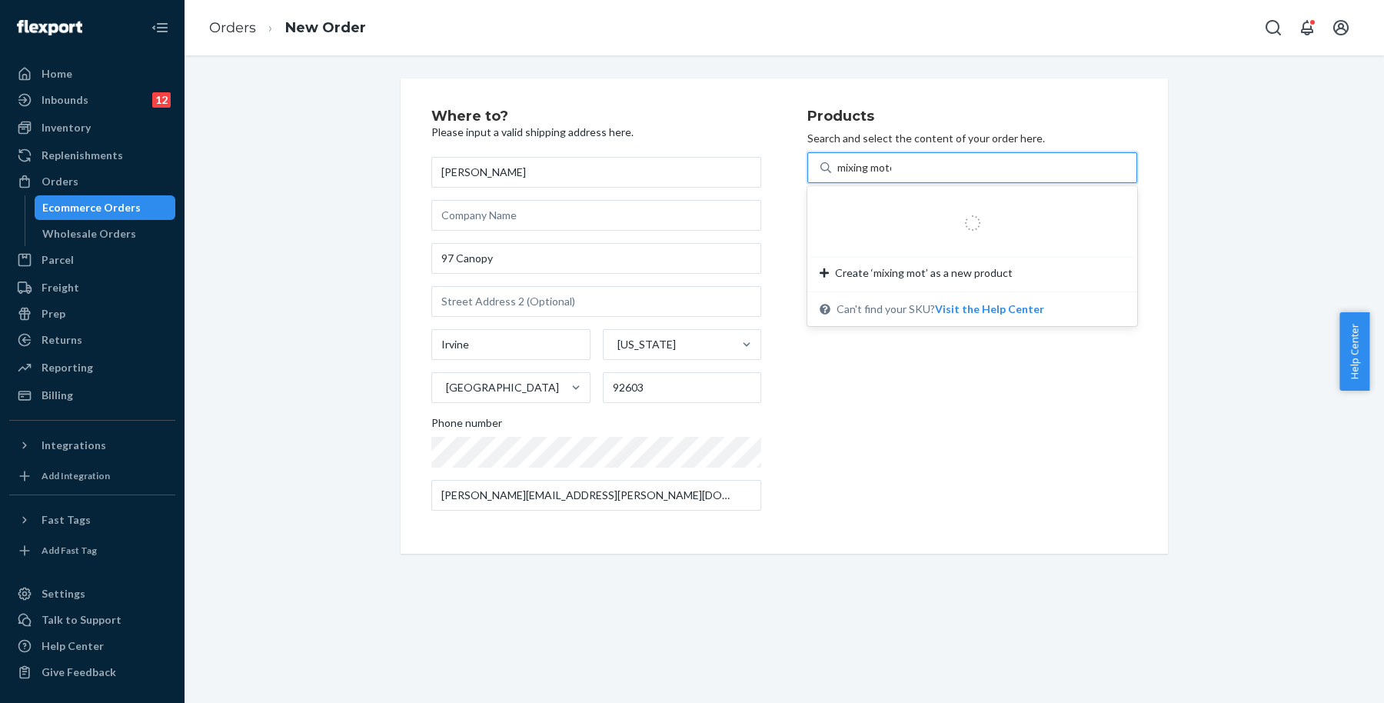
type input "mixing motor"
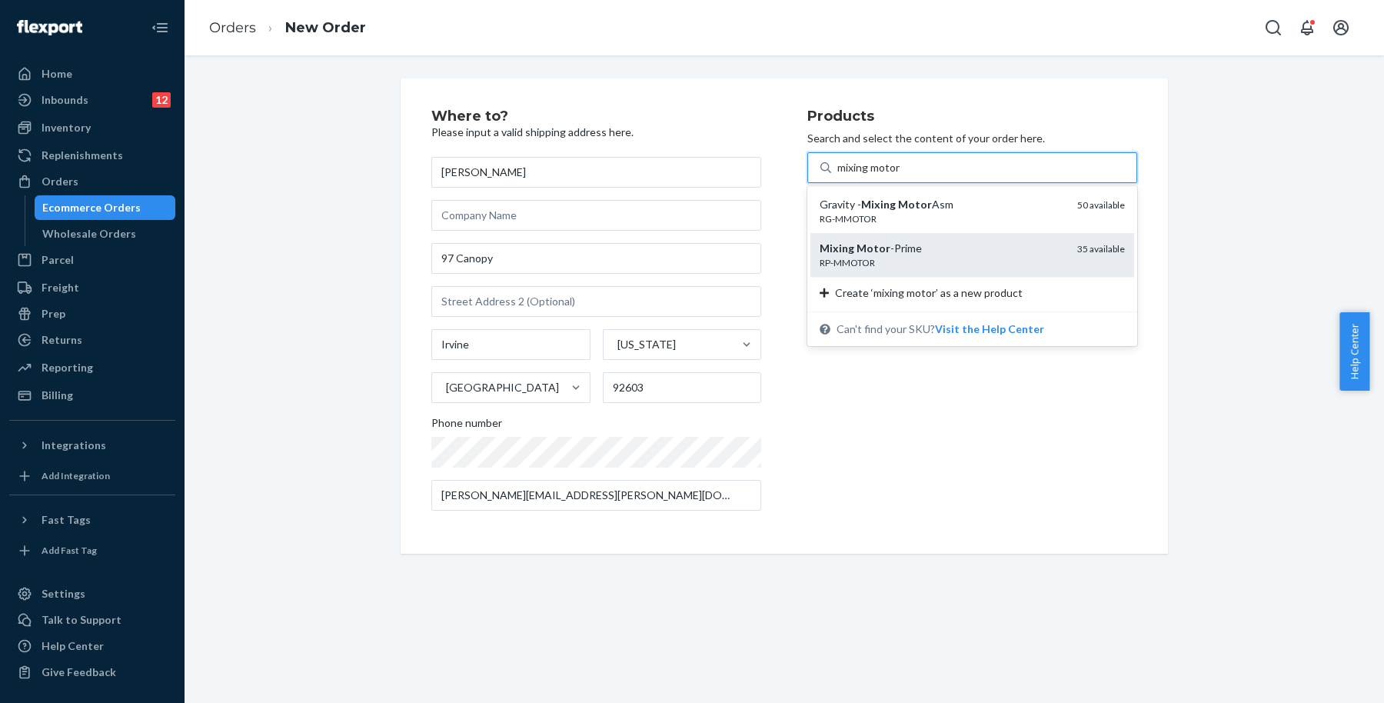
click at [910, 252] on div "Mixing Motor -Prime" at bounding box center [941, 248] width 245 height 15
click at [901, 175] on input "mixing motor" at bounding box center [869, 167] width 64 height 15
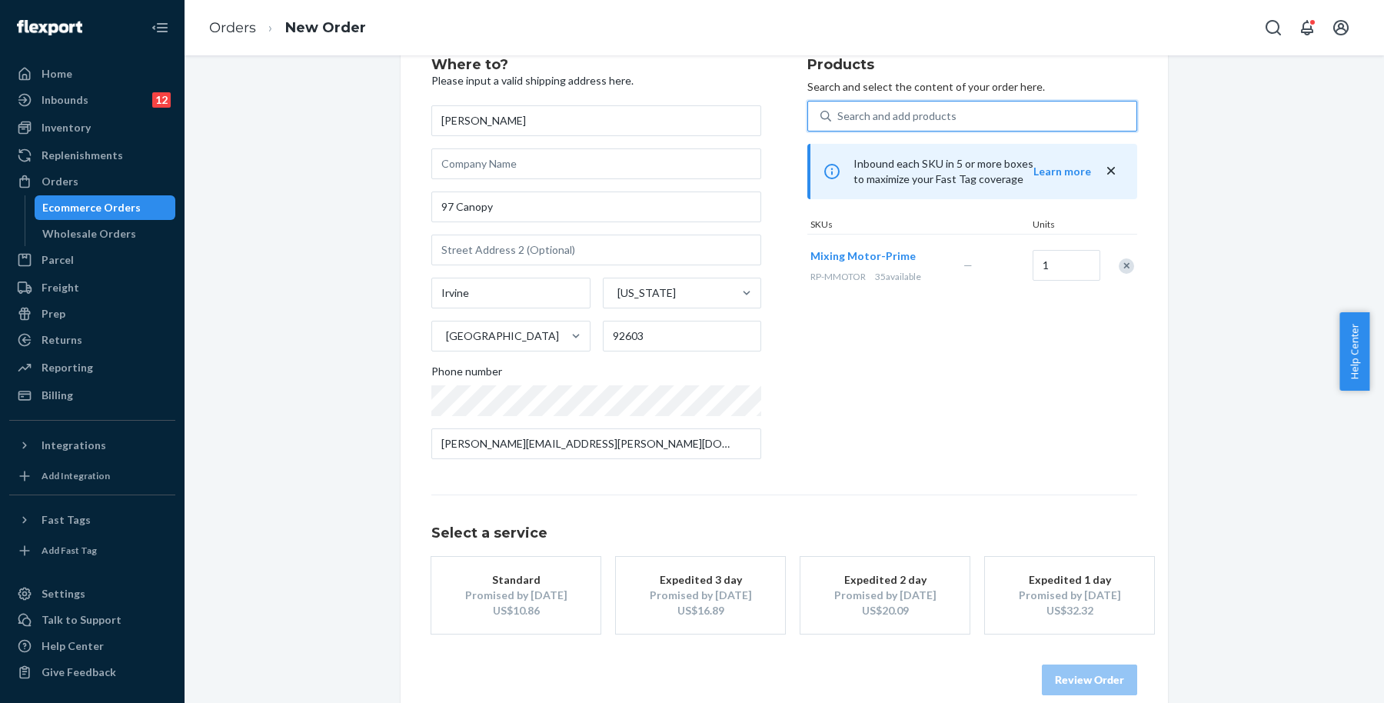
scroll to position [74, 0]
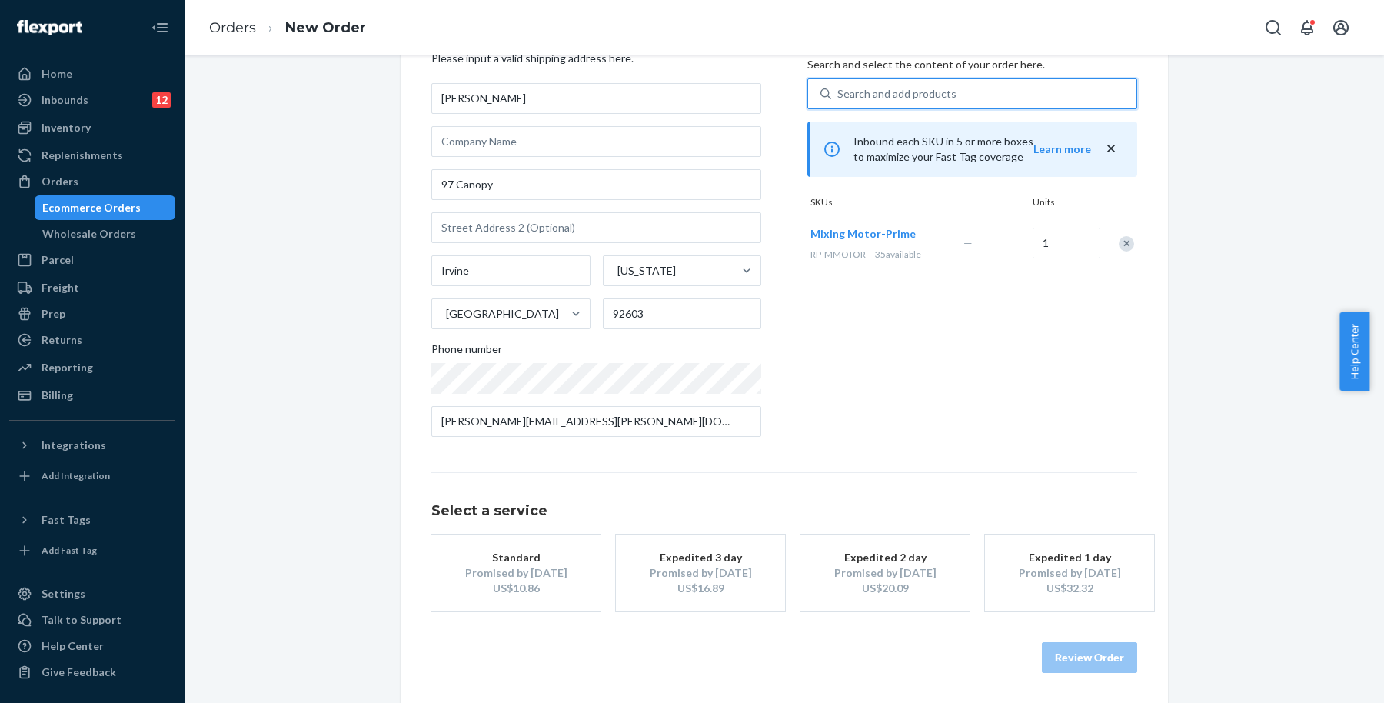
click at [488, 557] on div "Standard" at bounding box center [515, 557] width 123 height 15
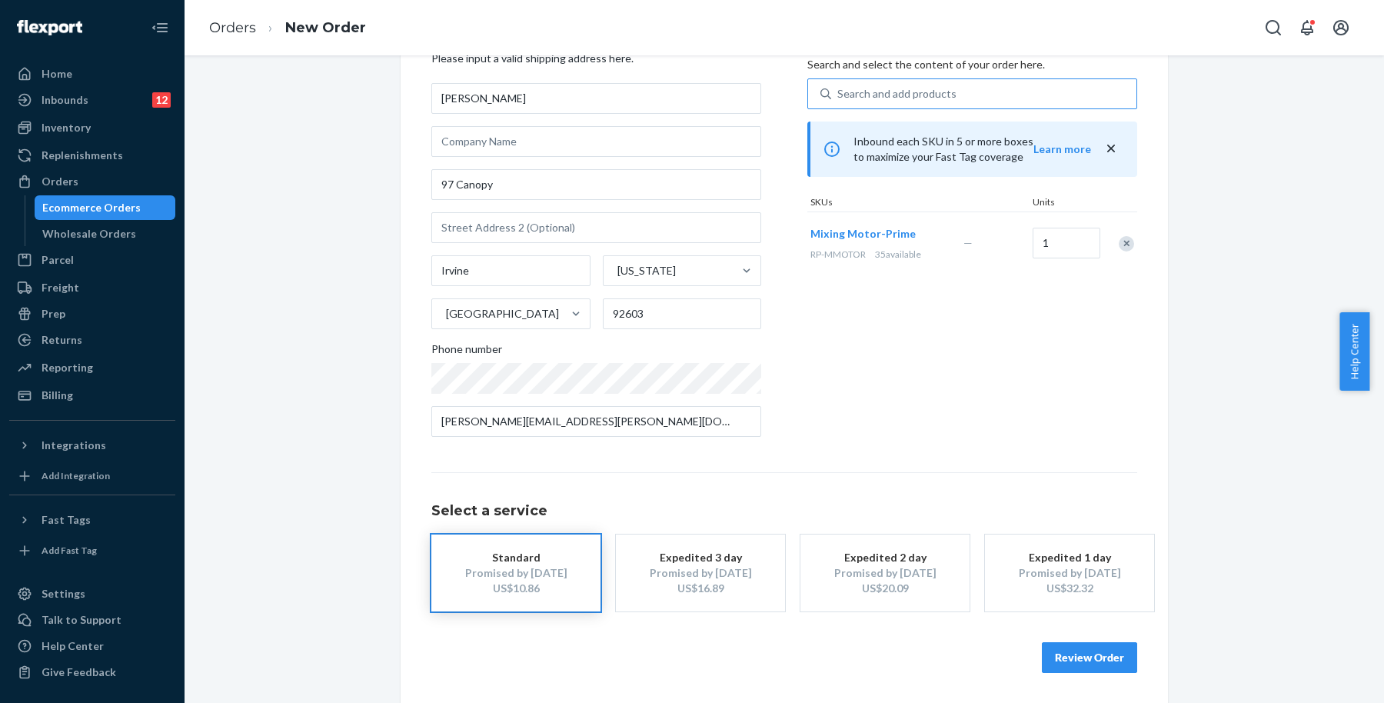
click at [1108, 662] on button "Review Order" at bounding box center [1089, 657] width 95 height 31
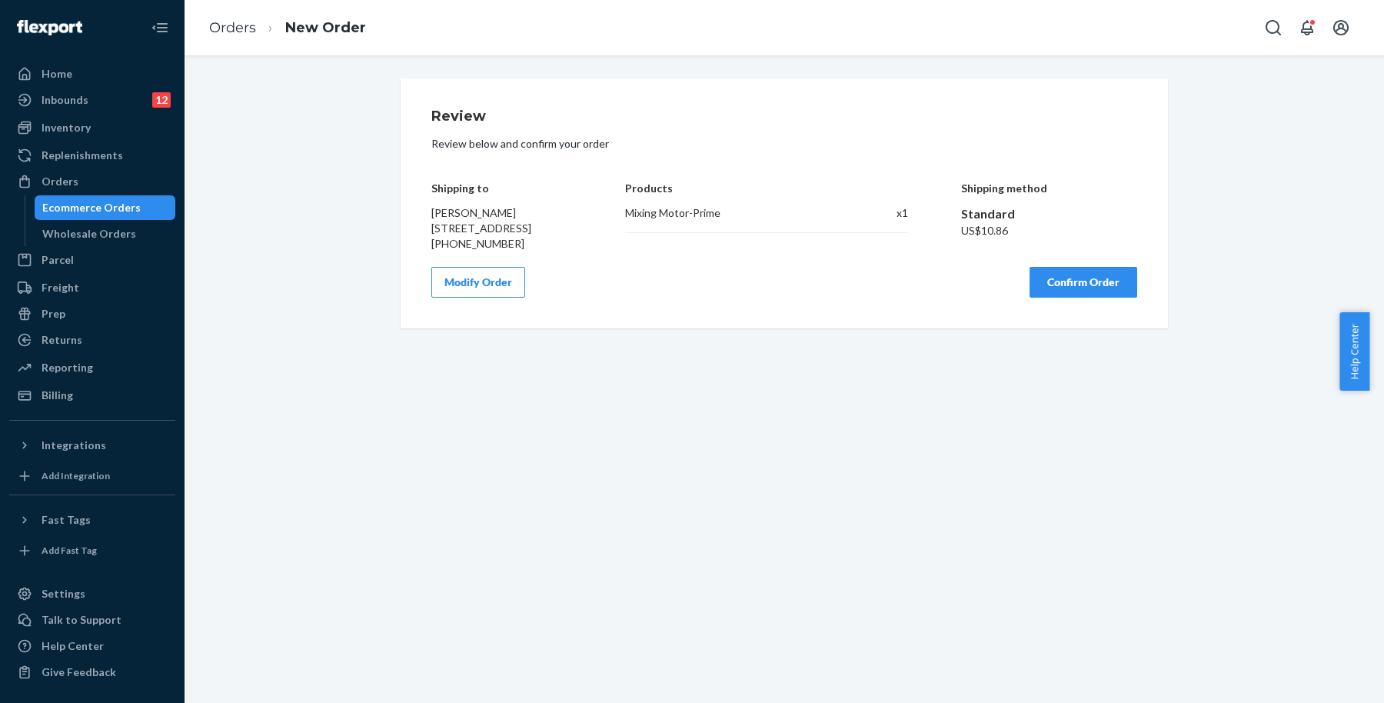
click at [1092, 293] on button "Confirm Order" at bounding box center [1083, 282] width 108 height 31
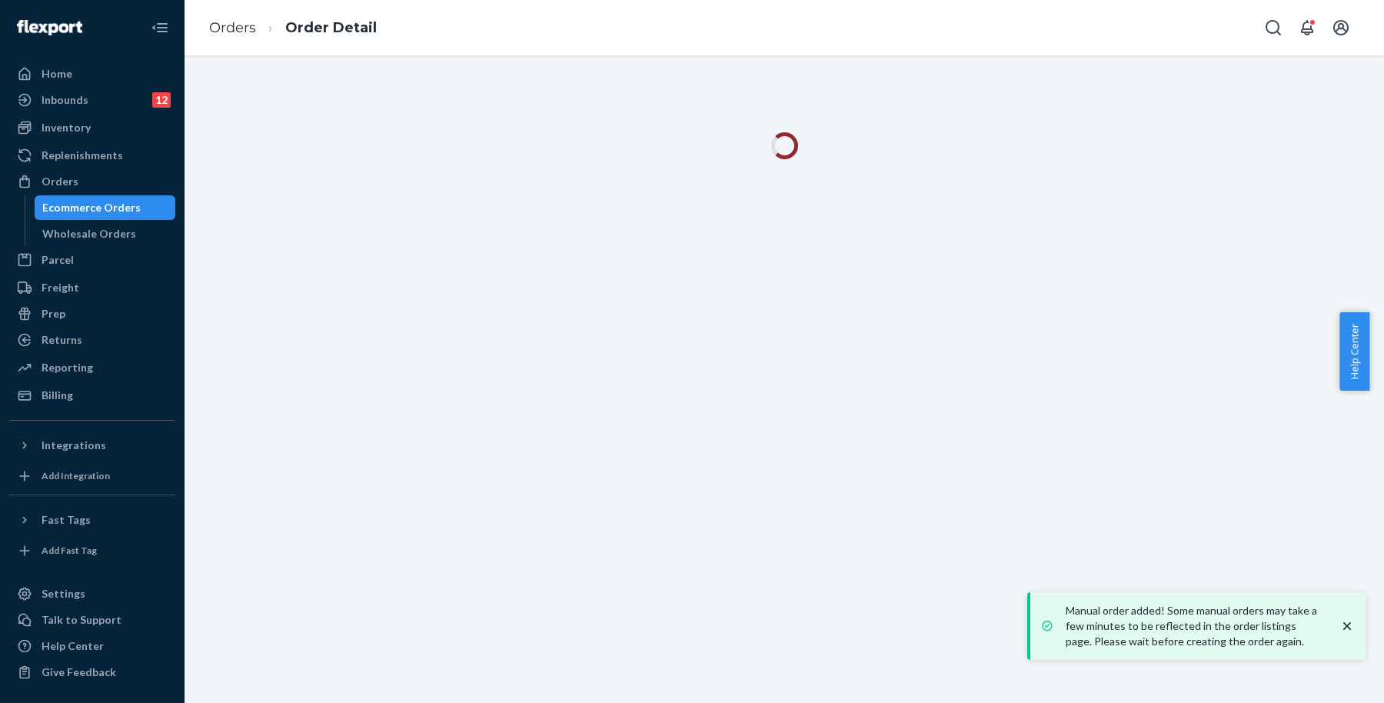
click at [1349, 618] on icon "close toast" at bounding box center [1346, 625] width 15 height 15
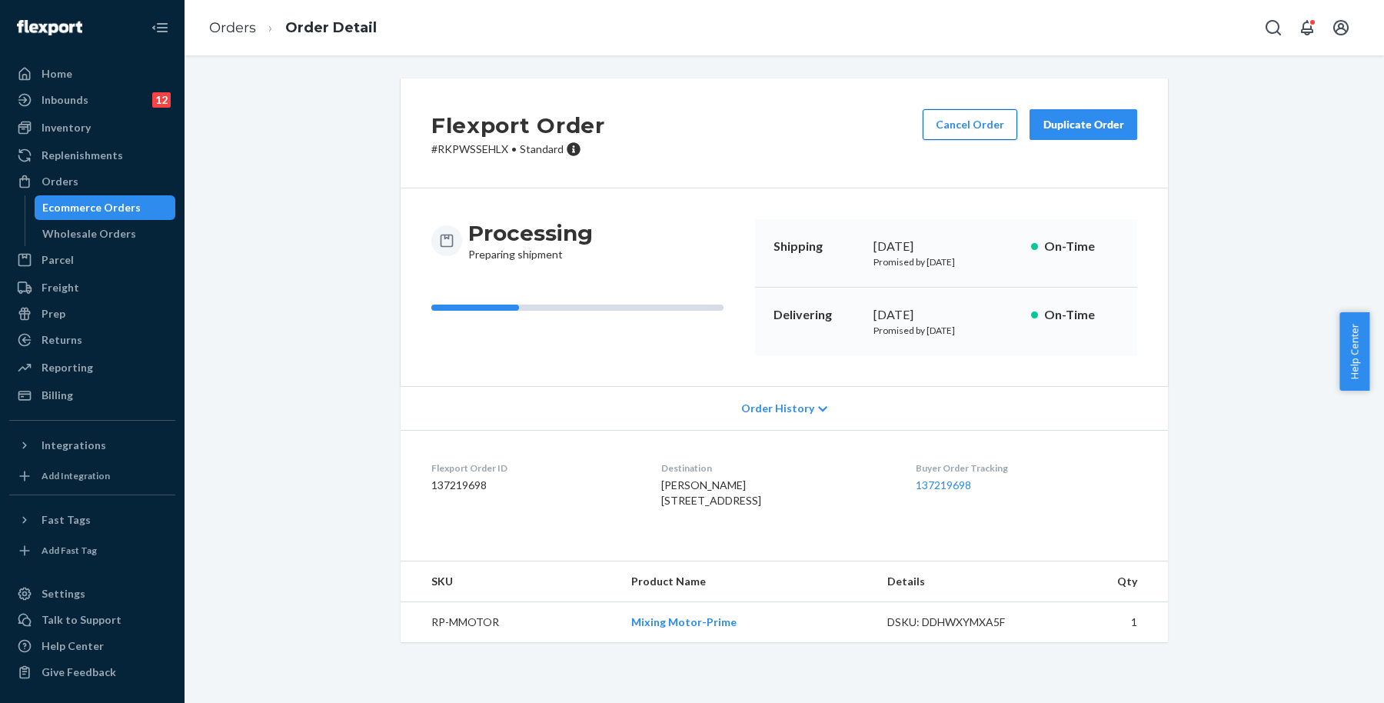
click at [944, 123] on button "Cancel Order" at bounding box center [969, 124] width 95 height 31
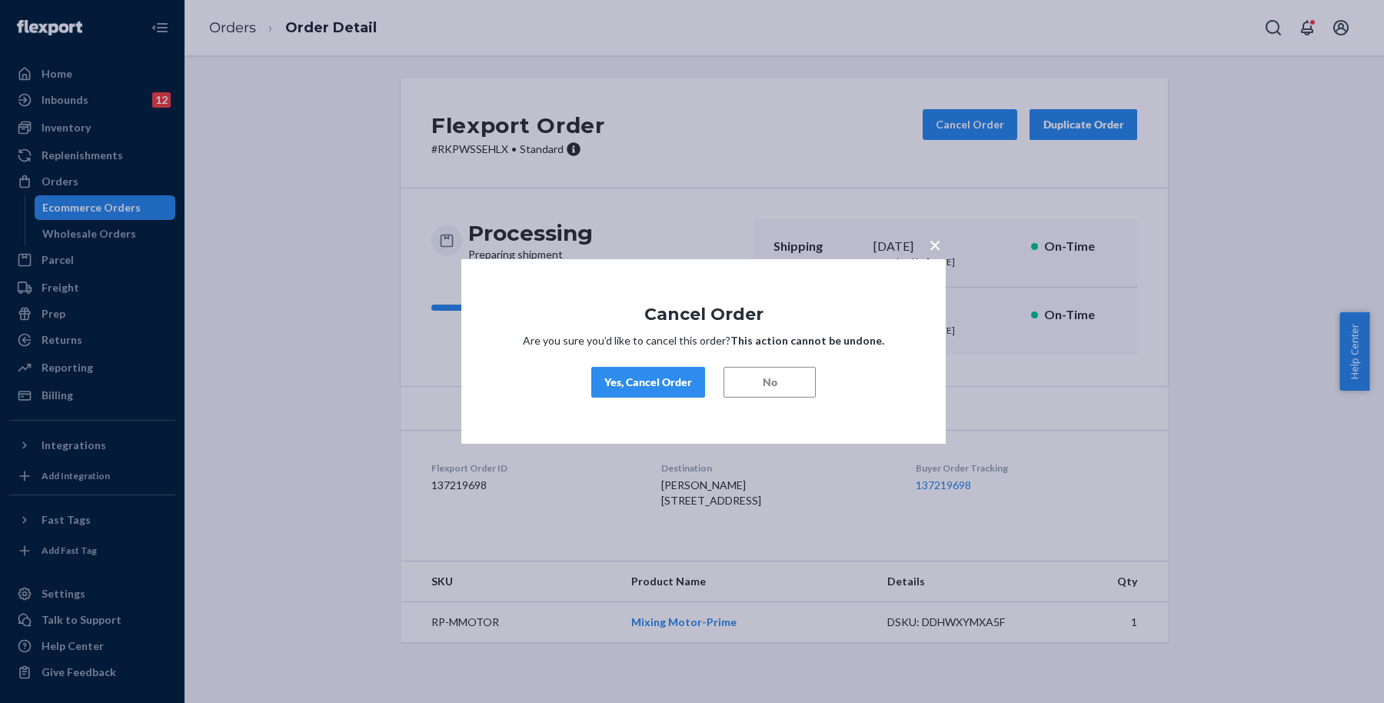
click at [656, 381] on div "Yes, Cancel Order" at bounding box center [648, 381] width 88 height 15
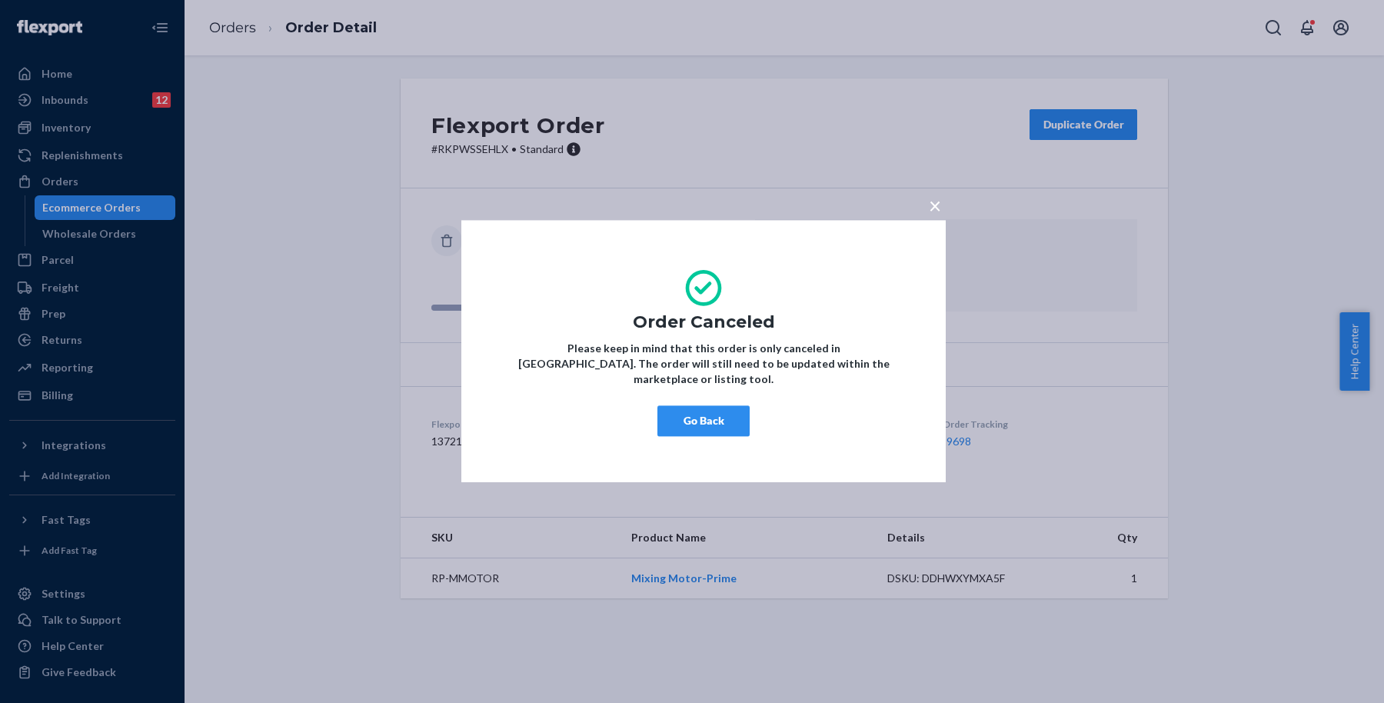
click at [940, 212] on span "×" at bounding box center [935, 205] width 12 height 26
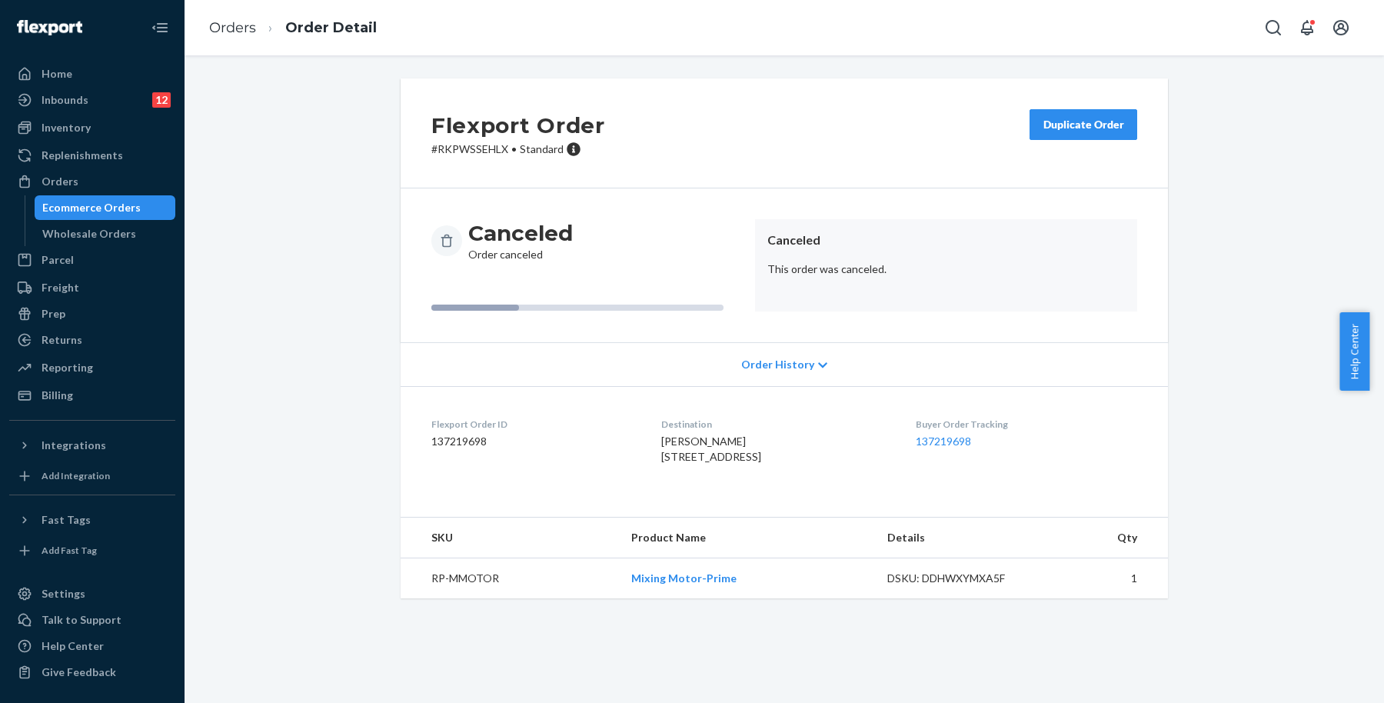
click at [60, 208] on div "Ecommerce Orders" at bounding box center [91, 207] width 98 height 15
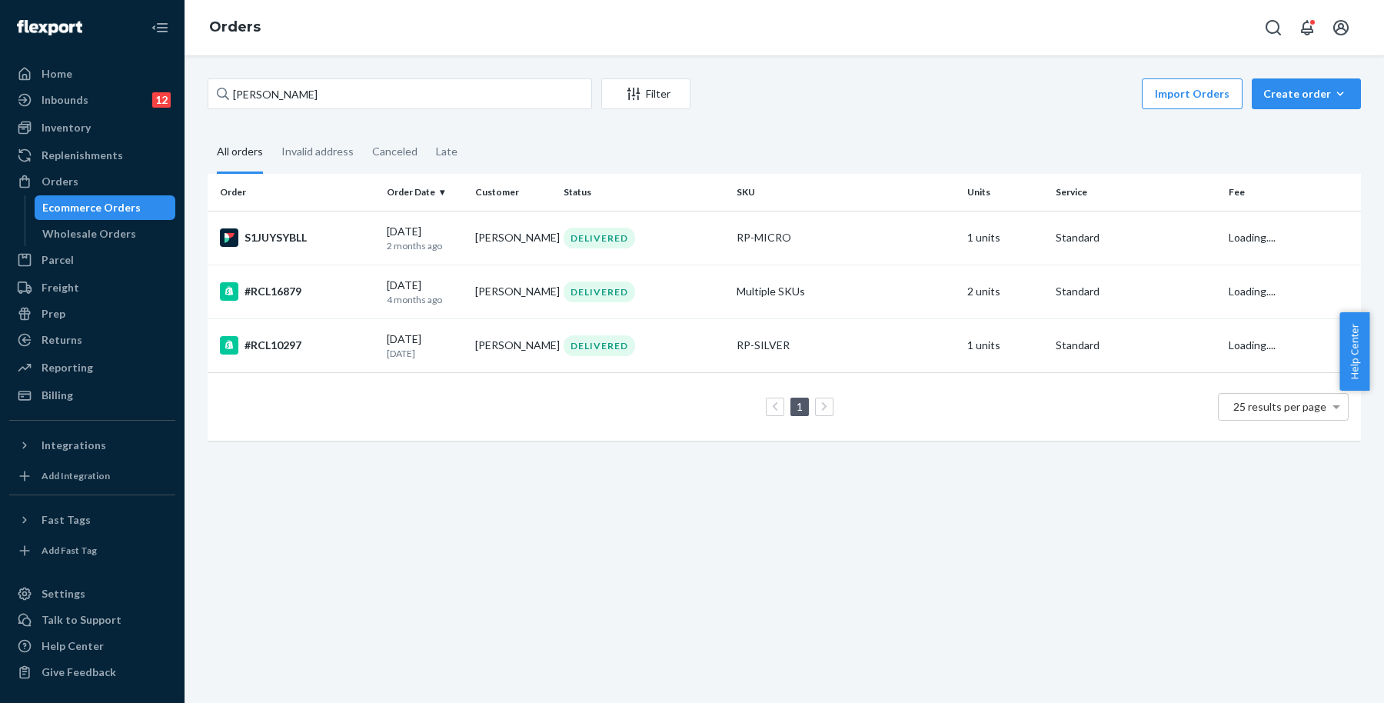
click at [1337, 93] on icon "button" at bounding box center [1340, 93] width 7 height 4
click at [1298, 131] on span "Ecommerce order" at bounding box center [1315, 130] width 95 height 11
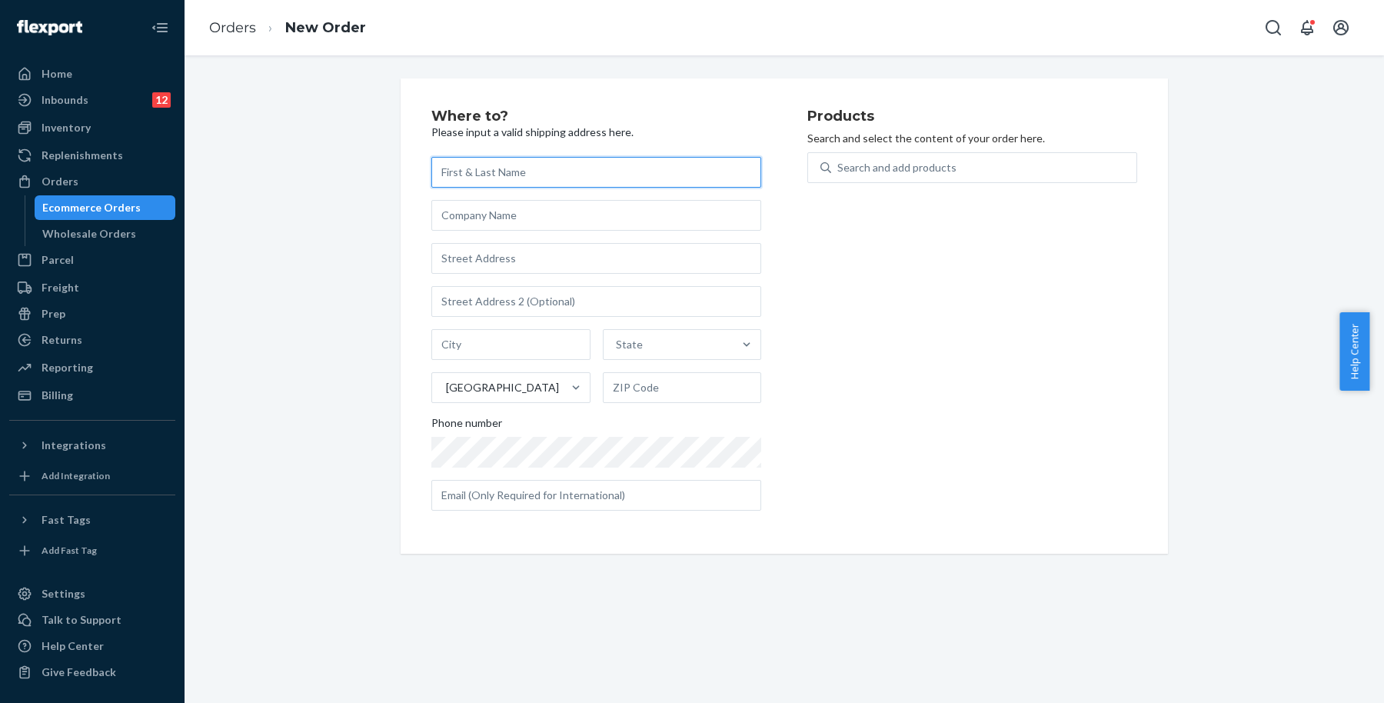
paste input "[PERSON_NAME]"
type input "[PERSON_NAME]"
click at [567, 262] on input "text" at bounding box center [596, 258] width 330 height 31
paste input "[STREET_ADDRESS]"
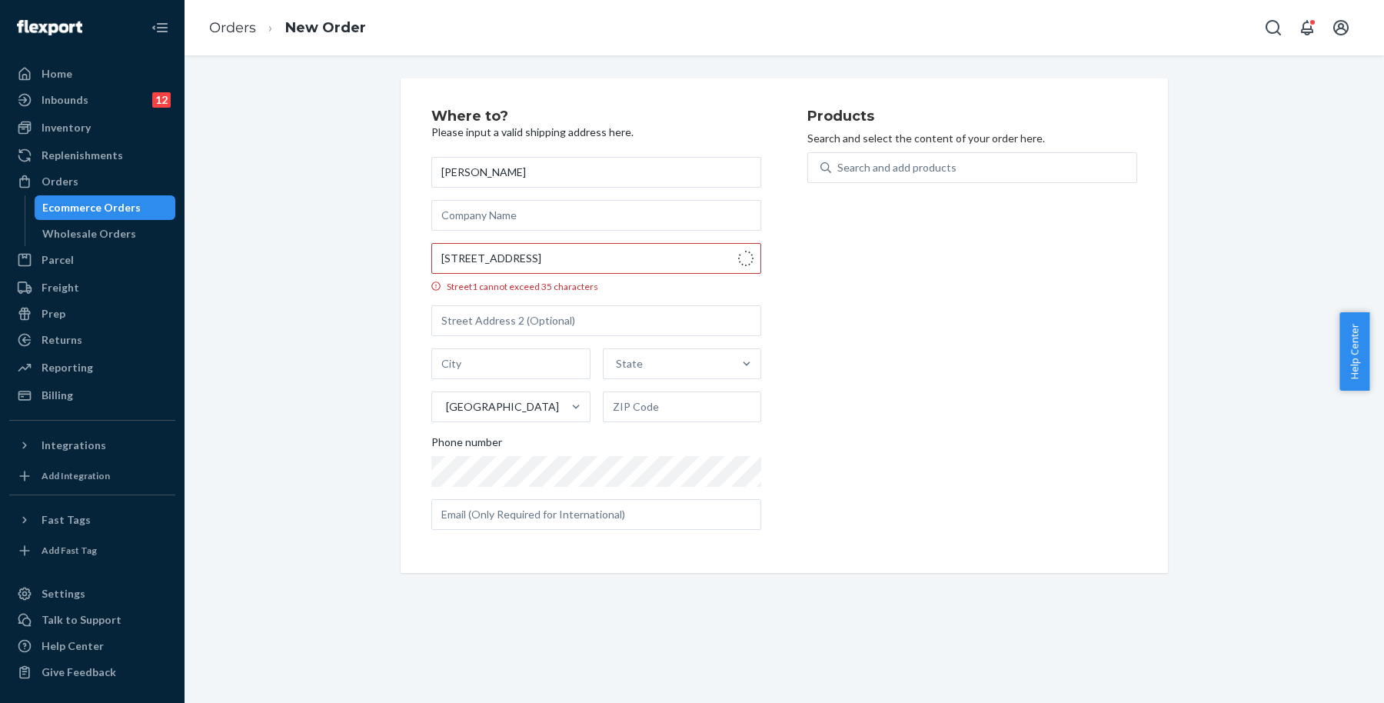
type input "[STREET_ADDRESS]"
type input "American Canyon"
type input "94503"
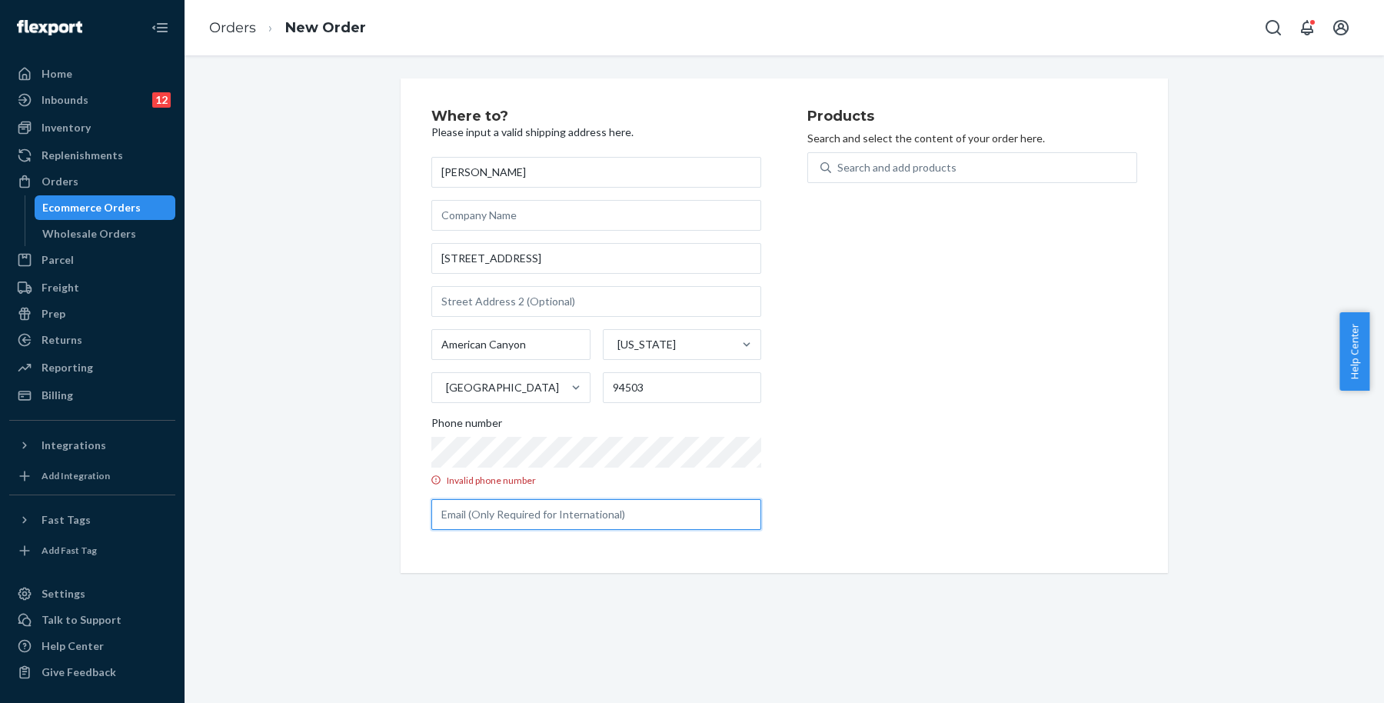
click at [660, 511] on input "text" at bounding box center [596, 514] width 330 height 31
paste input "[EMAIL_ADDRESS][DOMAIN_NAME]"
type input "[EMAIL_ADDRESS][DOMAIN_NAME]"
click at [946, 482] on div "Products Search and select the content of your order here. Search and add produ…" at bounding box center [972, 325] width 330 height 433
click at [861, 423] on div "Products Search and select the content of your order here. Search and add produ…" at bounding box center [972, 325] width 330 height 433
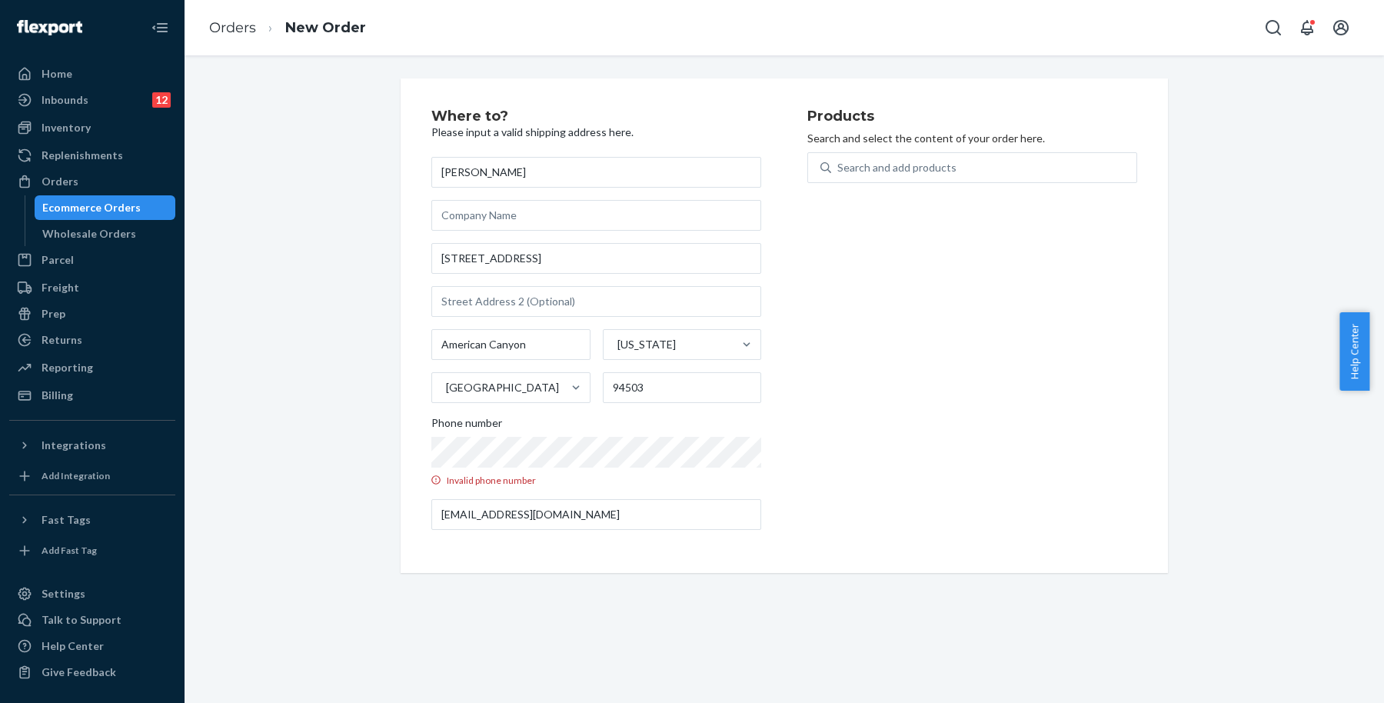
click at [933, 397] on div "Products Search and select the content of your order here. Search and add produ…" at bounding box center [972, 325] width 330 height 433
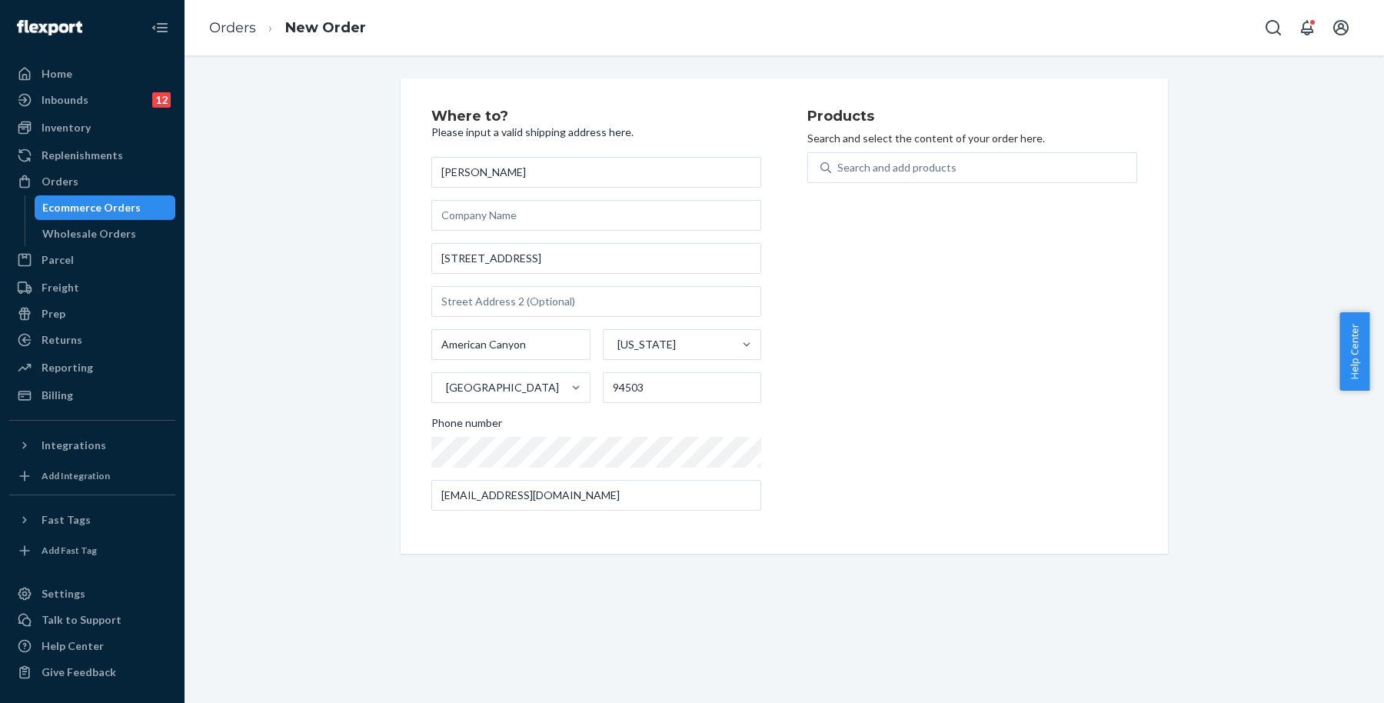
click at [960, 330] on div "Products Search and select the content of your order here. Search and add produ…" at bounding box center [972, 316] width 330 height 414
click at [981, 164] on div "Search and add products" at bounding box center [983, 168] width 305 height 28
click at [839, 164] on input "Search and add products" at bounding box center [838, 167] width 2 height 15
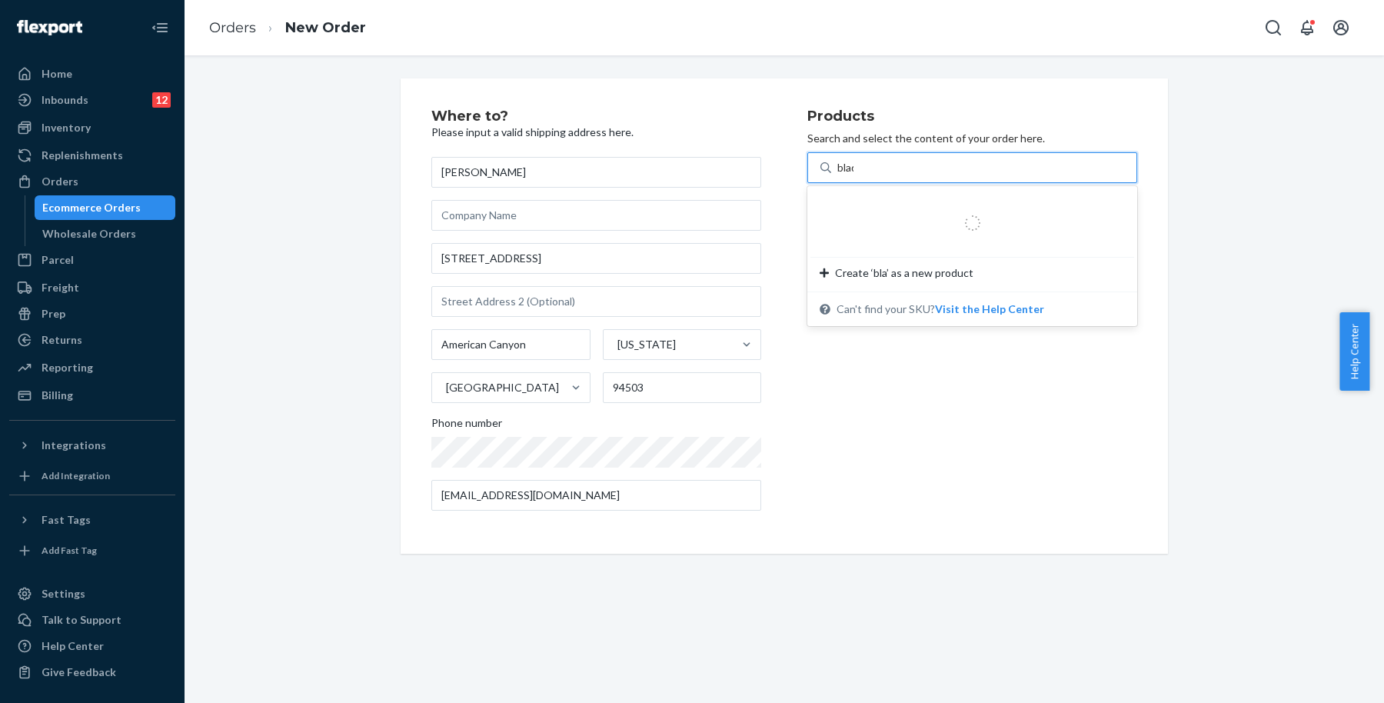
type input "blade"
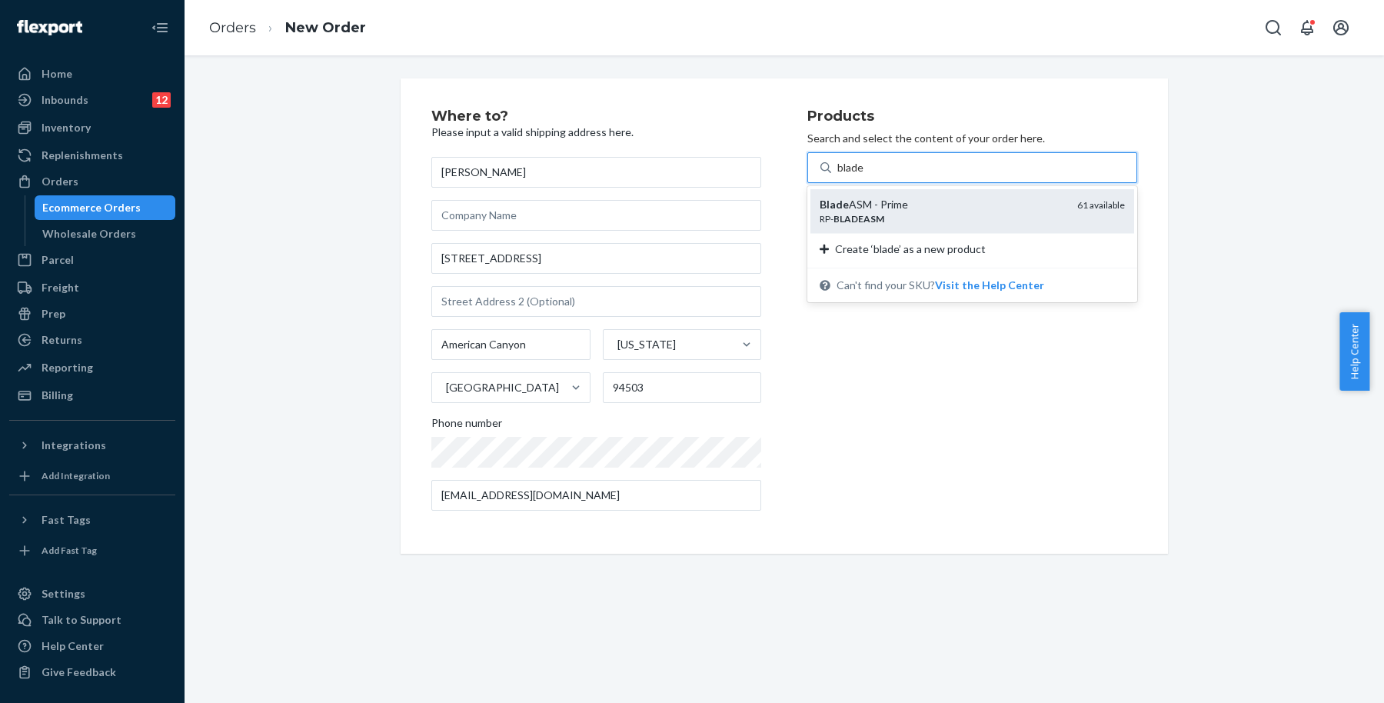
click at [969, 214] on div "RP- BLADEASM" at bounding box center [941, 218] width 245 height 13
click at [865, 175] on input "blade" at bounding box center [851, 167] width 28 height 15
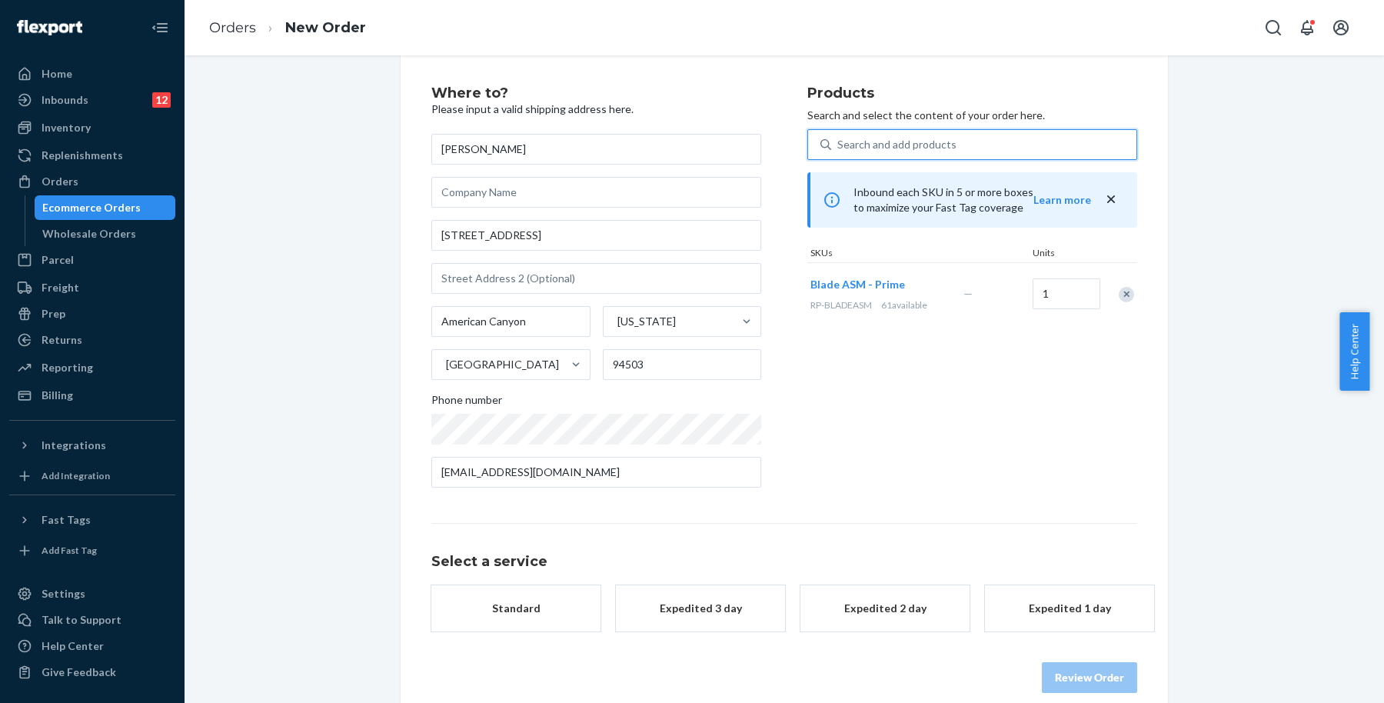
scroll to position [43, 0]
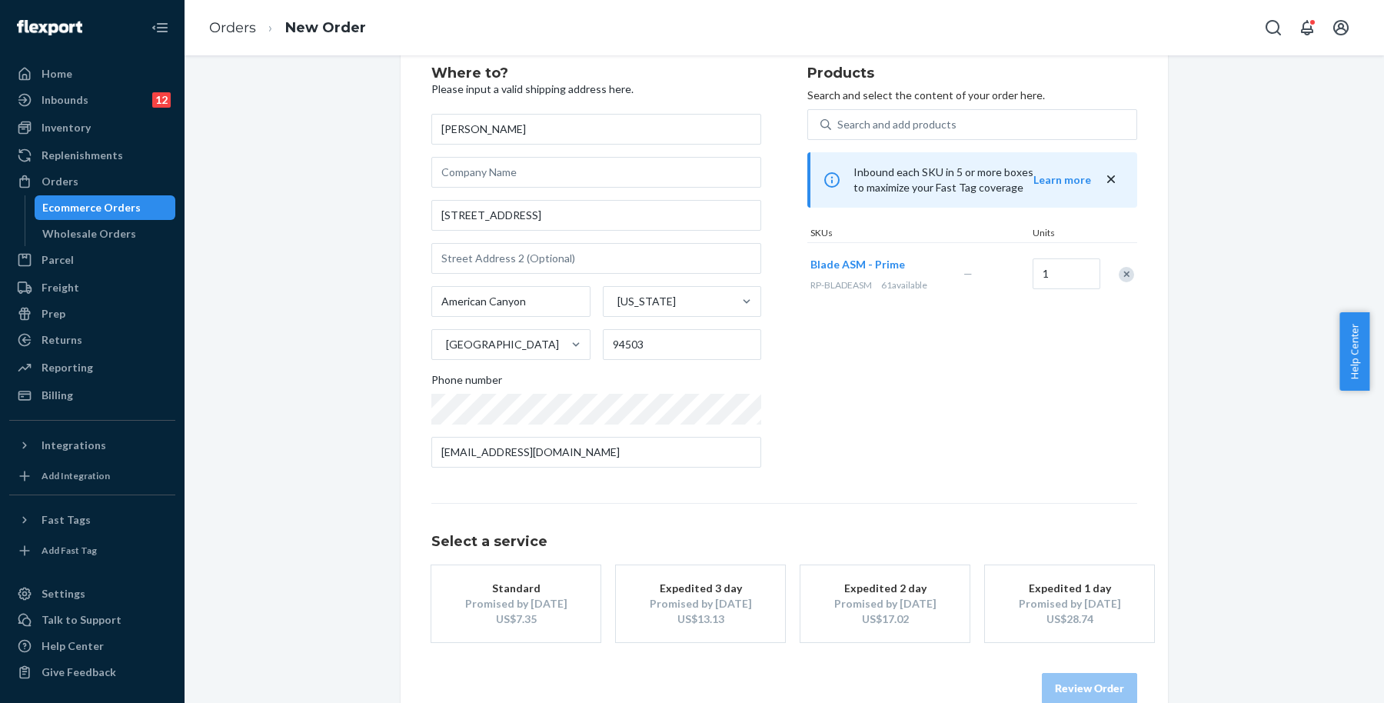
click at [508, 587] on div "Standard" at bounding box center [515, 587] width 123 height 15
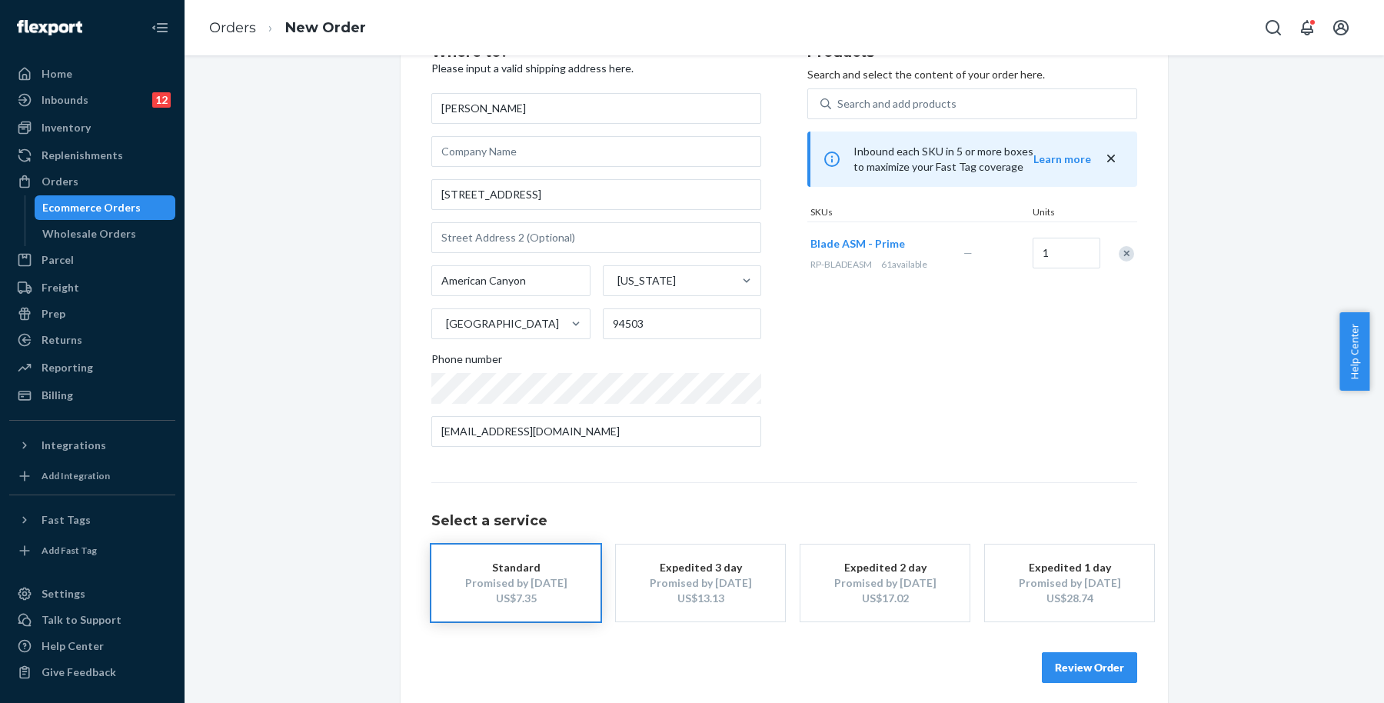
scroll to position [74, 0]
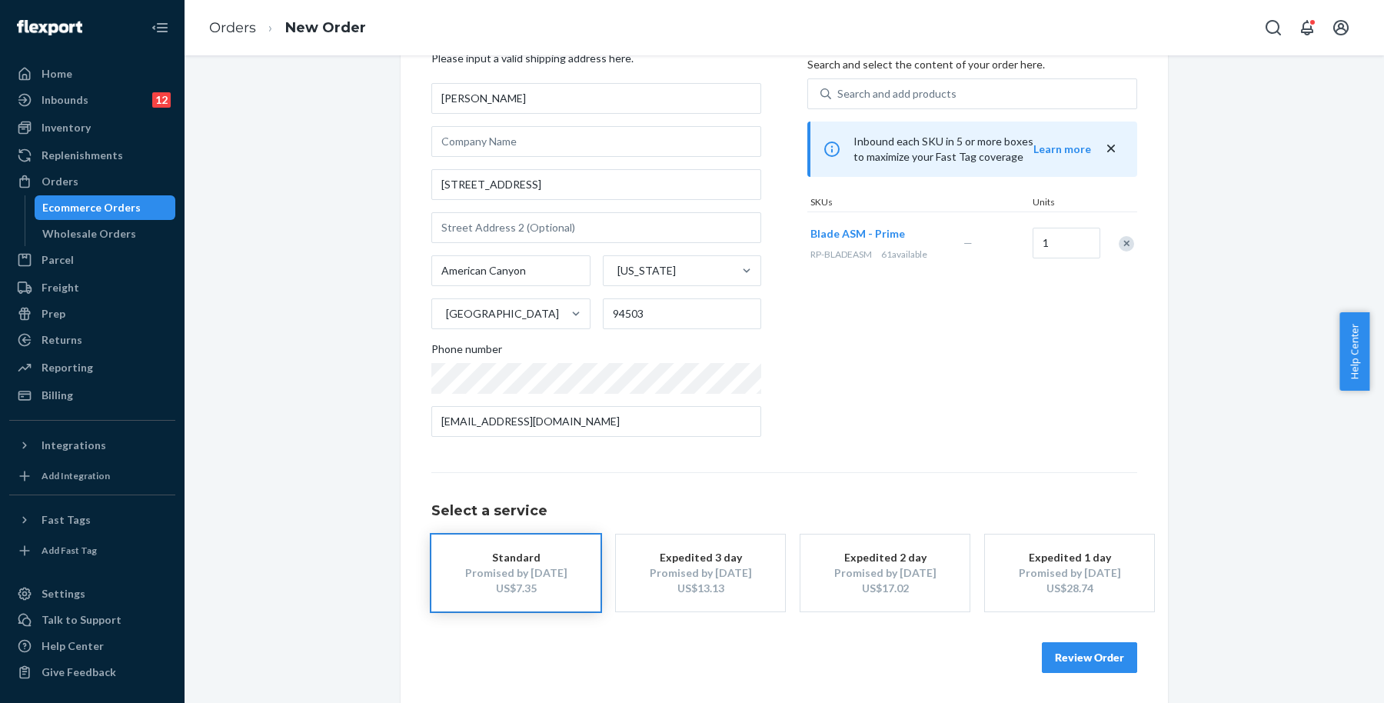
click at [1113, 658] on button "Review Order" at bounding box center [1089, 657] width 95 height 31
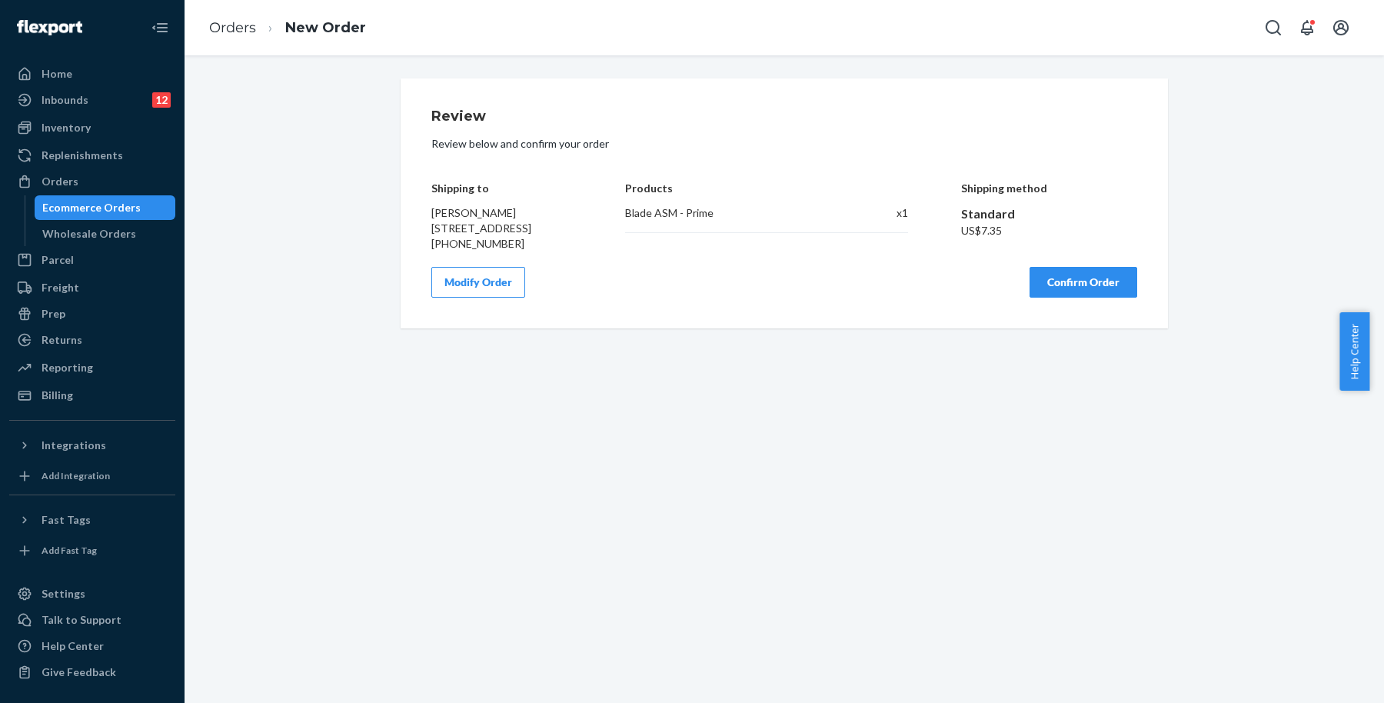
scroll to position [0, 0]
click at [1107, 297] on button "Confirm Order" at bounding box center [1083, 282] width 108 height 31
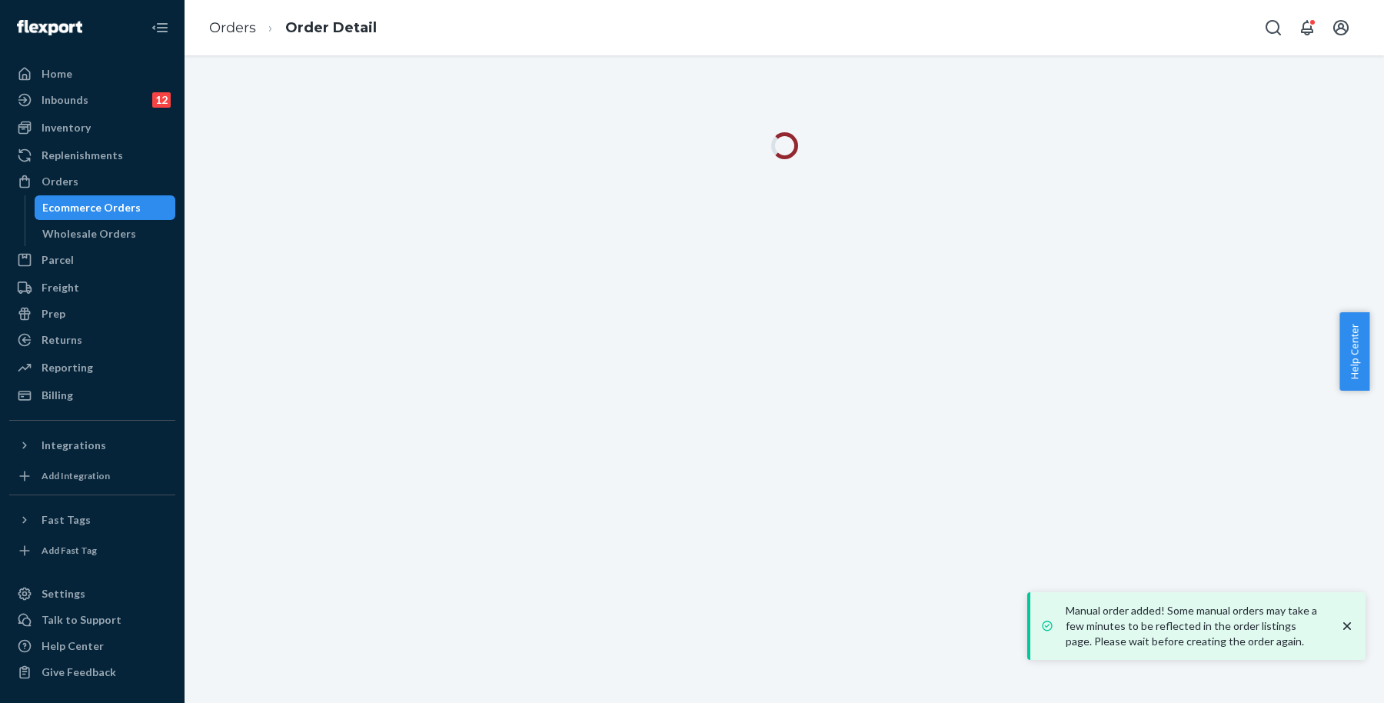
click at [1346, 625] on icon "close toast" at bounding box center [1347, 626] width 8 height 8
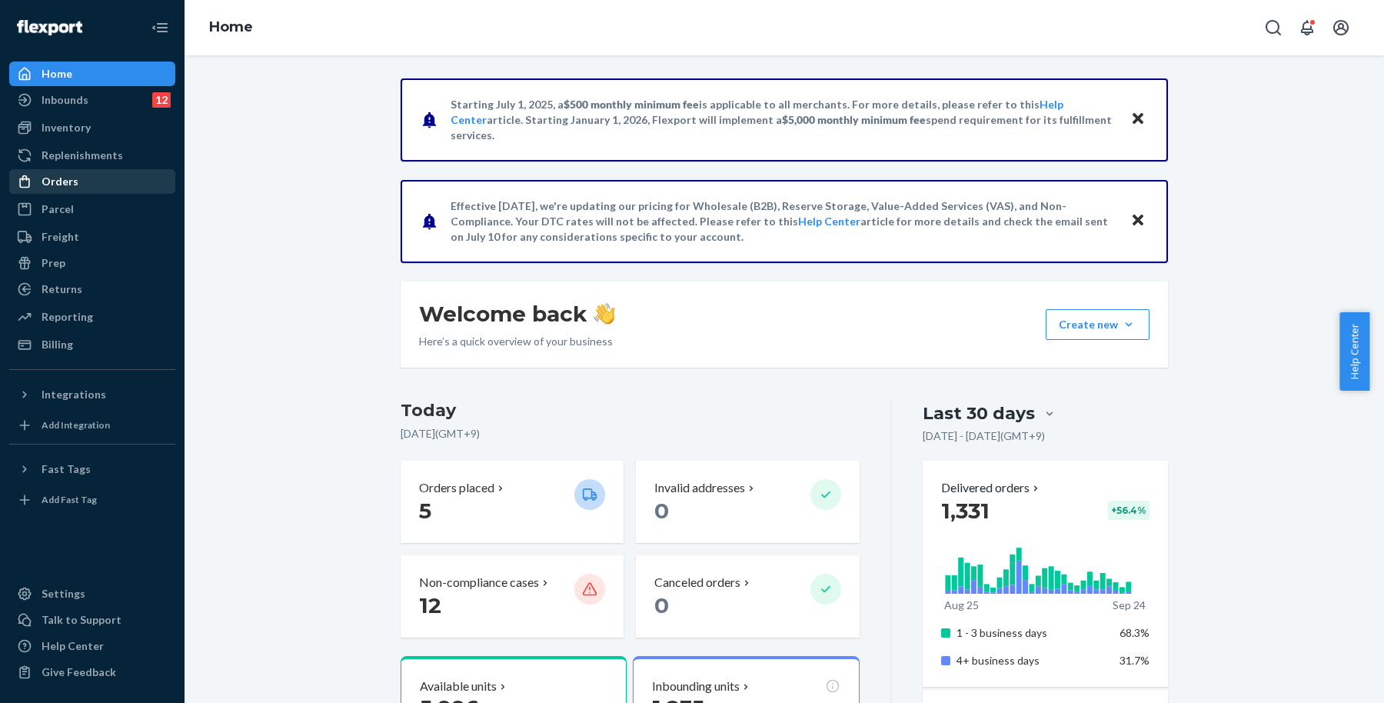
click at [91, 181] on div "Orders" at bounding box center [92, 182] width 163 height 22
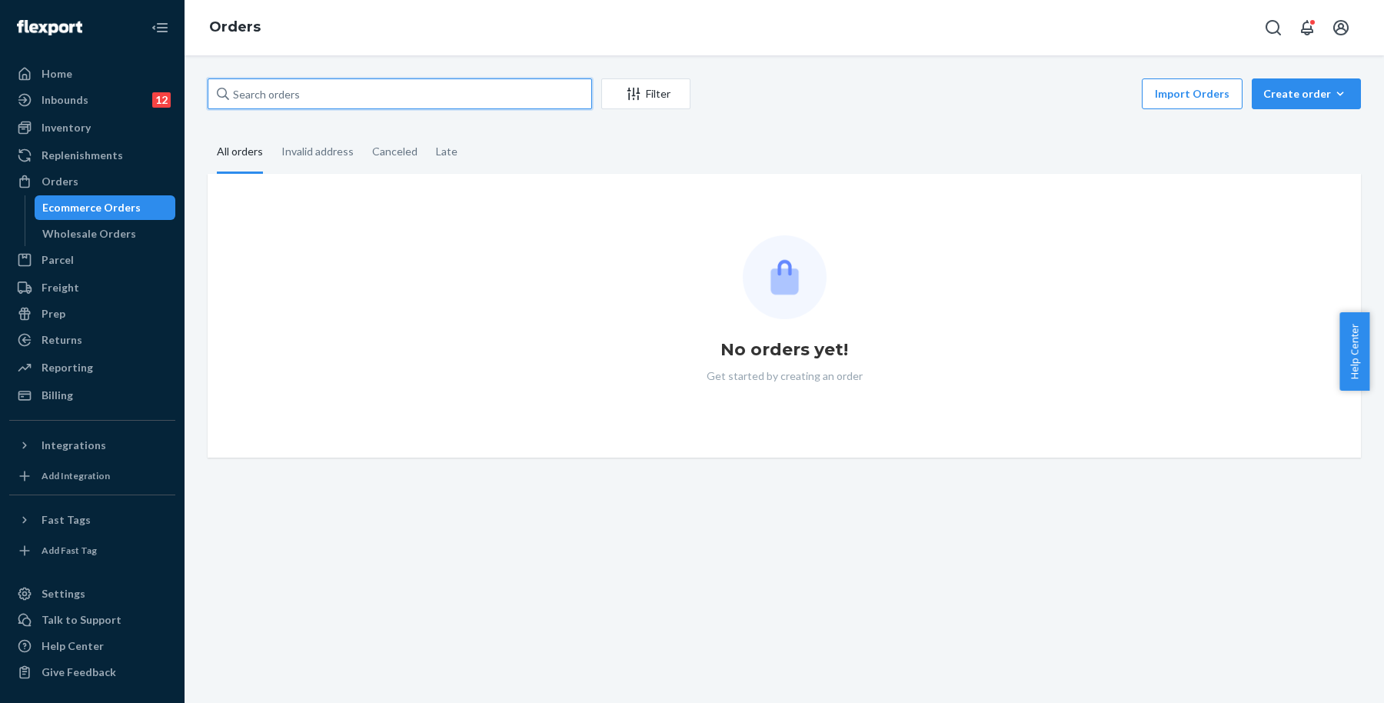
click at [323, 88] on input "text" at bounding box center [400, 93] width 384 height 31
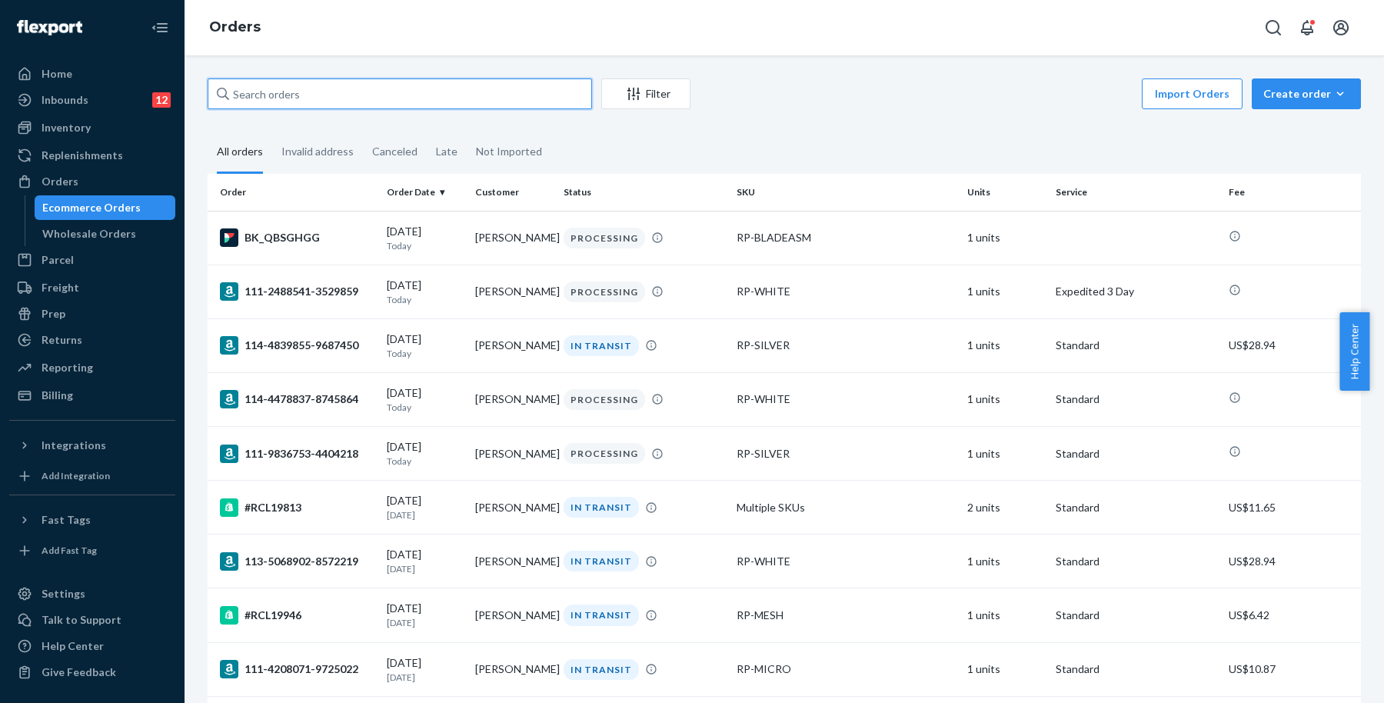
paste input "[PERSON_NAME]"
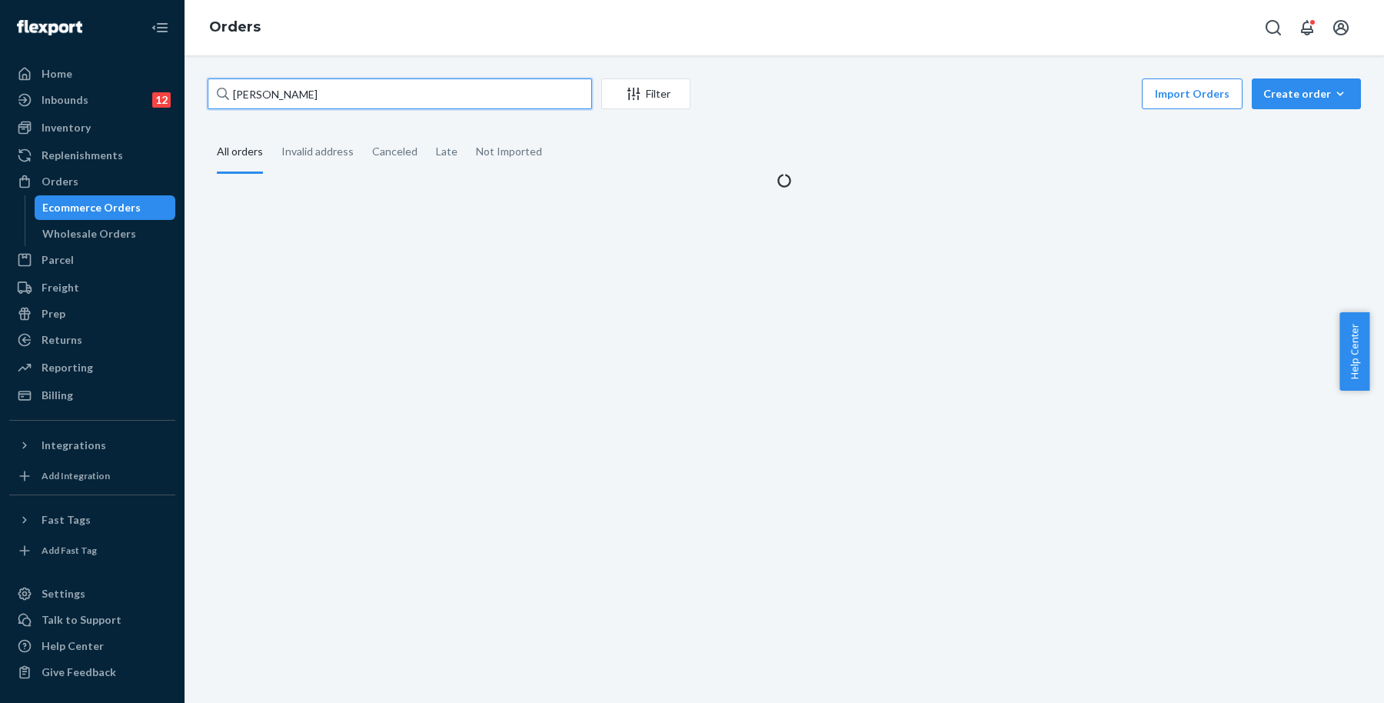
type input "[PERSON_NAME]"
